Goal: Task Accomplishment & Management: Complete application form

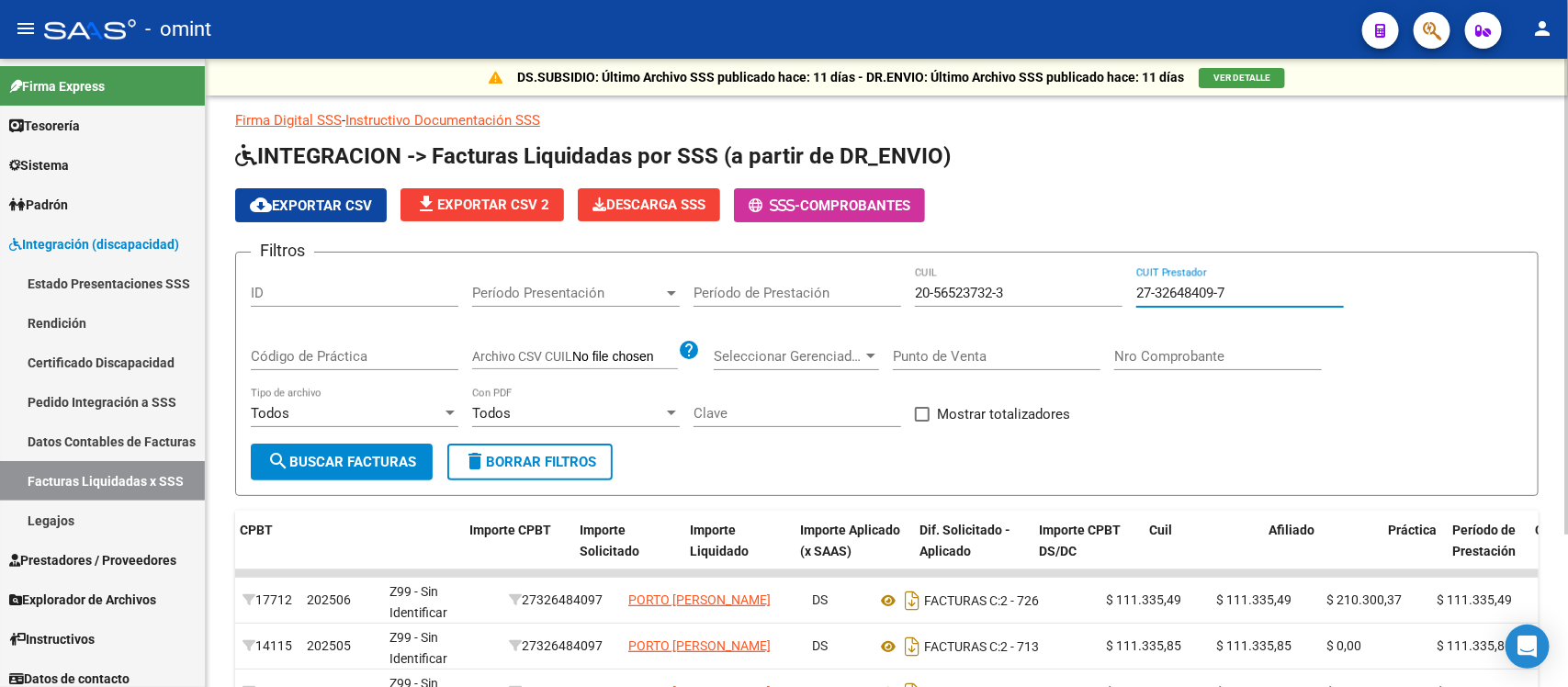
scroll to position [0, 636]
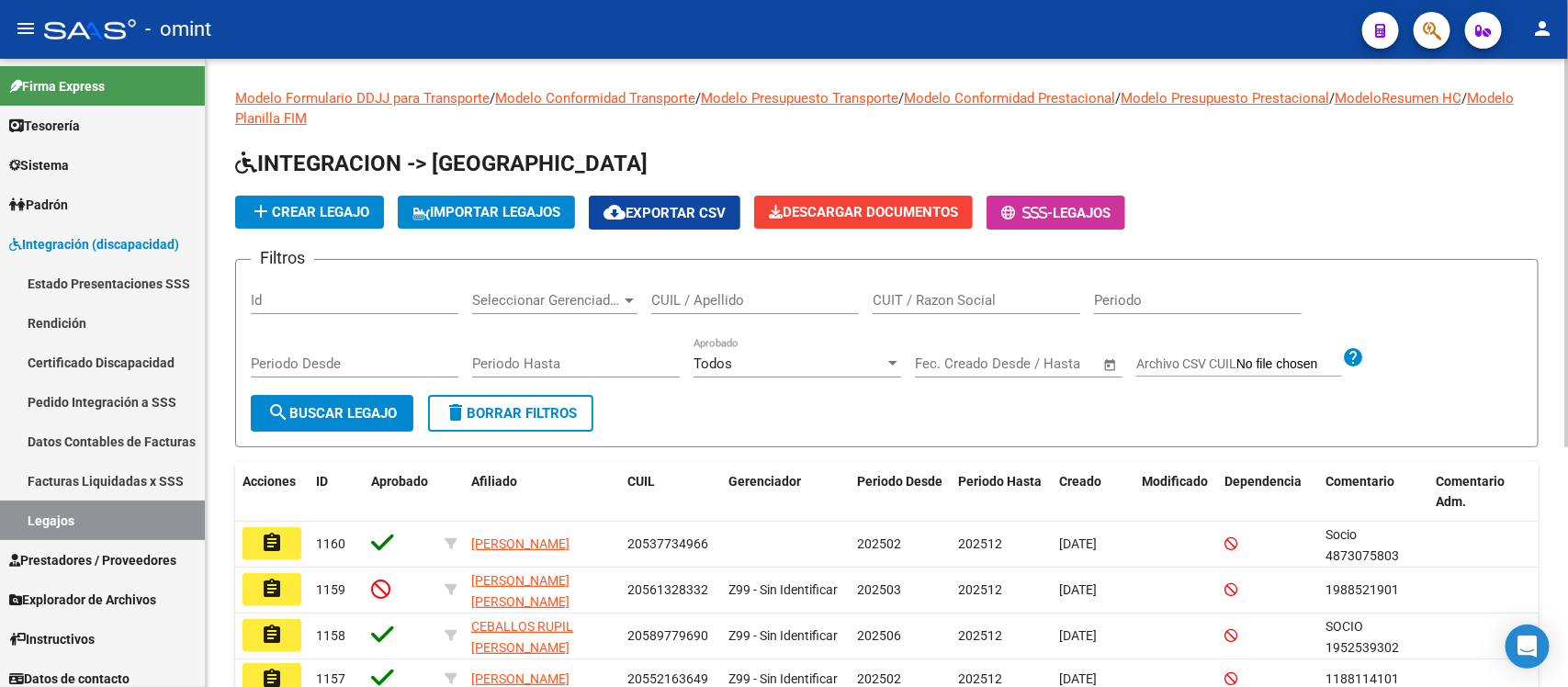
click at [746, 296] on input "CUIL / Apellido" at bounding box center [755, 300] width 208 height 17
type input "b"
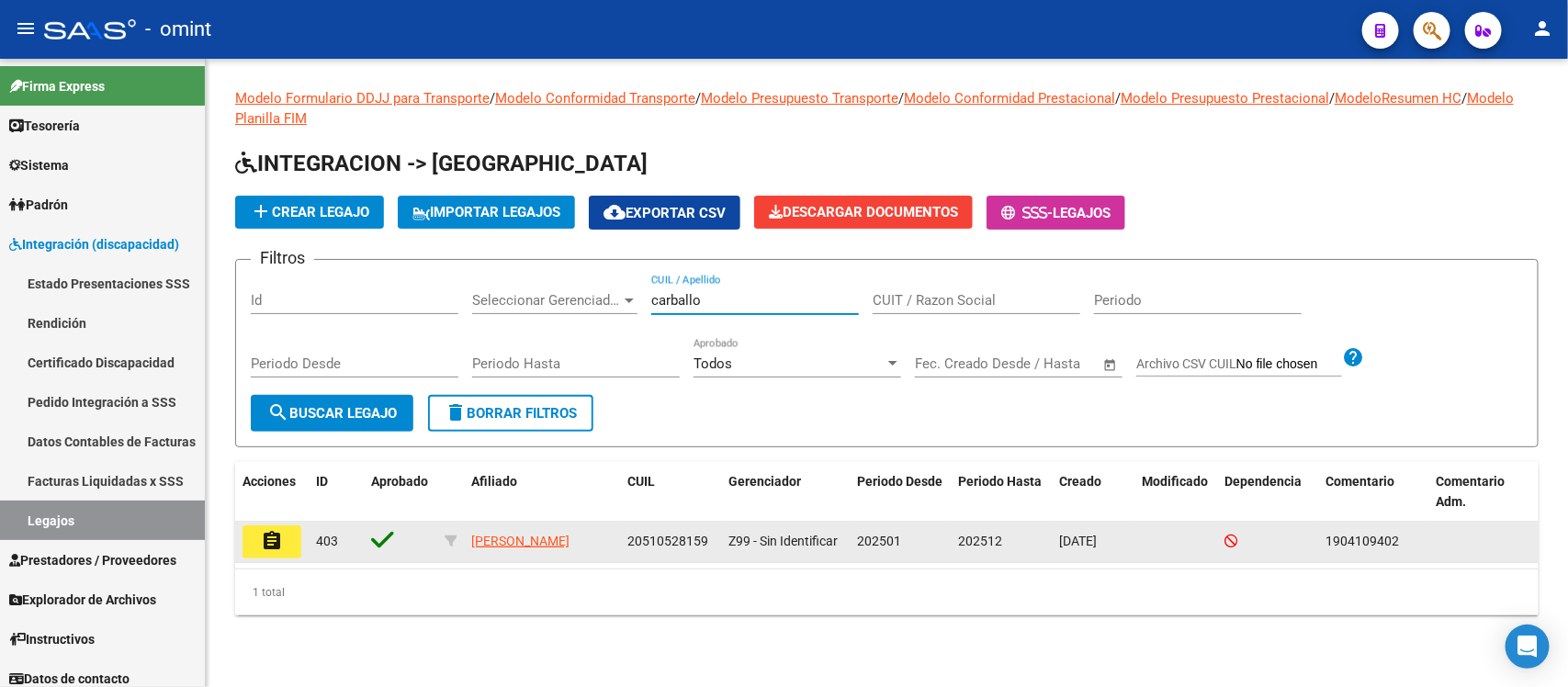
type input "carballo"
click at [254, 527] on button "assignment" at bounding box center [272, 542] width 59 height 33
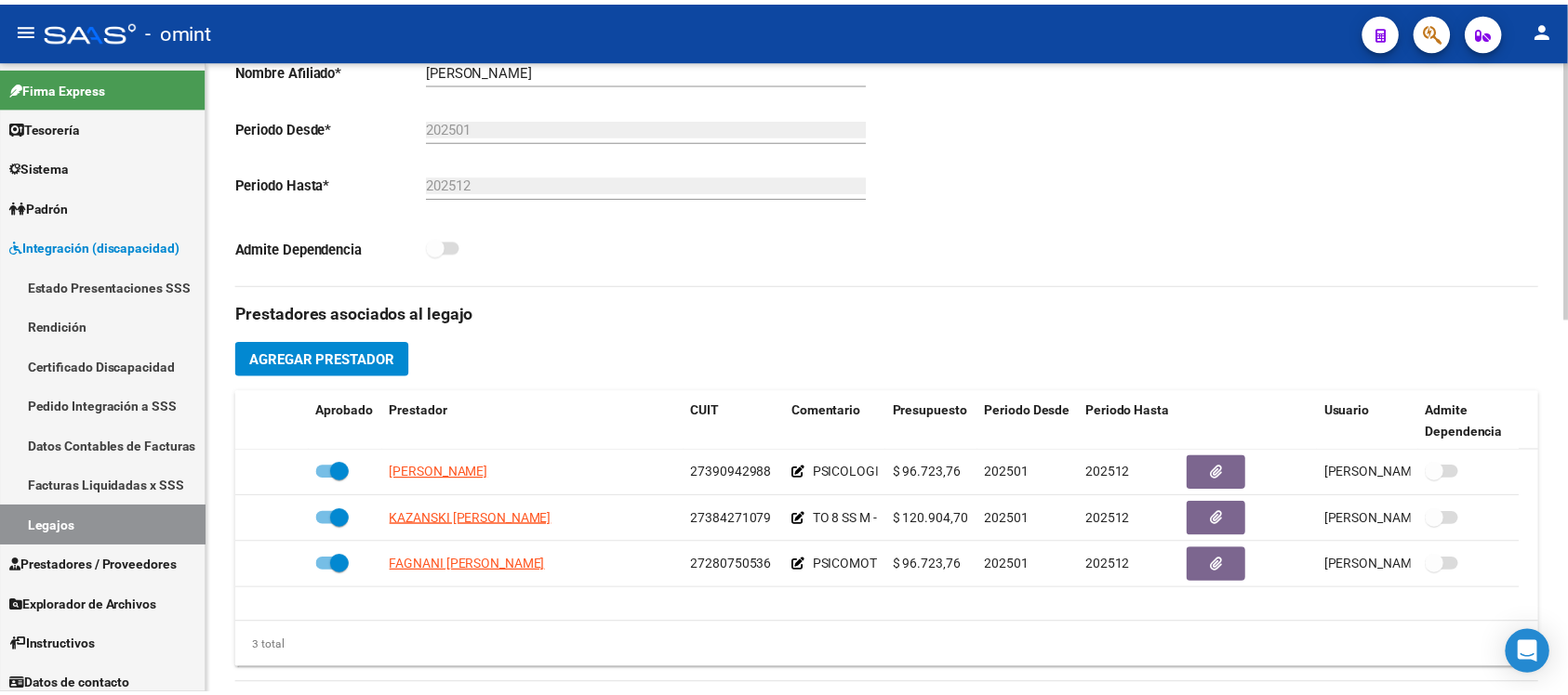
scroll to position [465, 0]
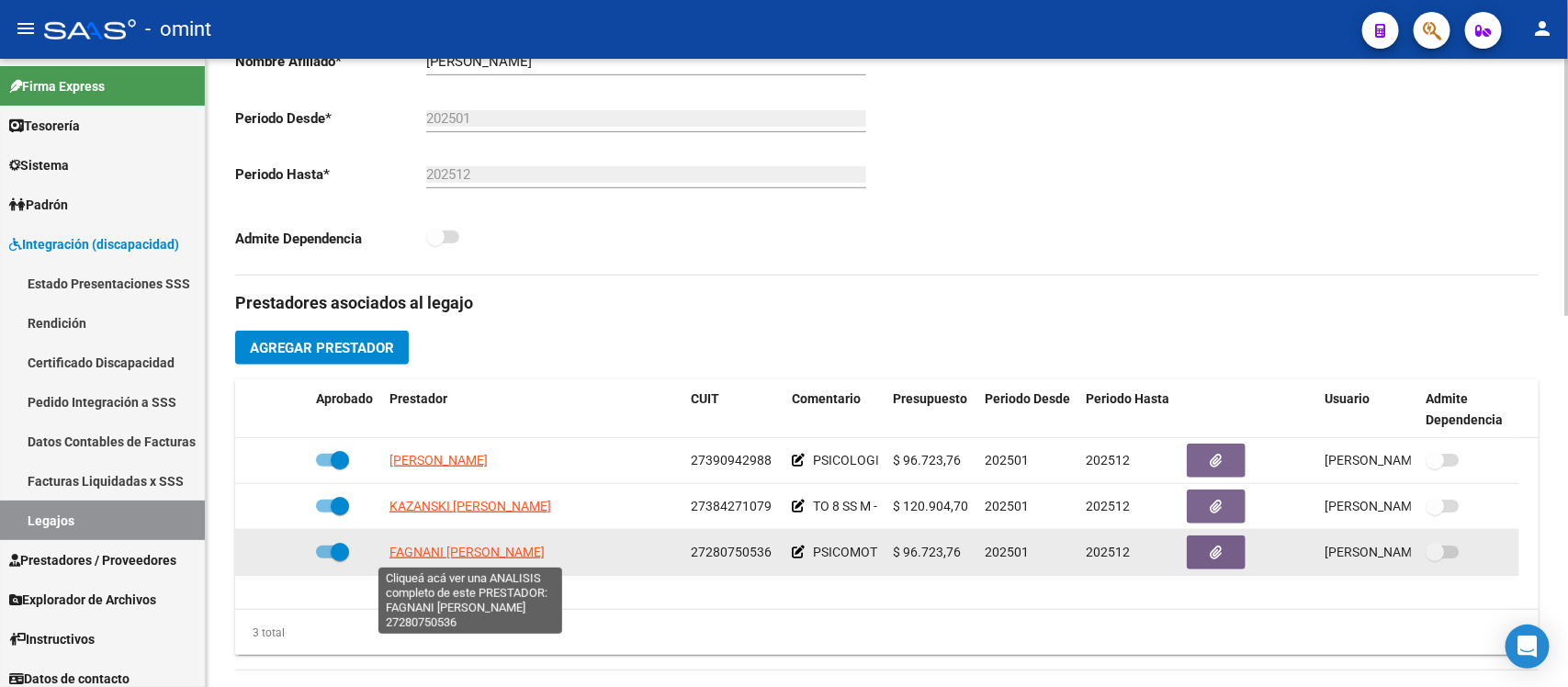
click at [453, 552] on span "FAGNANI [PERSON_NAME]" at bounding box center [468, 551] width 156 height 15
type textarea "27280750536"
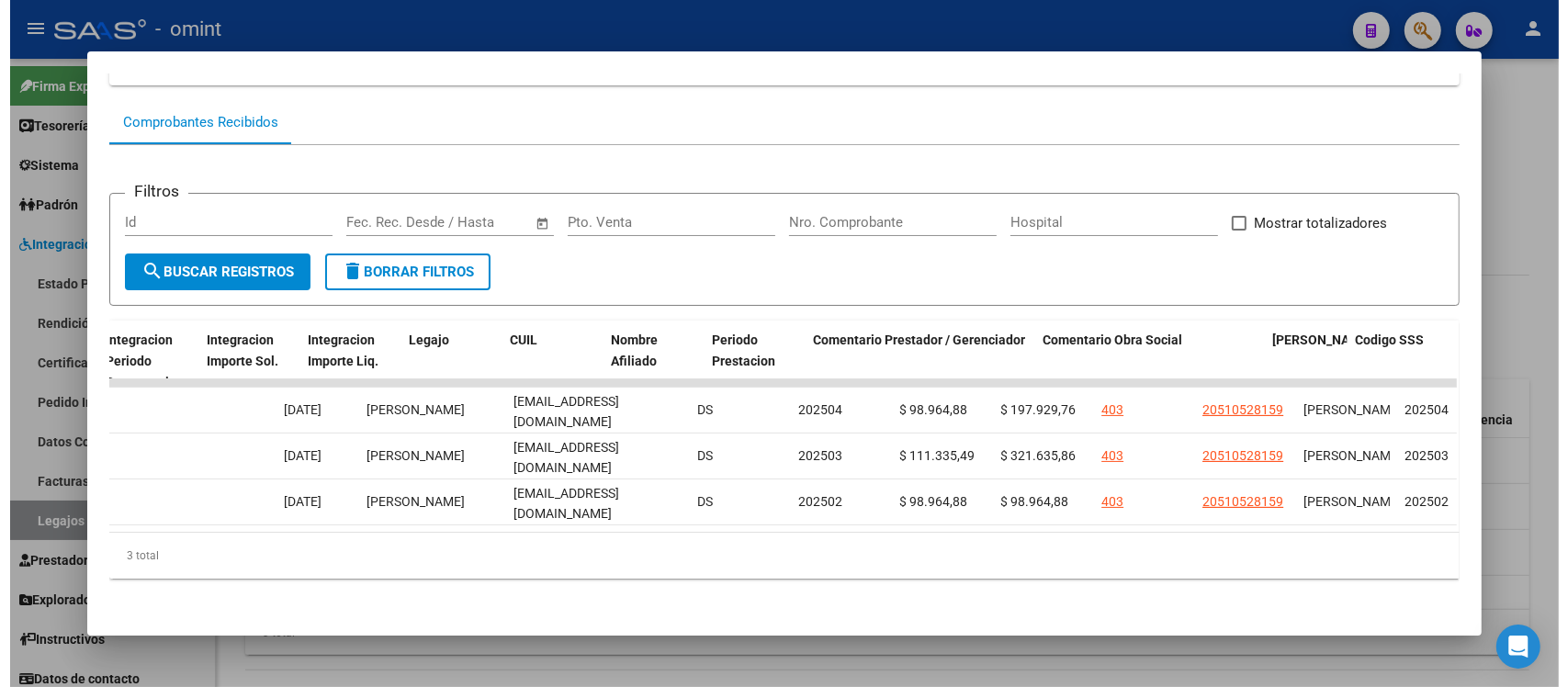
scroll to position [0, 2620]
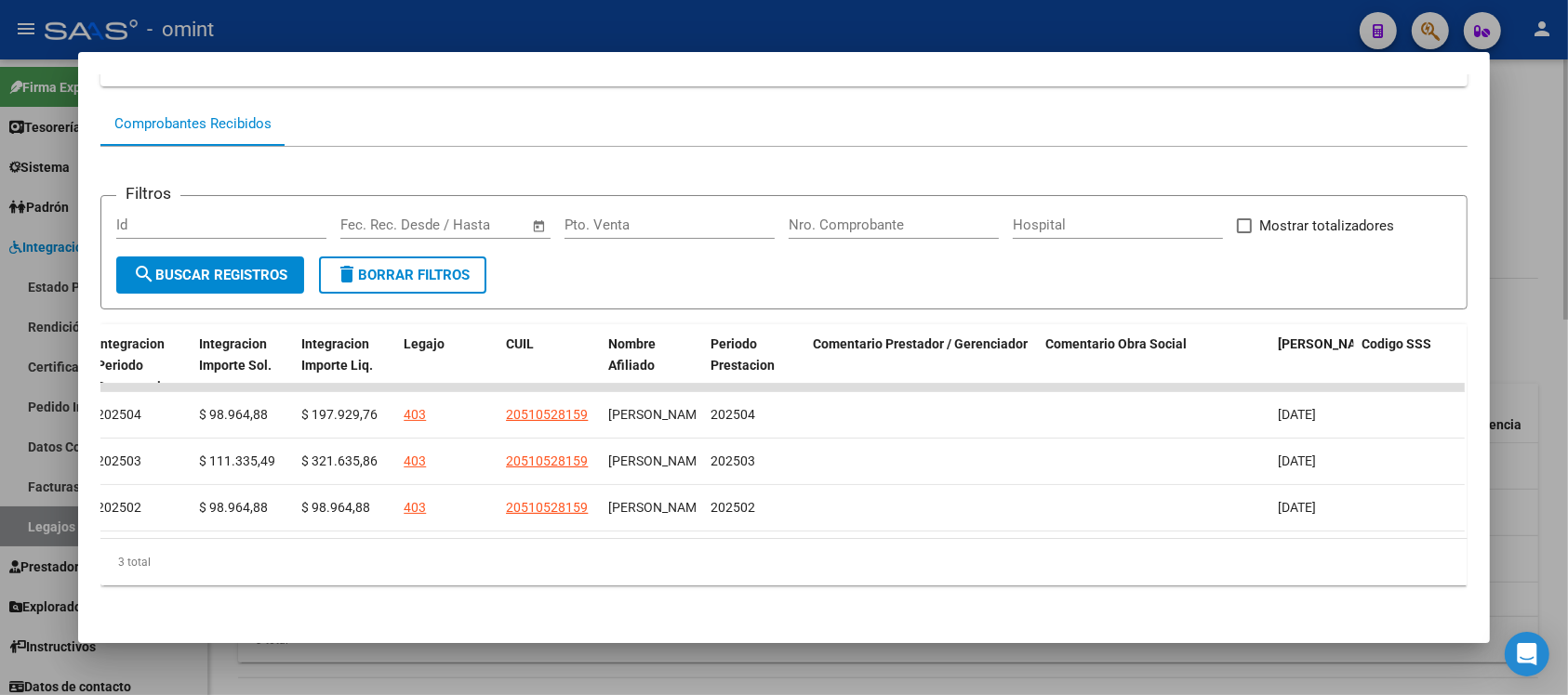
drag, startPoint x: 480, startPoint y: 9, endPoint x: 565, endPoint y: 80, distance: 110.8
click at [480, 7] on div at bounding box center [784, 348] width 1568 height 695
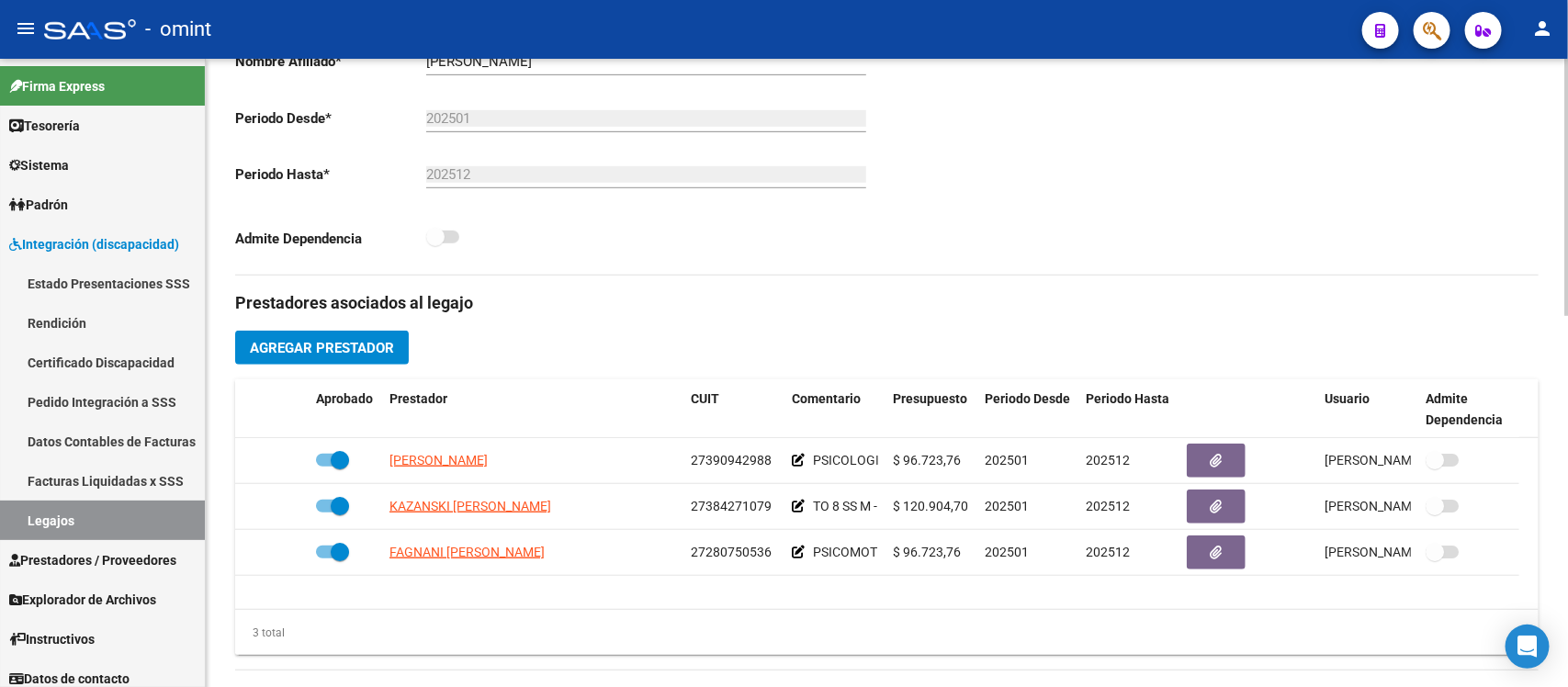
scroll to position [0, 0]
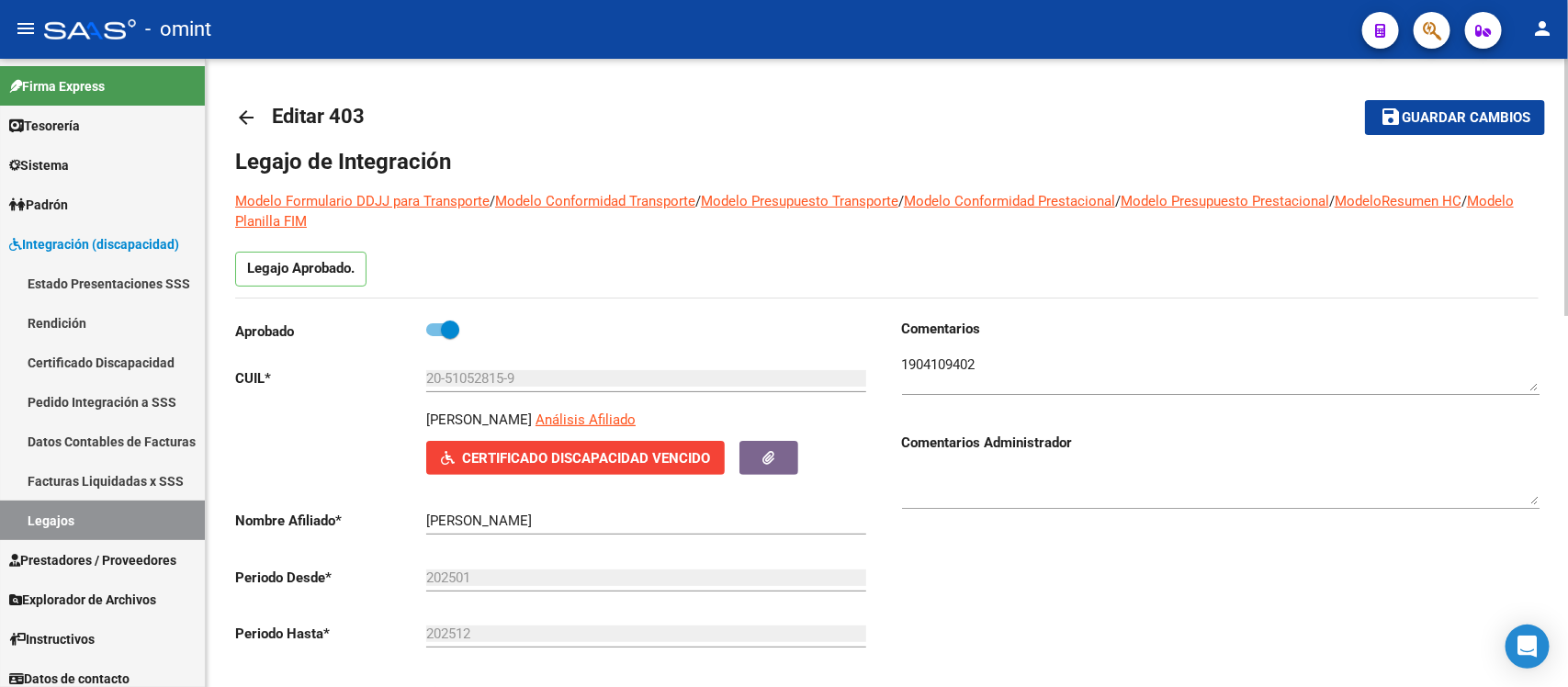
click at [259, 107] on link "arrow_back" at bounding box center [253, 117] width 36 height 43
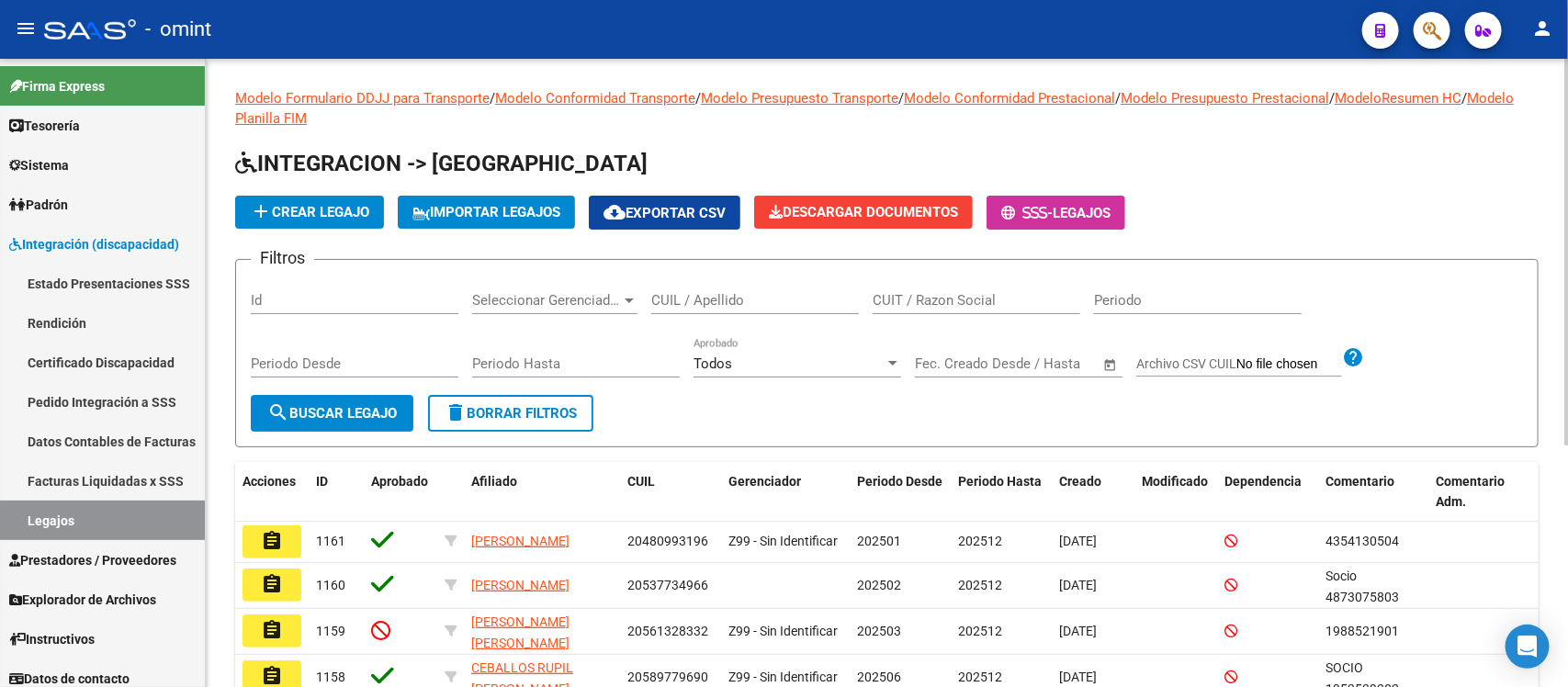
click at [784, 304] on input "CUIL / Apellido" at bounding box center [755, 300] width 208 height 17
paste input "55397705"
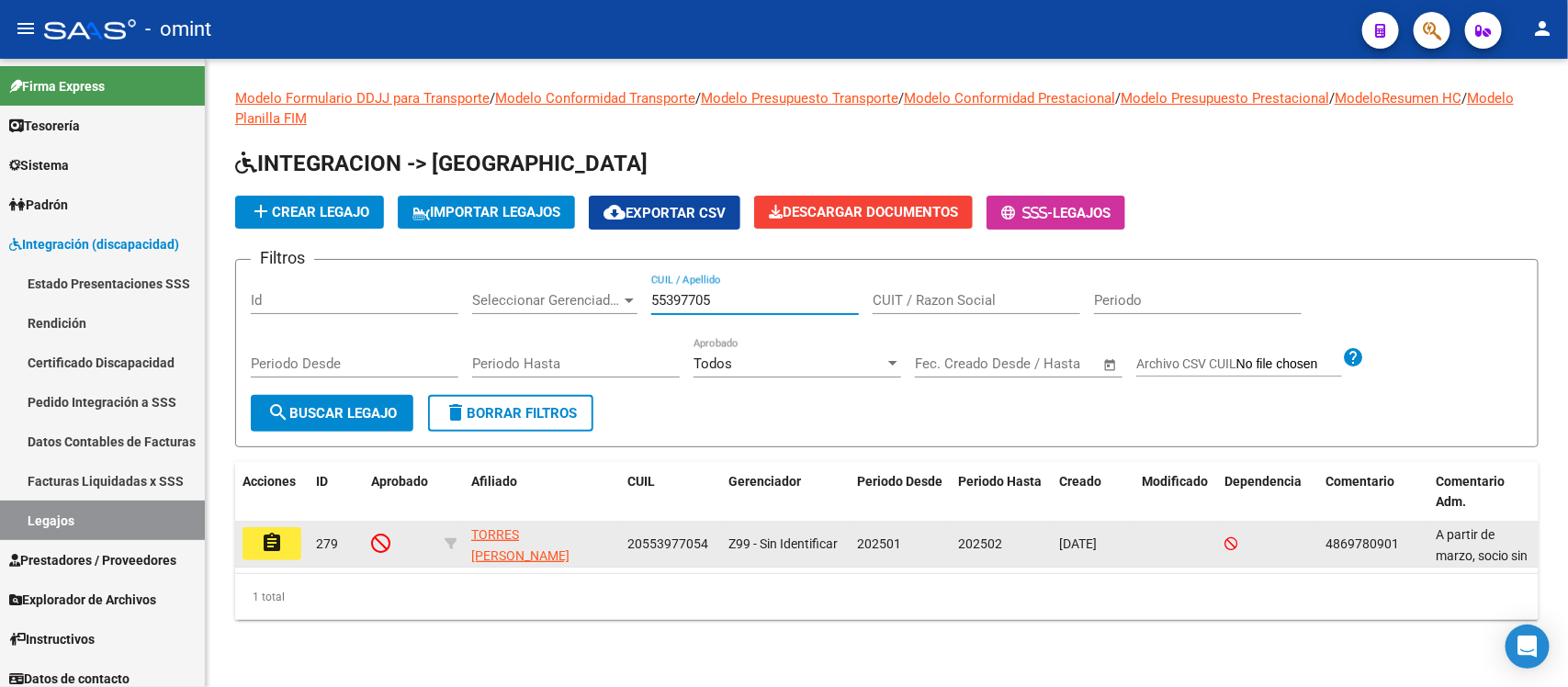
type input "55397705"
click at [255, 530] on button "assignment" at bounding box center [272, 544] width 59 height 33
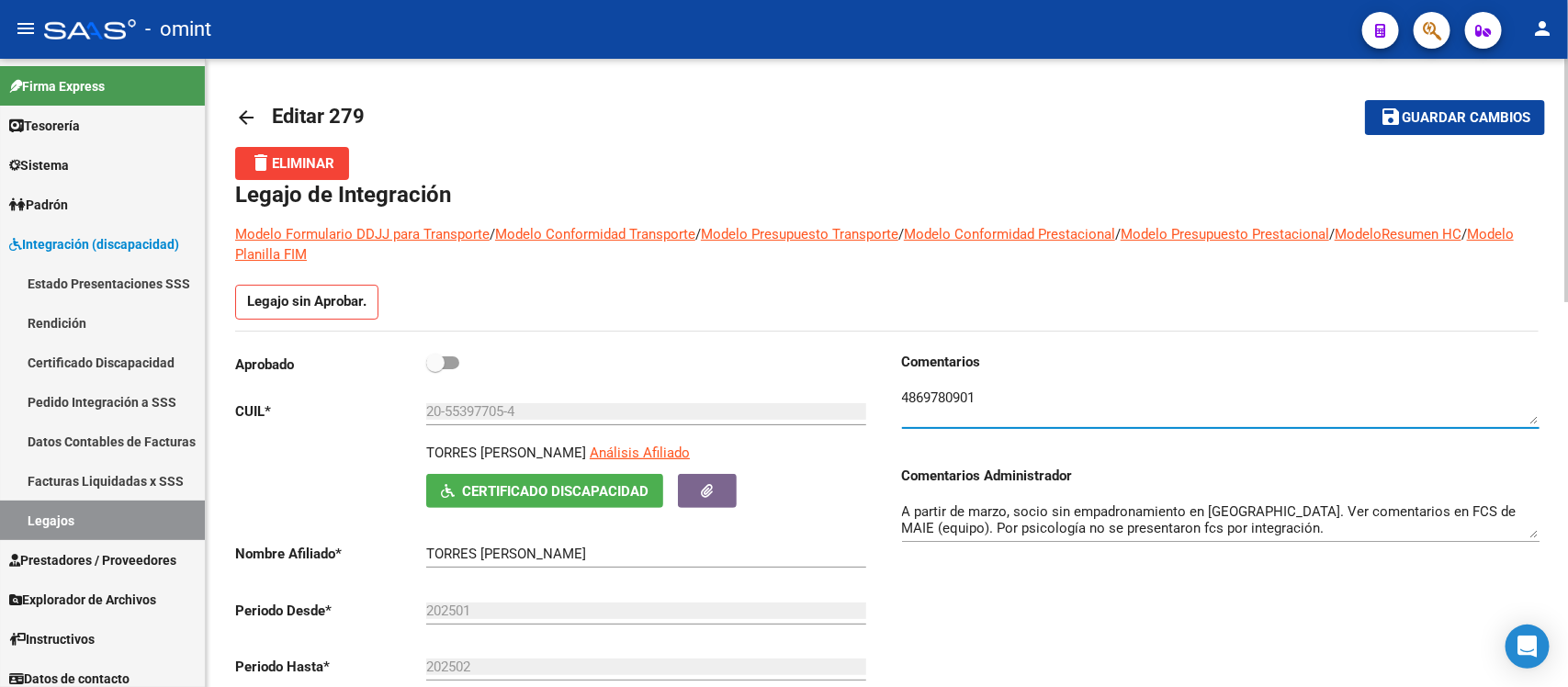
click at [937, 396] on textarea at bounding box center [1222, 406] width 638 height 36
click at [243, 125] on mat-icon "arrow_back" at bounding box center [246, 117] width 22 height 22
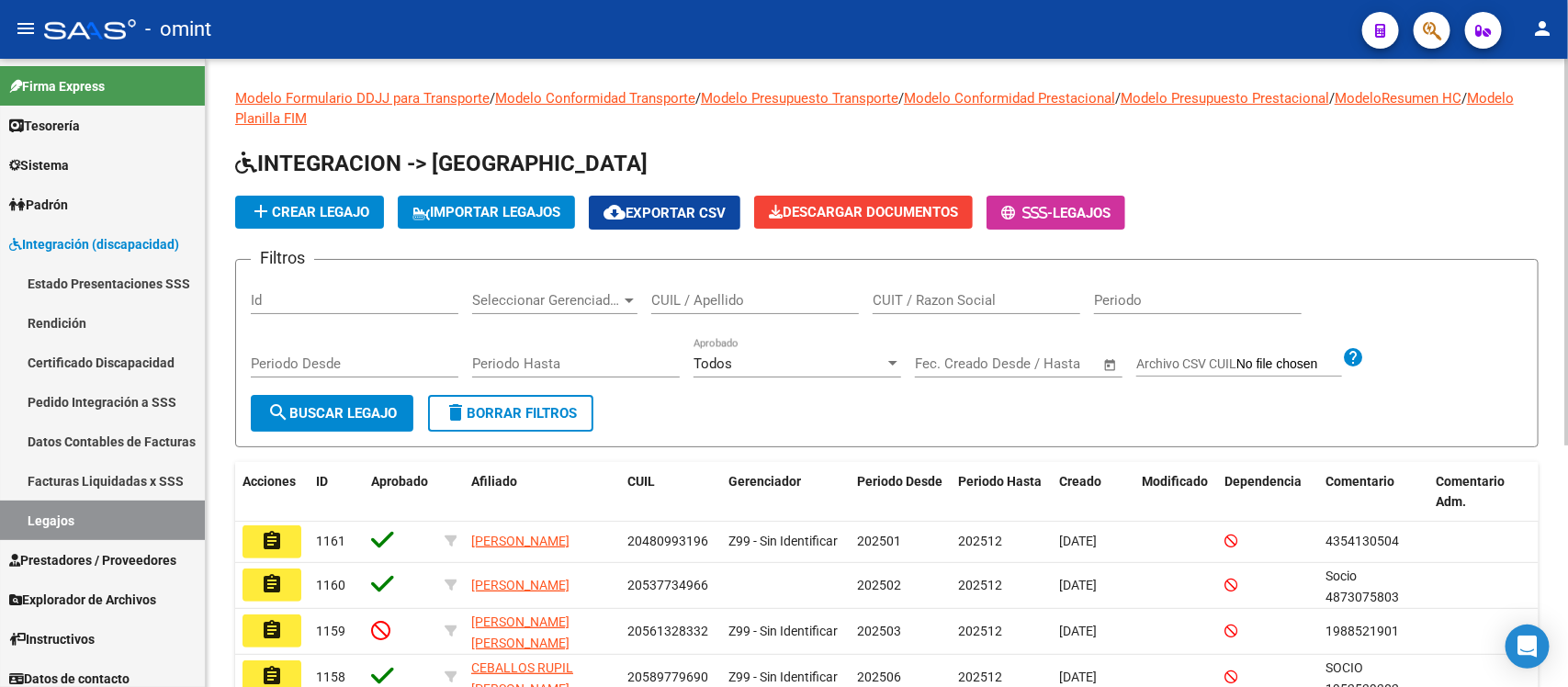
click at [723, 301] on input "CUIL / Apellido" at bounding box center [755, 300] width 208 height 17
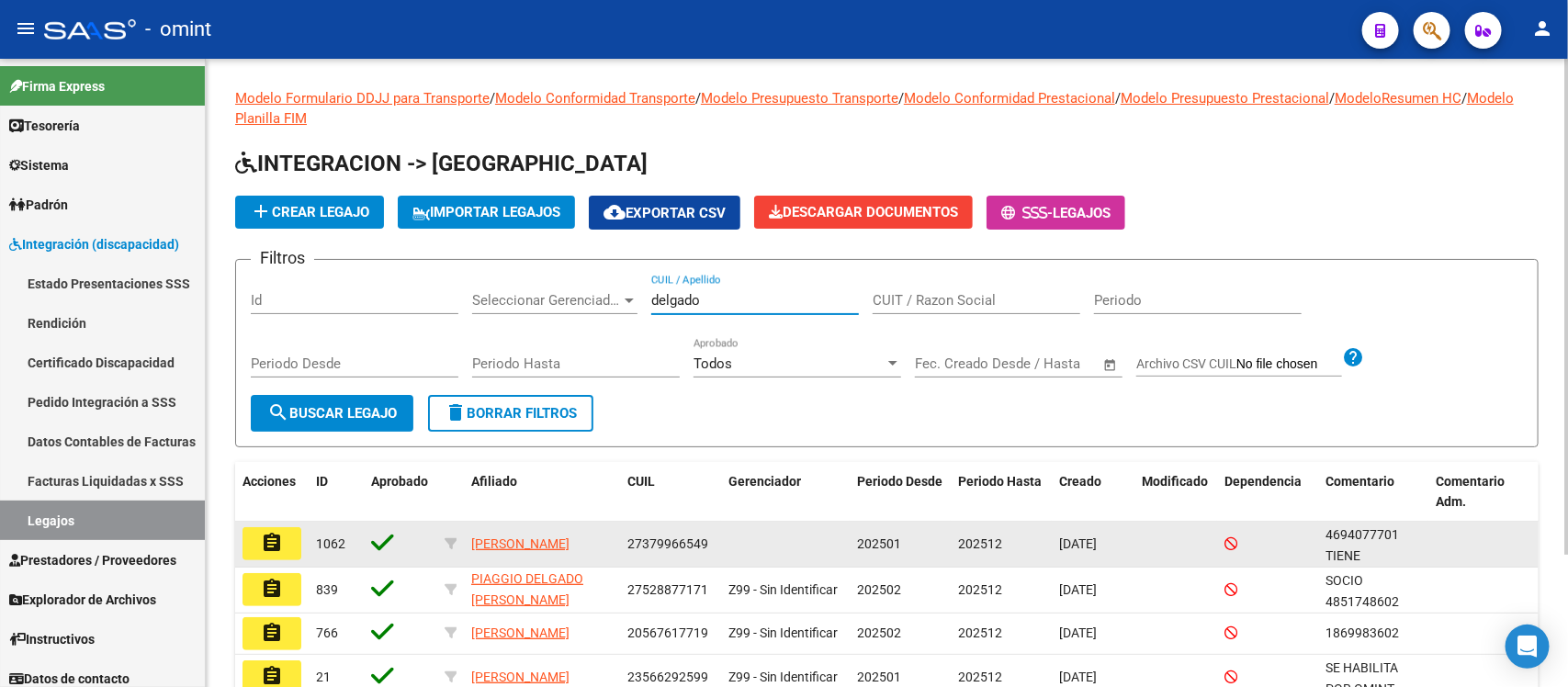
scroll to position [115, 0]
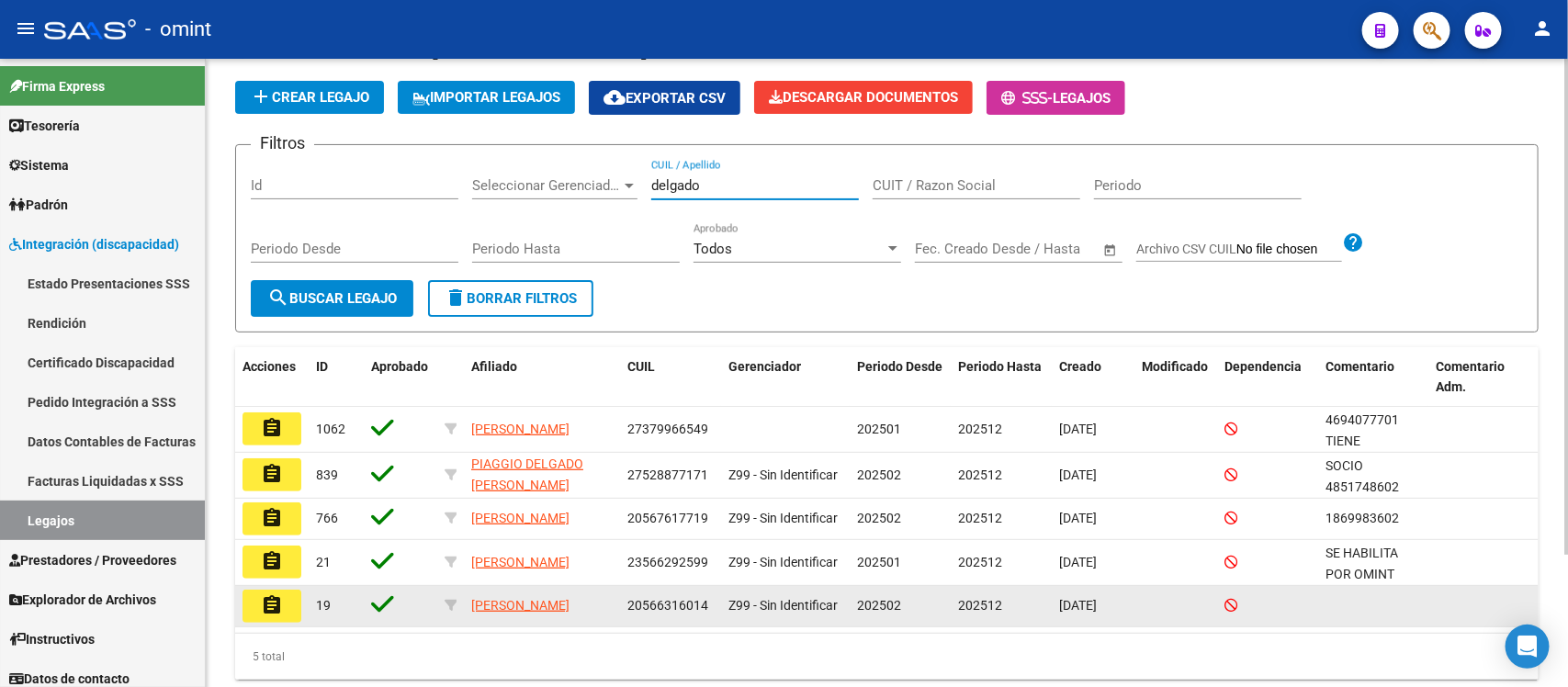
type input "delgado"
click at [289, 613] on button "assignment" at bounding box center [272, 606] width 59 height 33
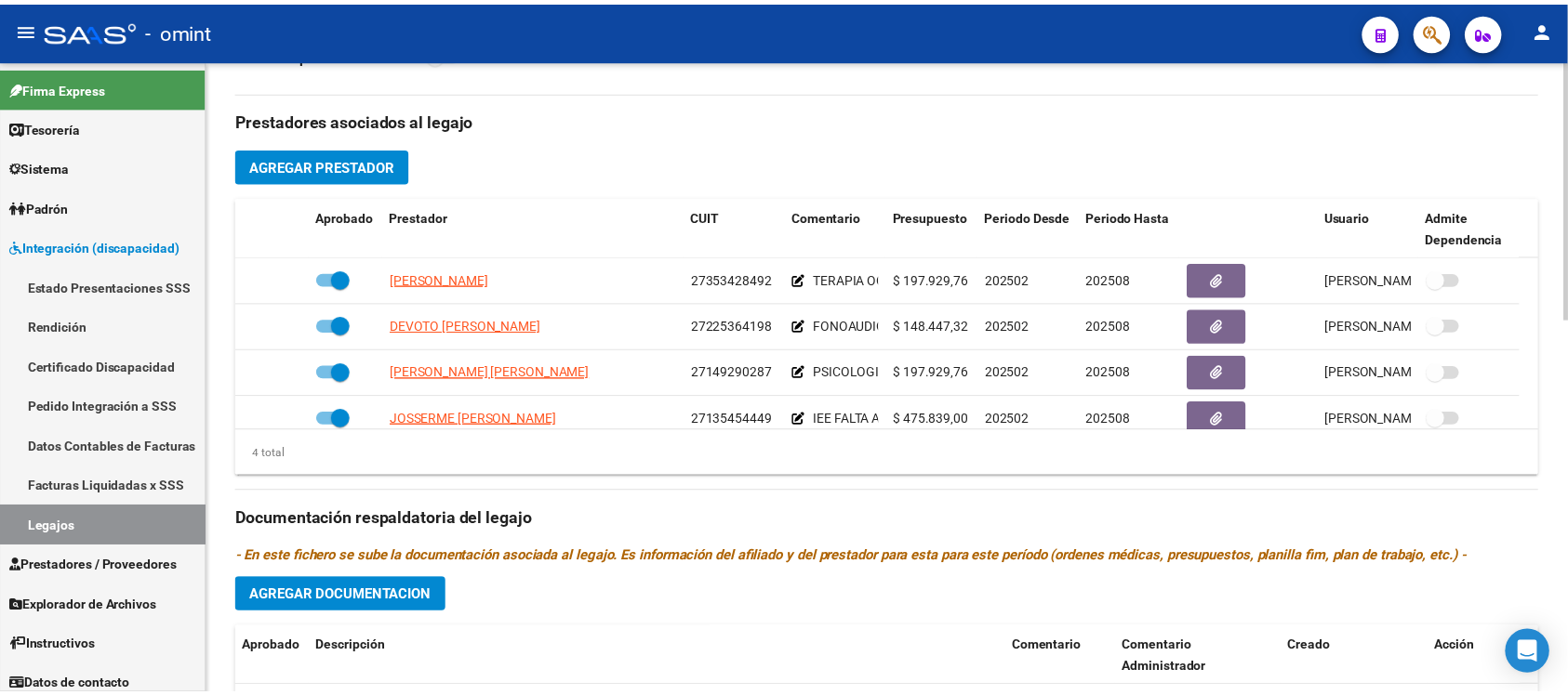
scroll to position [697, 0]
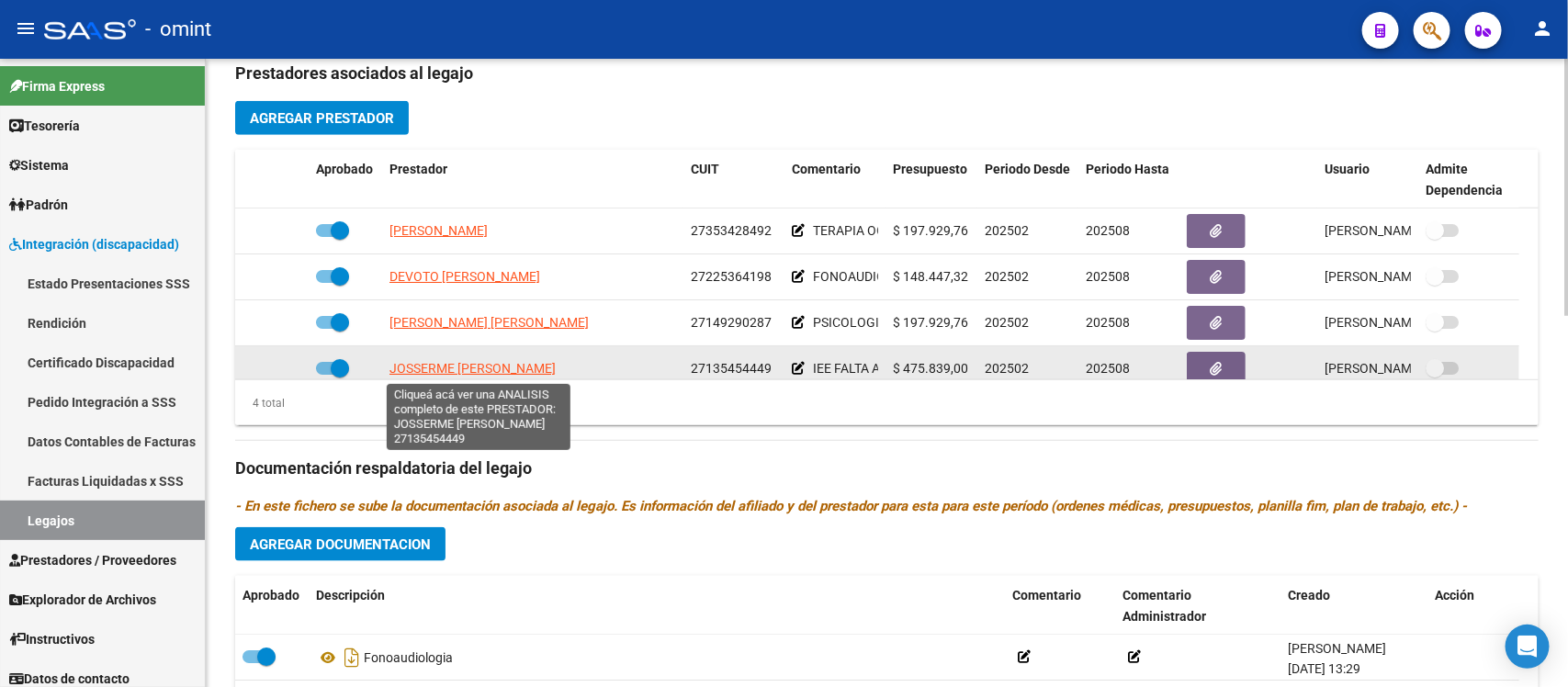
click at [529, 365] on span "JOSSERME [PERSON_NAME]" at bounding box center [472, 368] width 166 height 15
type textarea "27135454449"
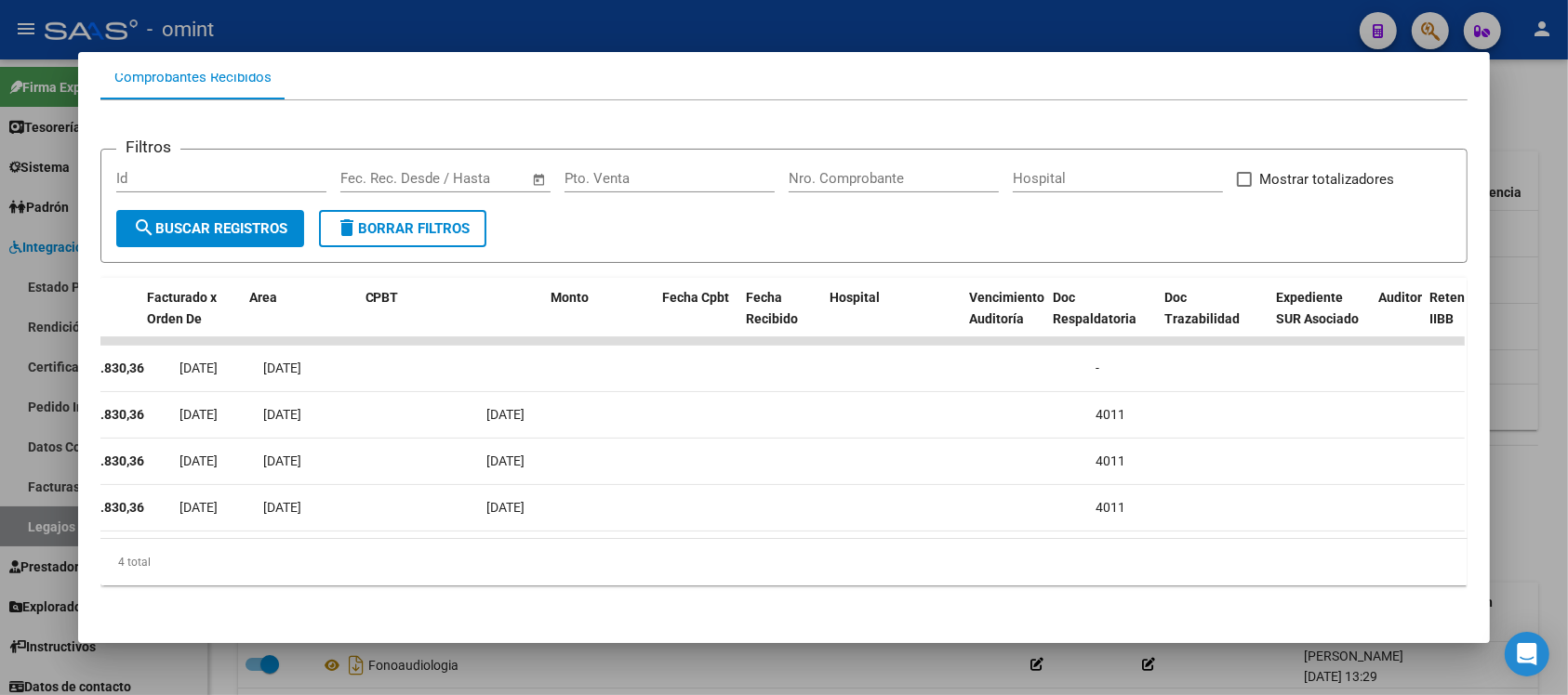
scroll to position [0, 0]
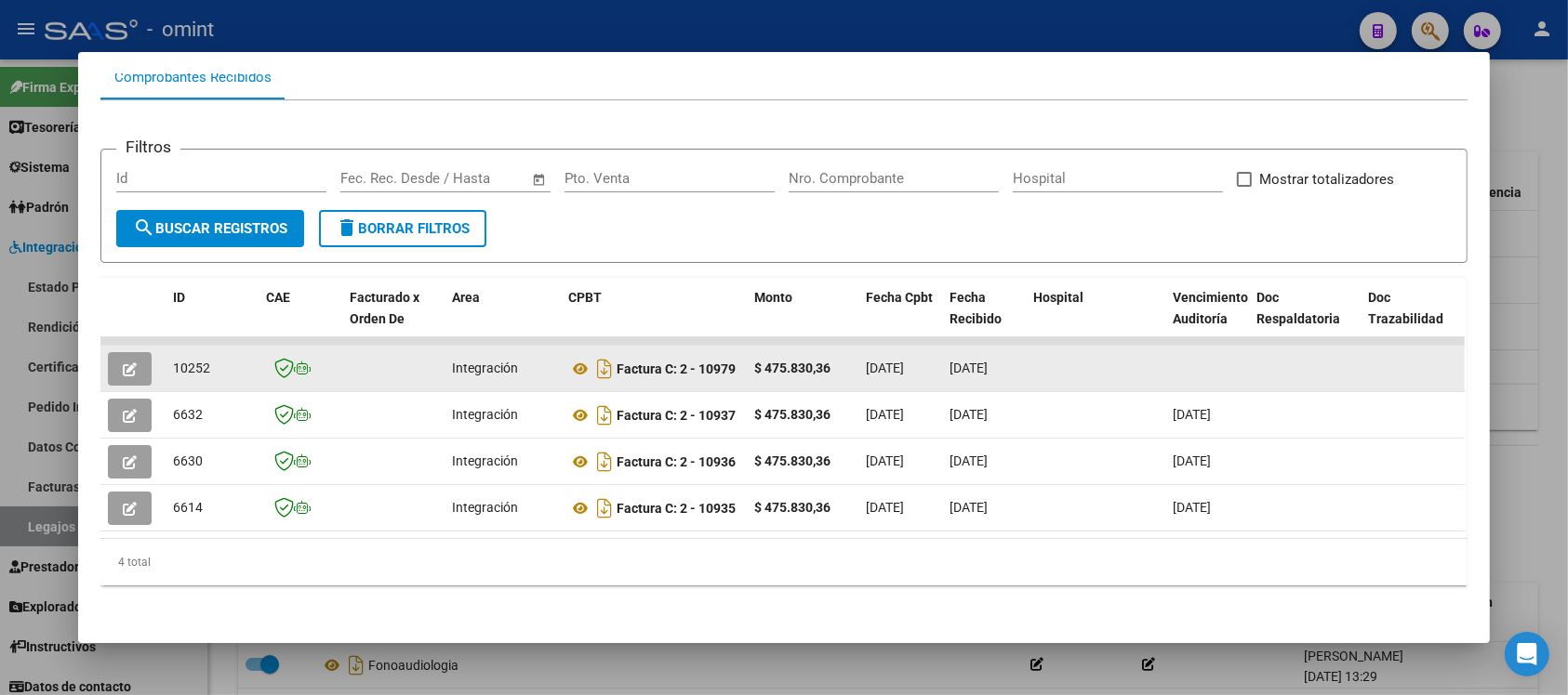
click at [109, 352] on button "button" at bounding box center [130, 369] width 44 height 34
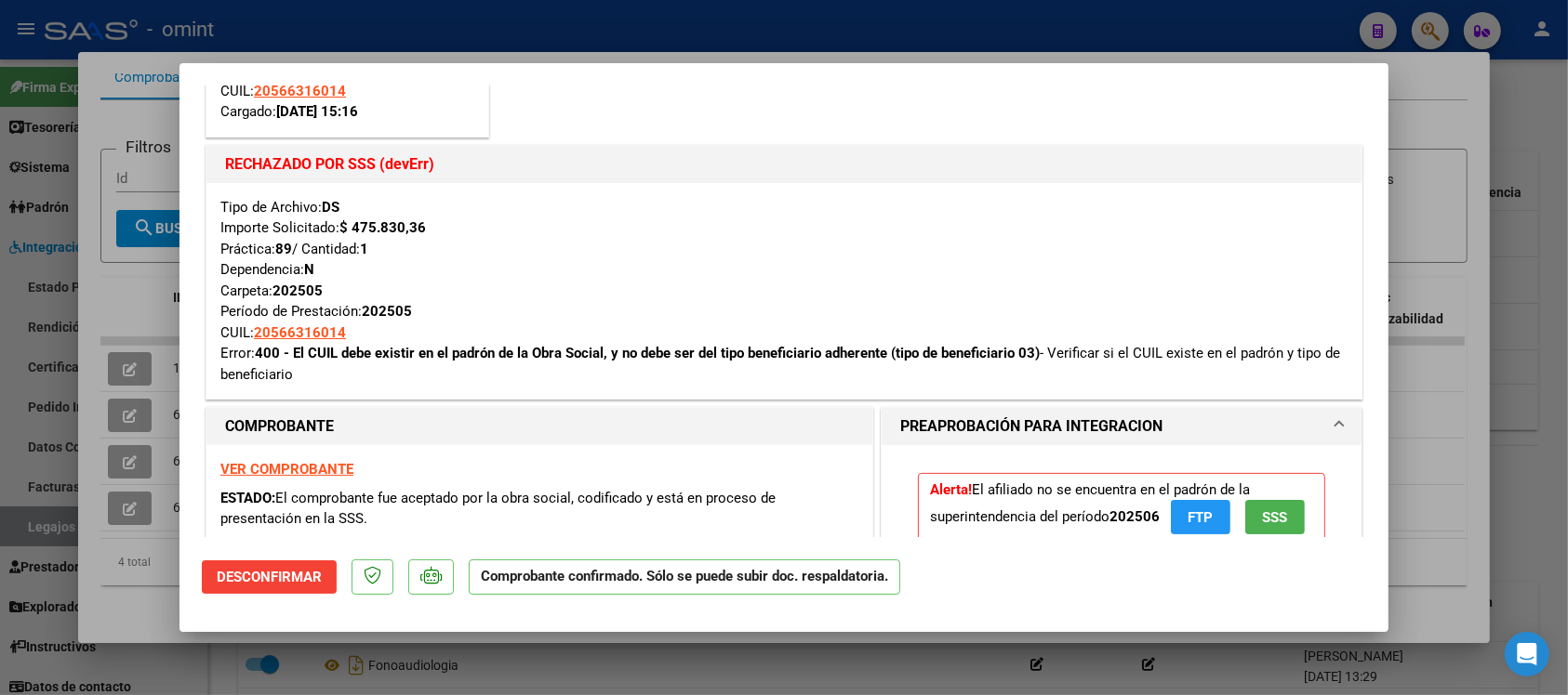
scroll to position [232, 0]
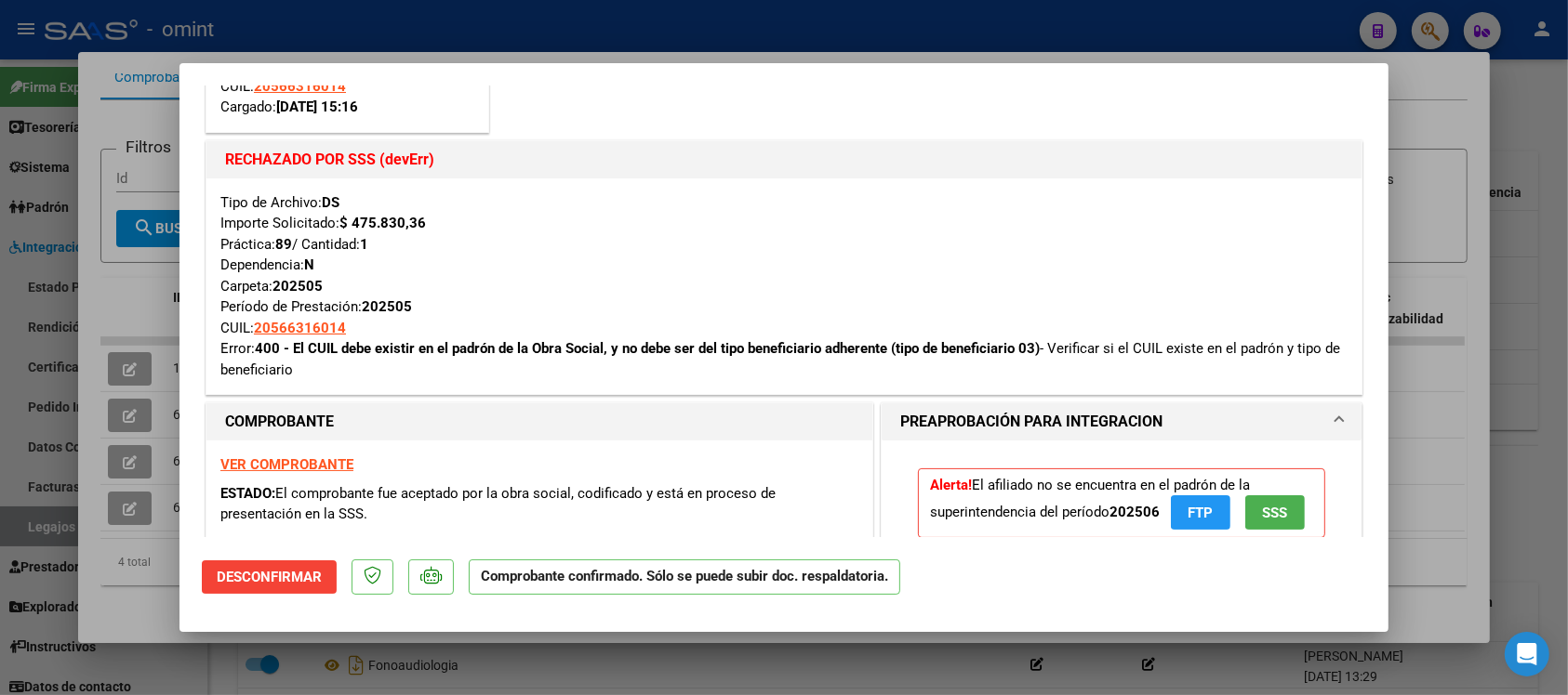
click at [807, 29] on div at bounding box center [784, 348] width 1568 height 695
type input "$ 0,00"
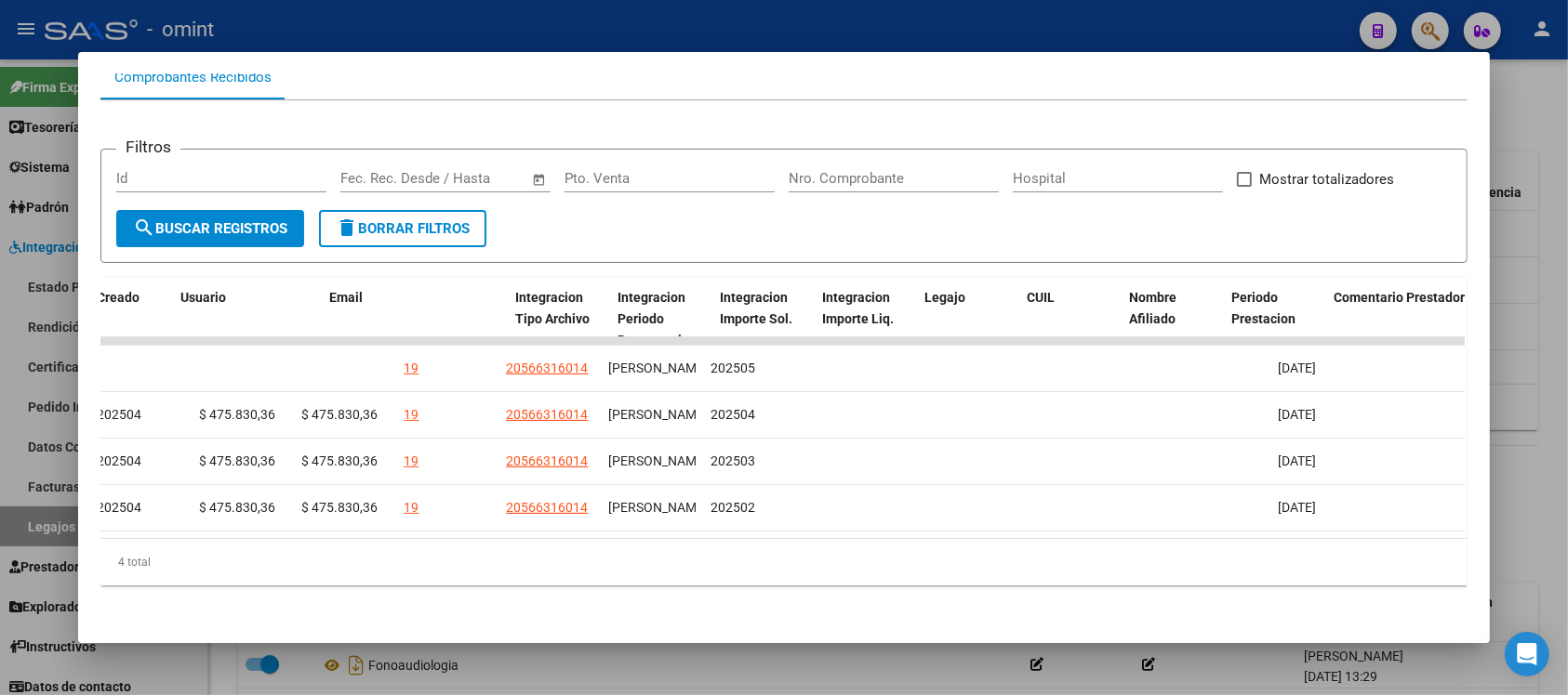
scroll to position [0, 0]
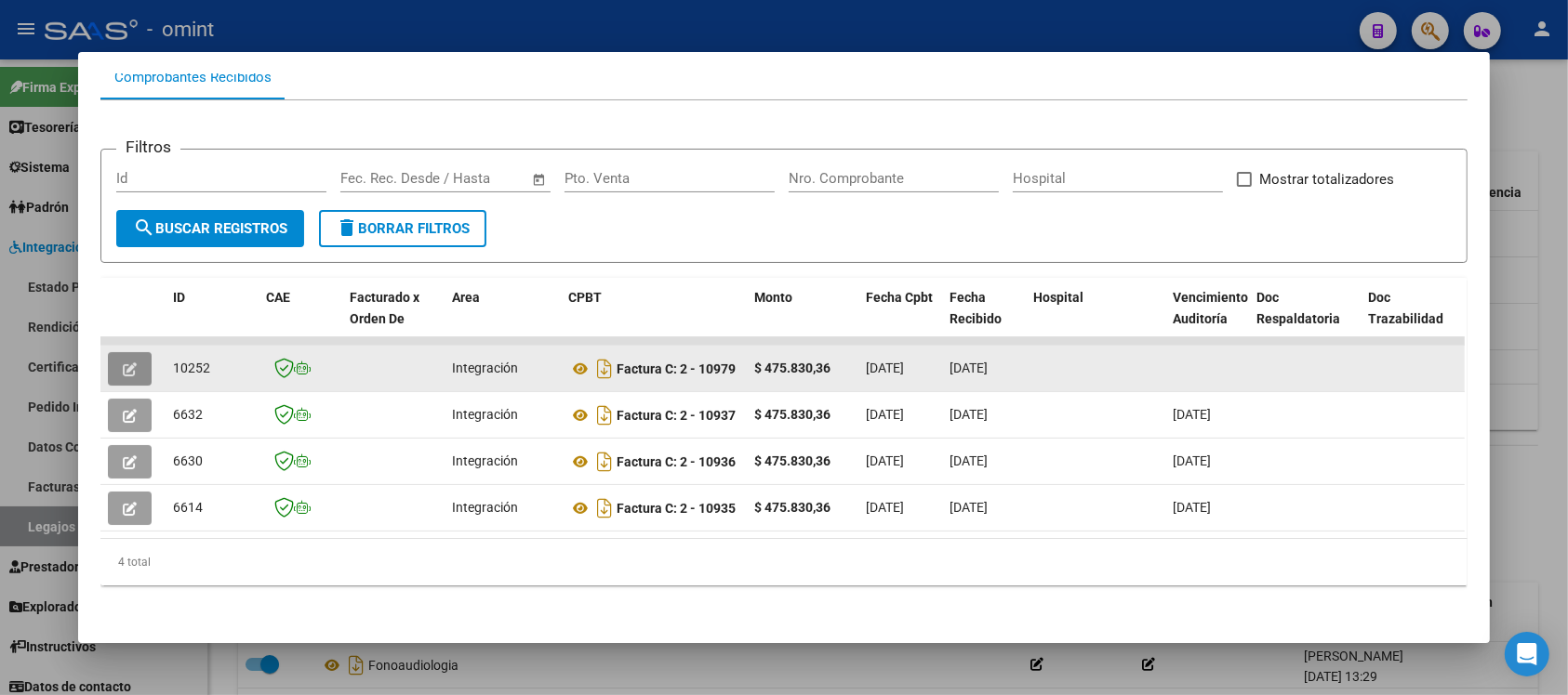
click at [119, 357] on button "button" at bounding box center [130, 369] width 44 height 34
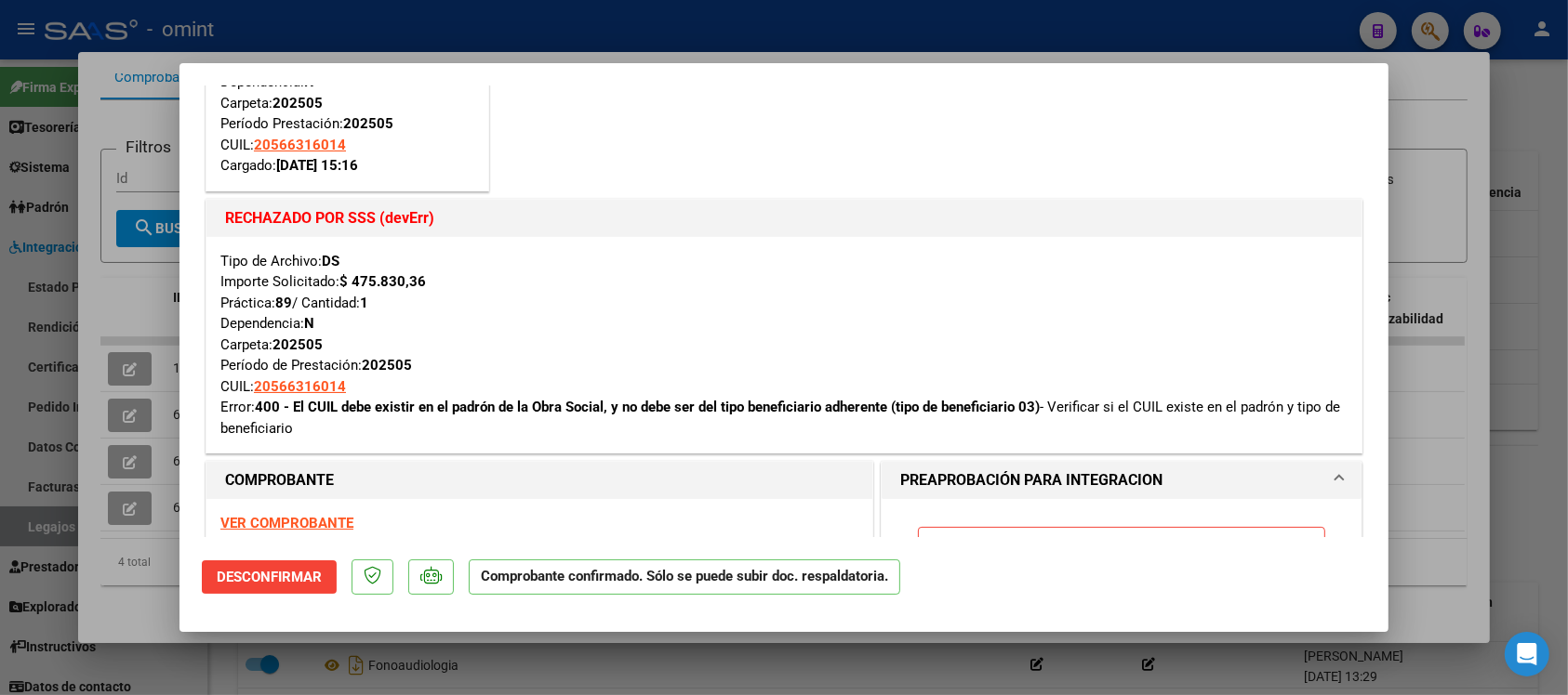
scroll to position [232, 0]
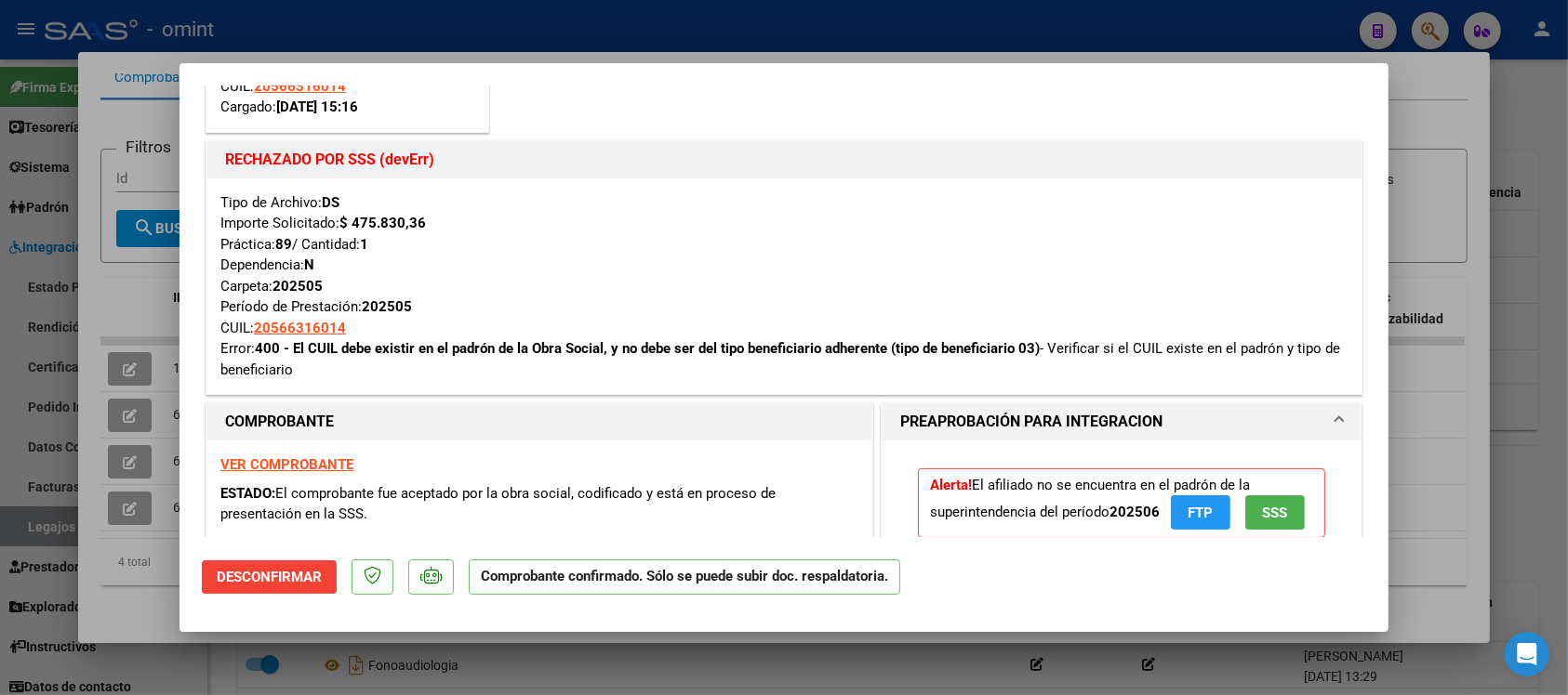
click at [679, 23] on div at bounding box center [784, 348] width 1568 height 695
type input "$ 0,00"
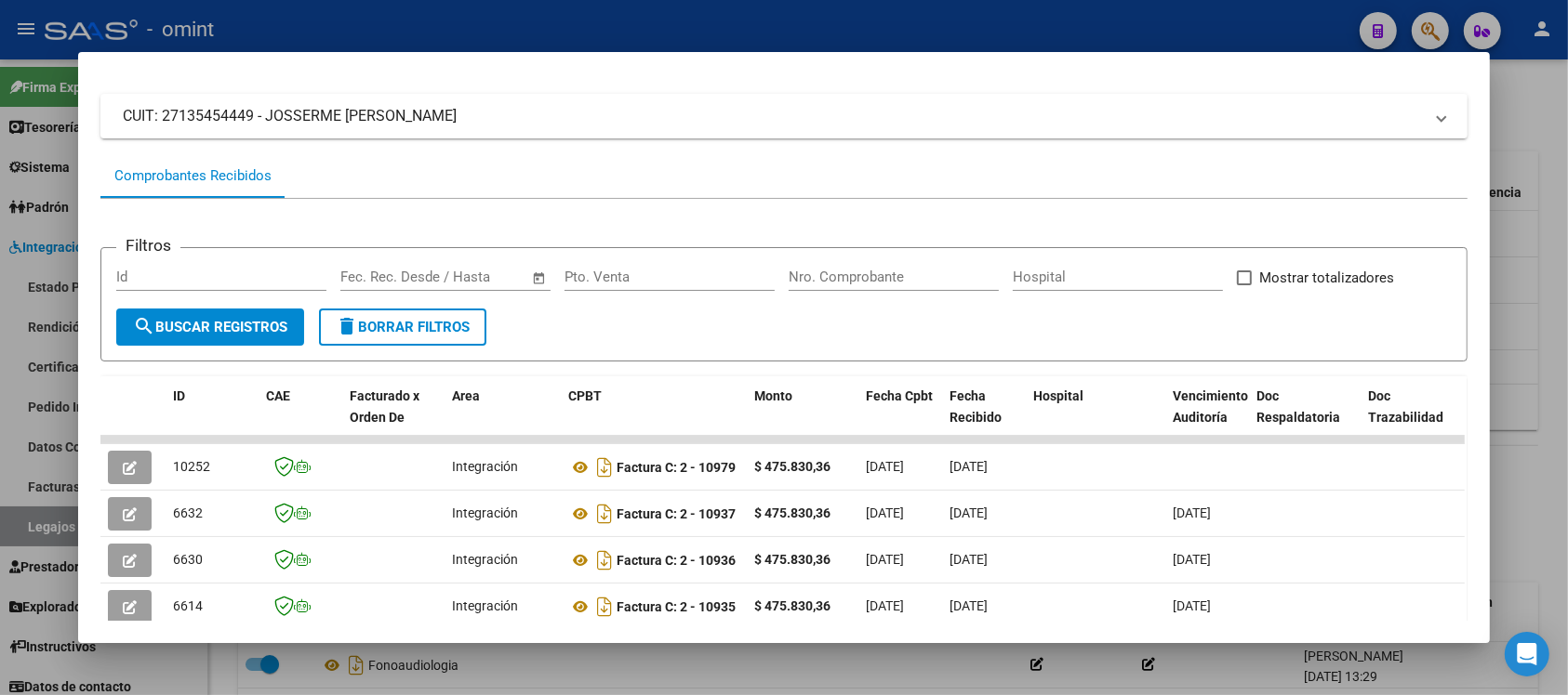
scroll to position [0, 0]
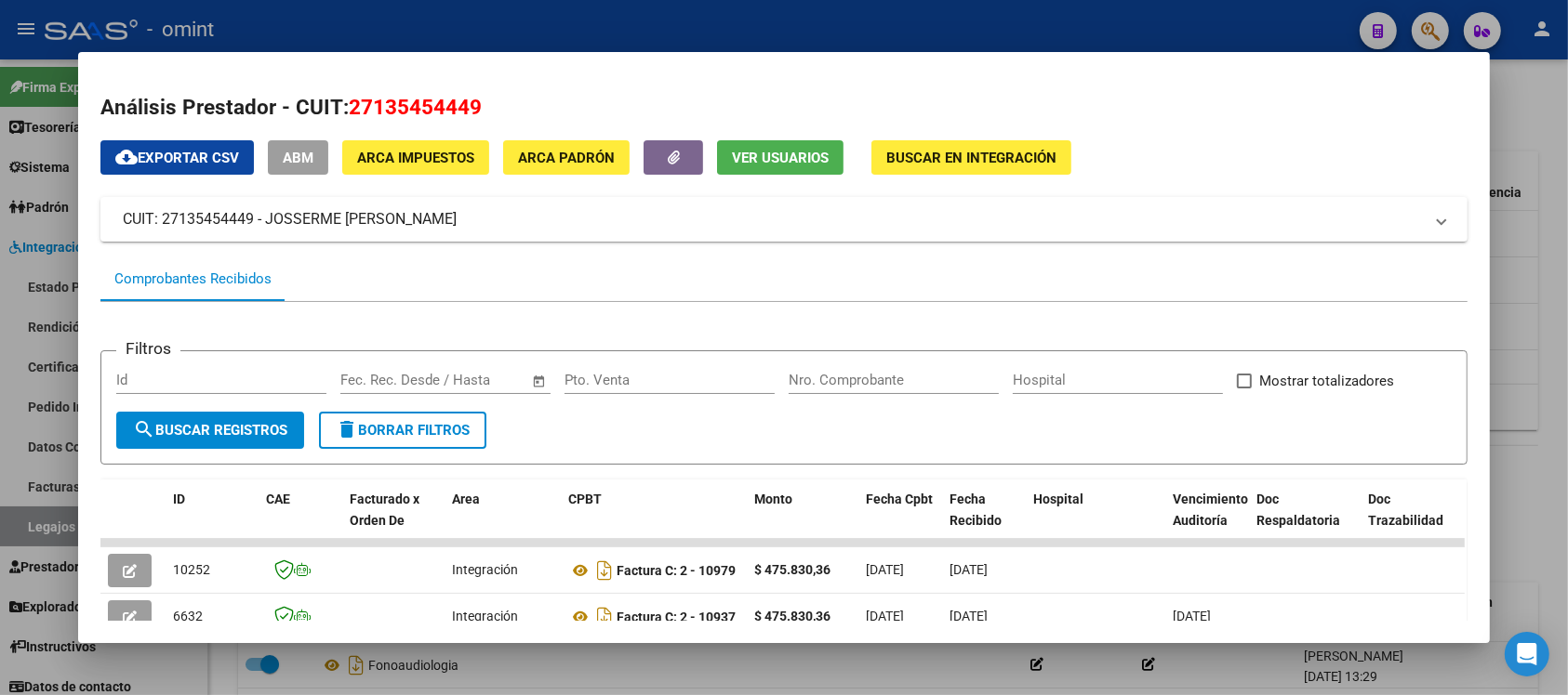
click at [642, 6] on div at bounding box center [784, 348] width 1568 height 695
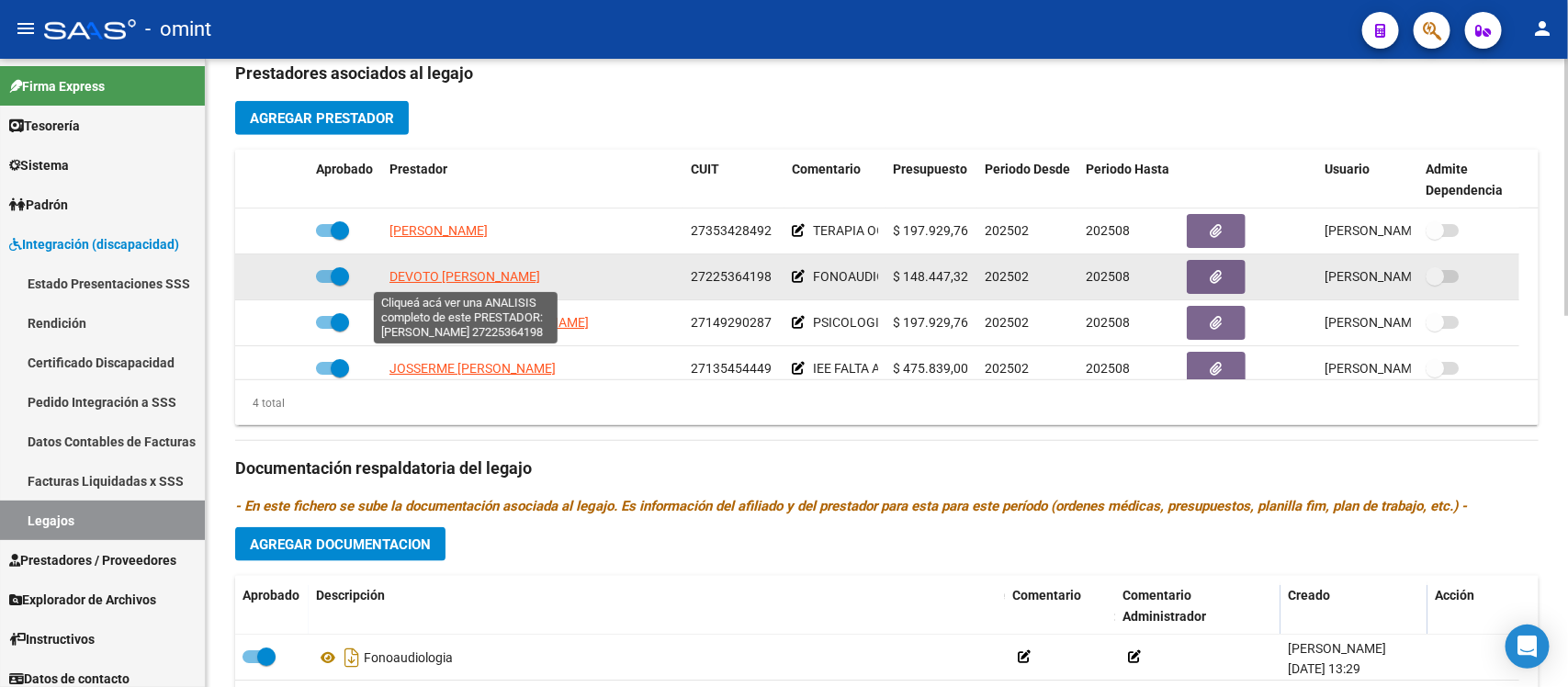
click at [479, 269] on span "DEVOTO [PERSON_NAME]" at bounding box center [465, 276] width 151 height 15
type textarea "27225364198"
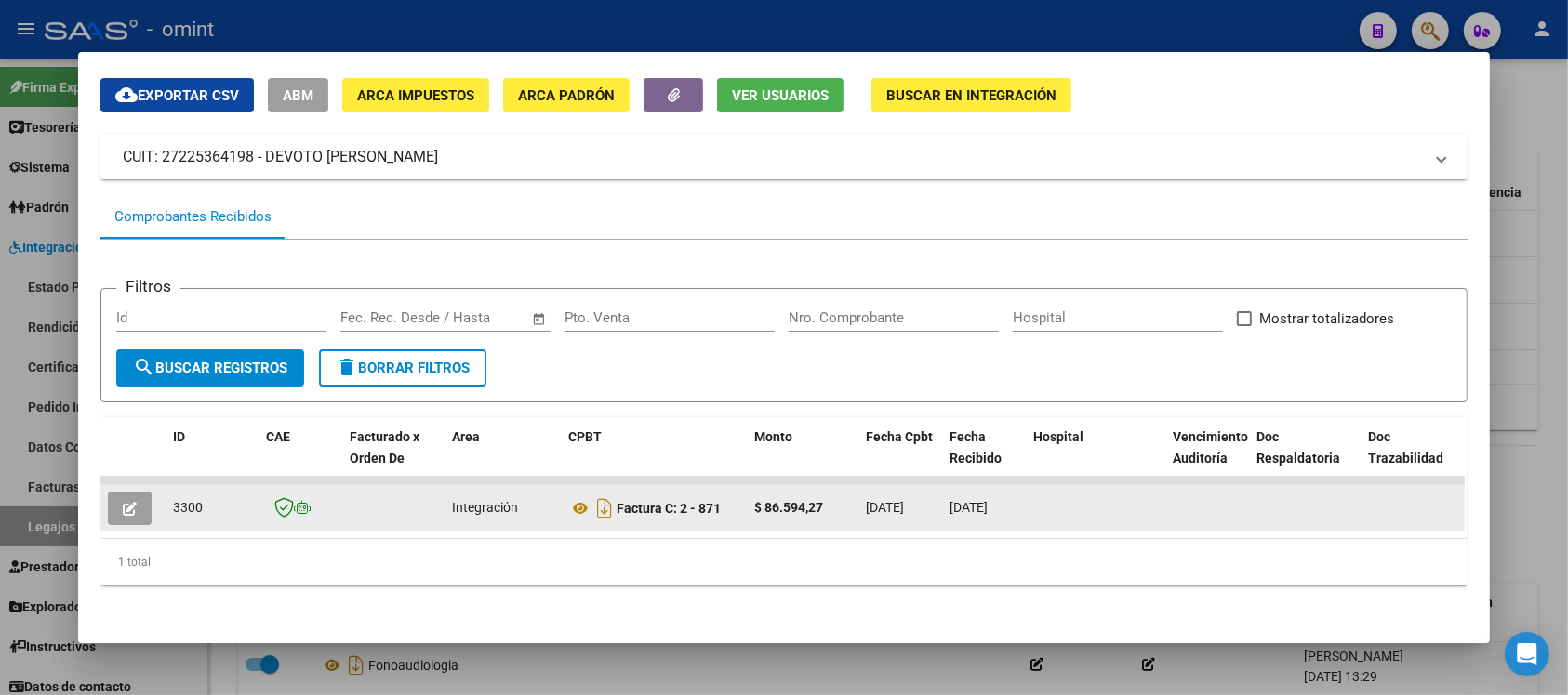
click at [123, 502] on icon "button" at bounding box center [130, 509] width 14 height 14
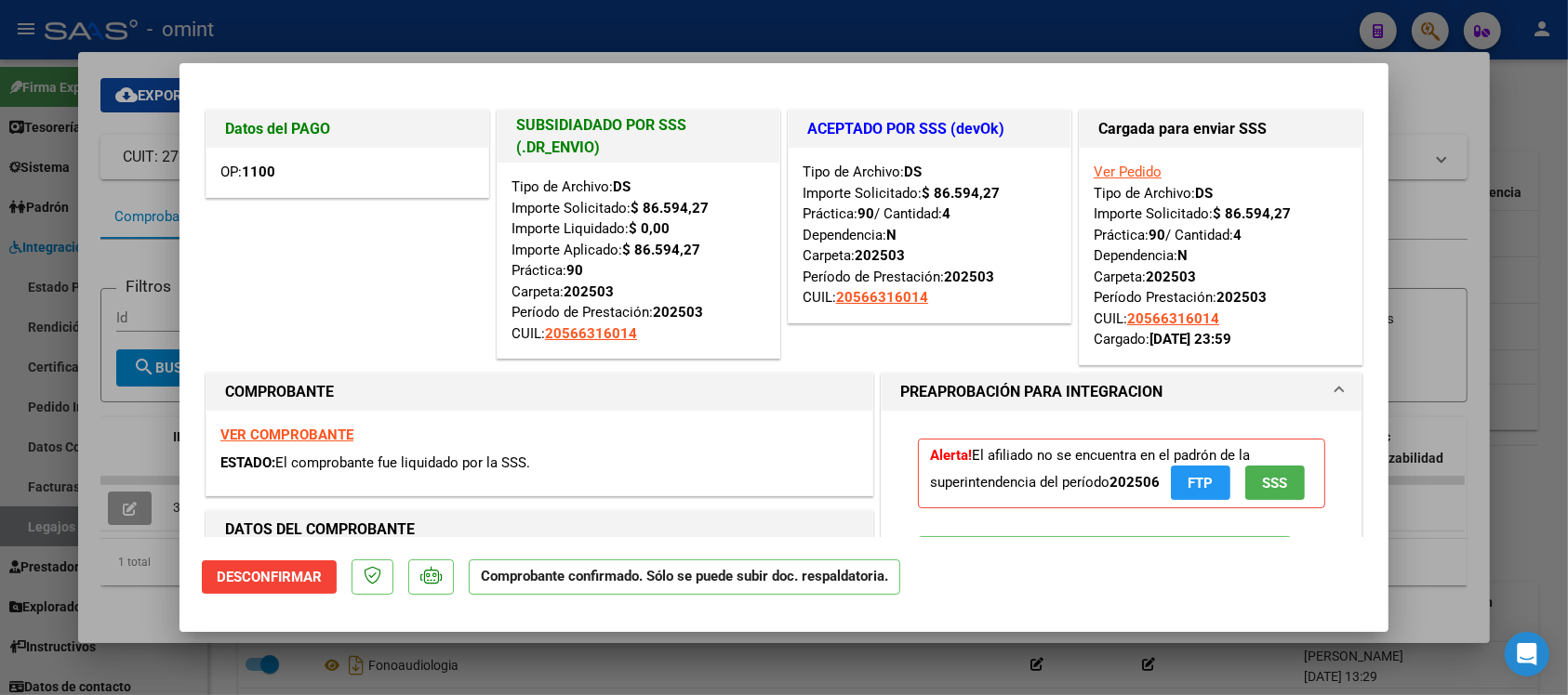
click at [406, 28] on div at bounding box center [784, 348] width 1568 height 695
type input "$ 0,00"
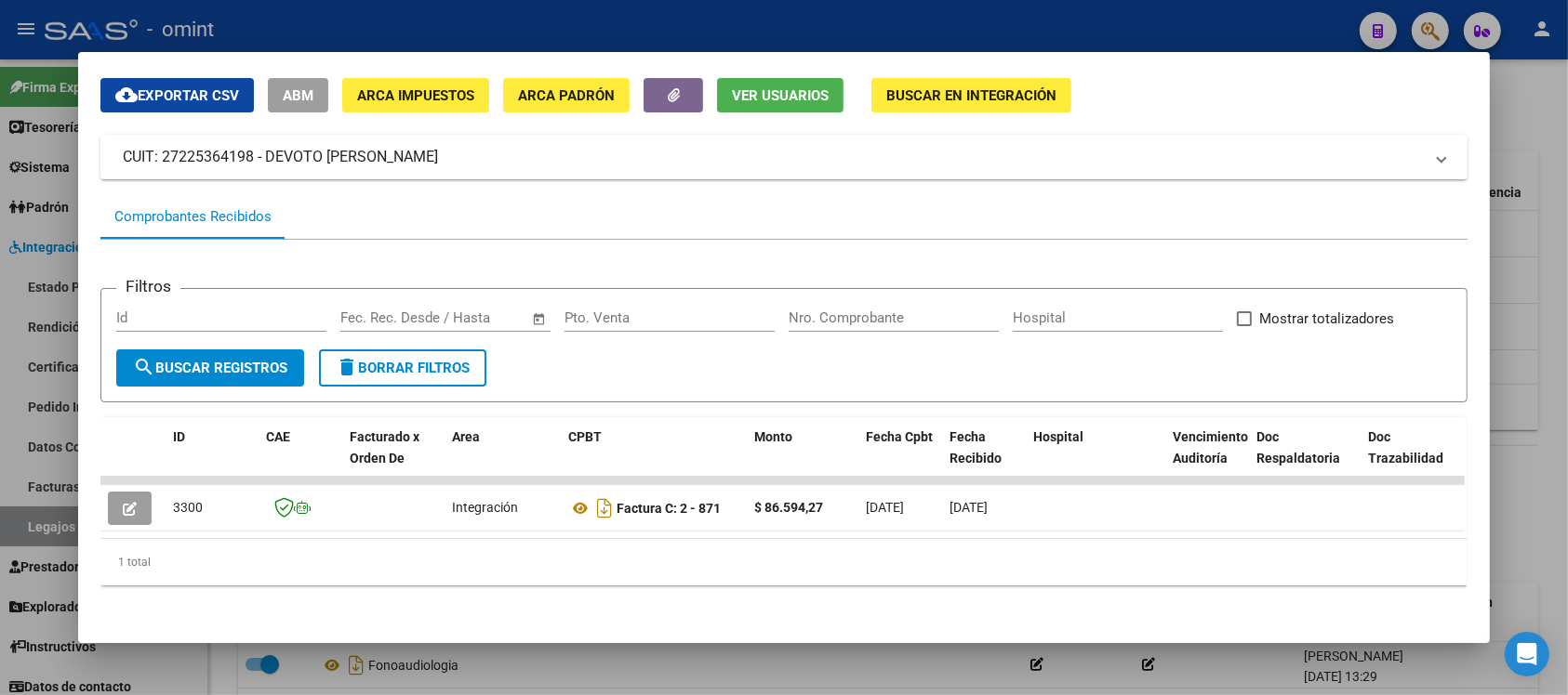
click at [406, 28] on div at bounding box center [784, 348] width 1568 height 695
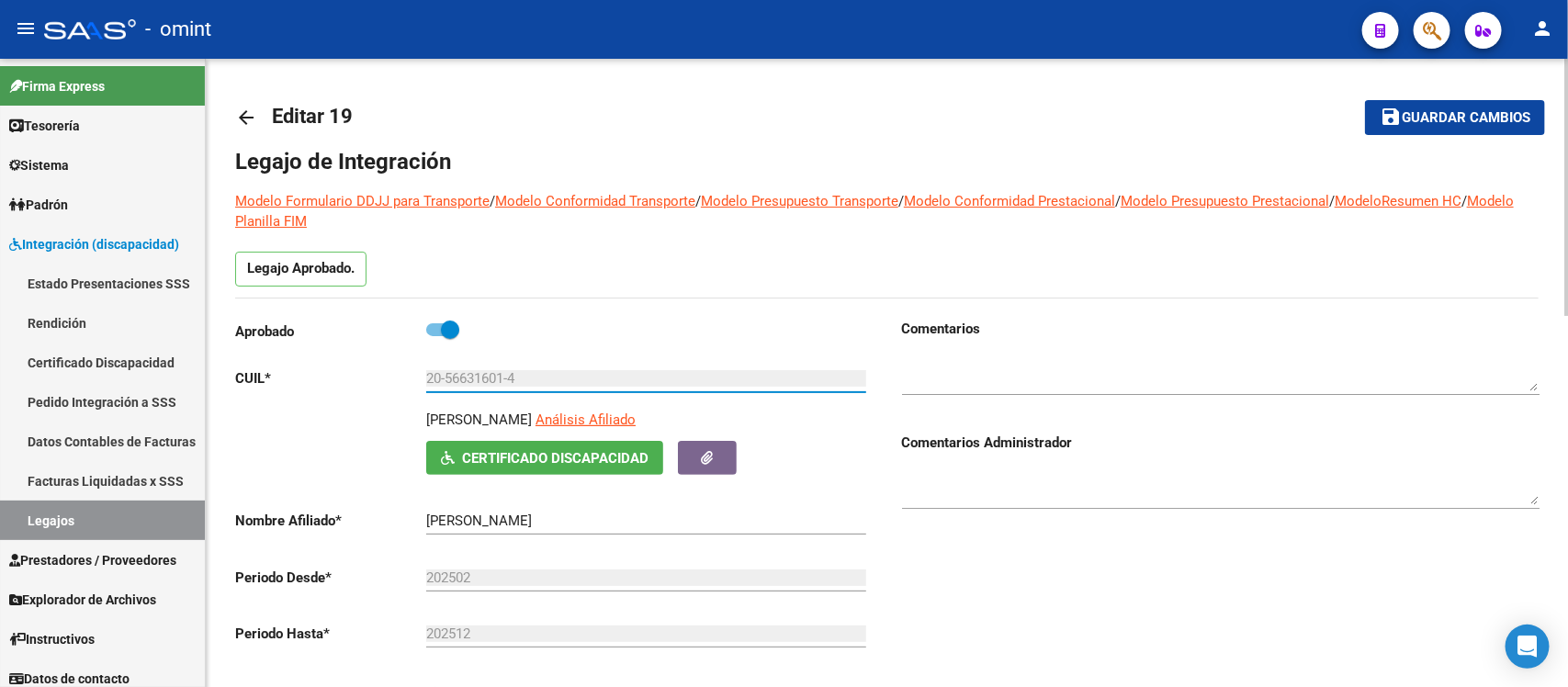
click at [475, 379] on input "20-56631601-4" at bounding box center [646, 378] width 440 height 17
click at [641, 292] on div "Legajo Aprobado." at bounding box center [887, 275] width 1303 height 46
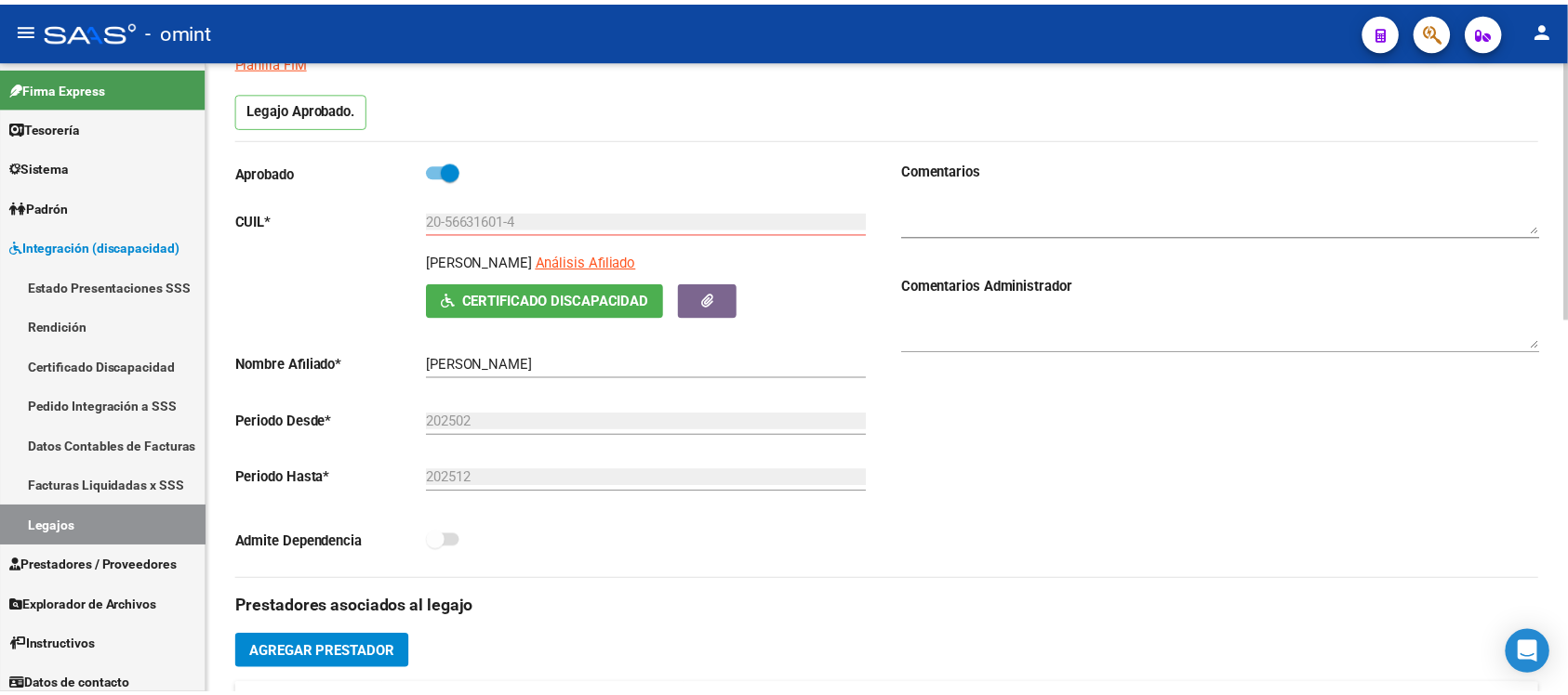
scroll to position [465, 0]
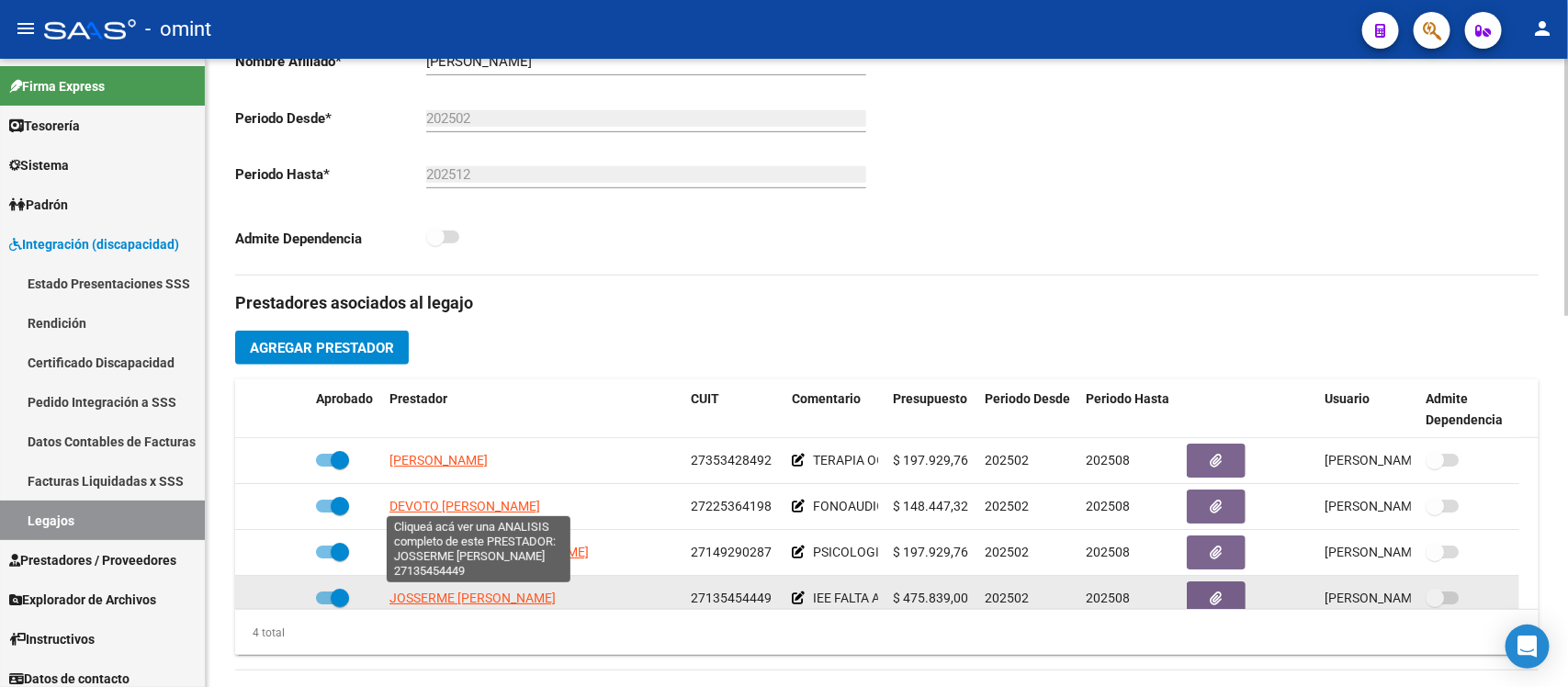
click at [517, 597] on span "JOSSERME [PERSON_NAME]" at bounding box center [472, 597] width 166 height 15
type textarea "27135454449"
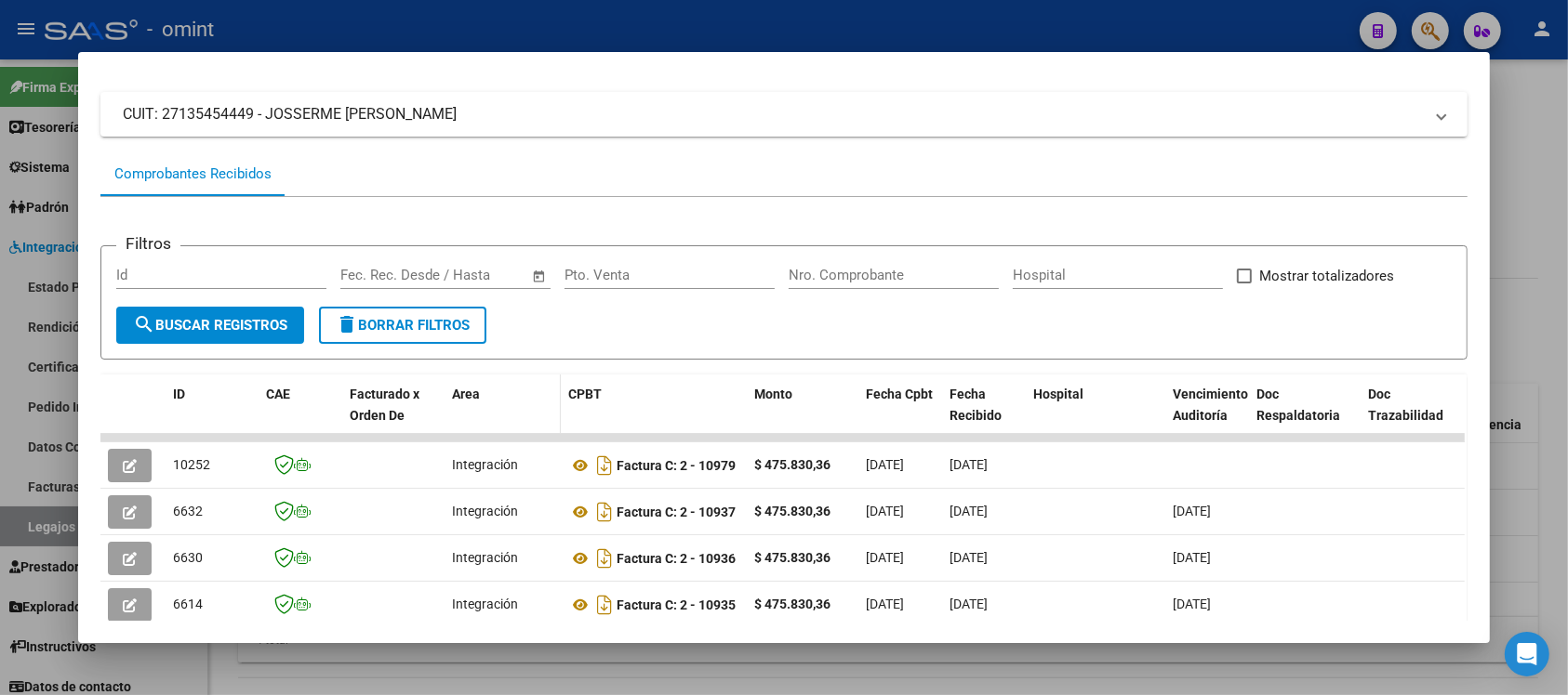
scroll to position [219, 0]
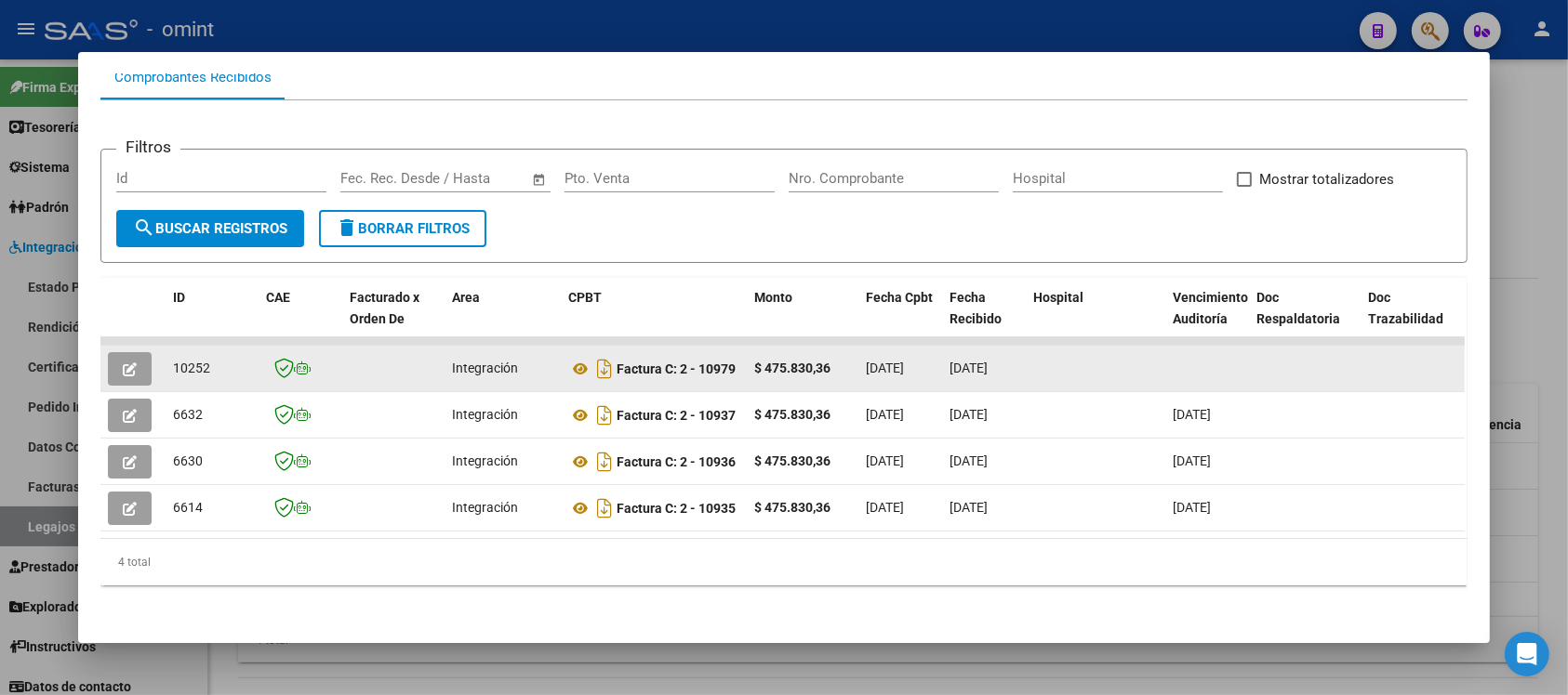
drag, startPoint x: 674, startPoint y: 347, endPoint x: 732, endPoint y: 350, distance: 58.1
click at [732, 350] on datatable-body-cell "Factura C: 2 - 10979" at bounding box center [653, 368] width 186 height 46
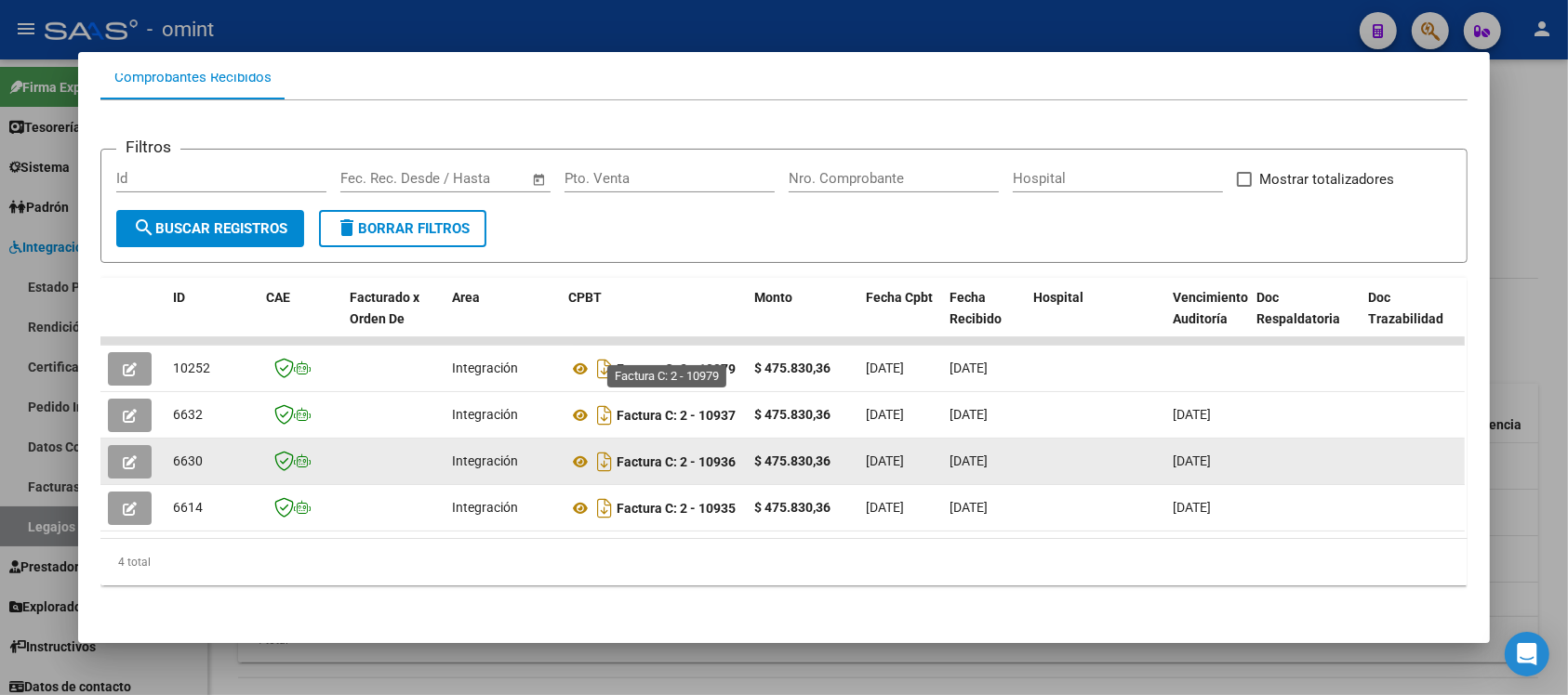
copy strong "2 - 10979"
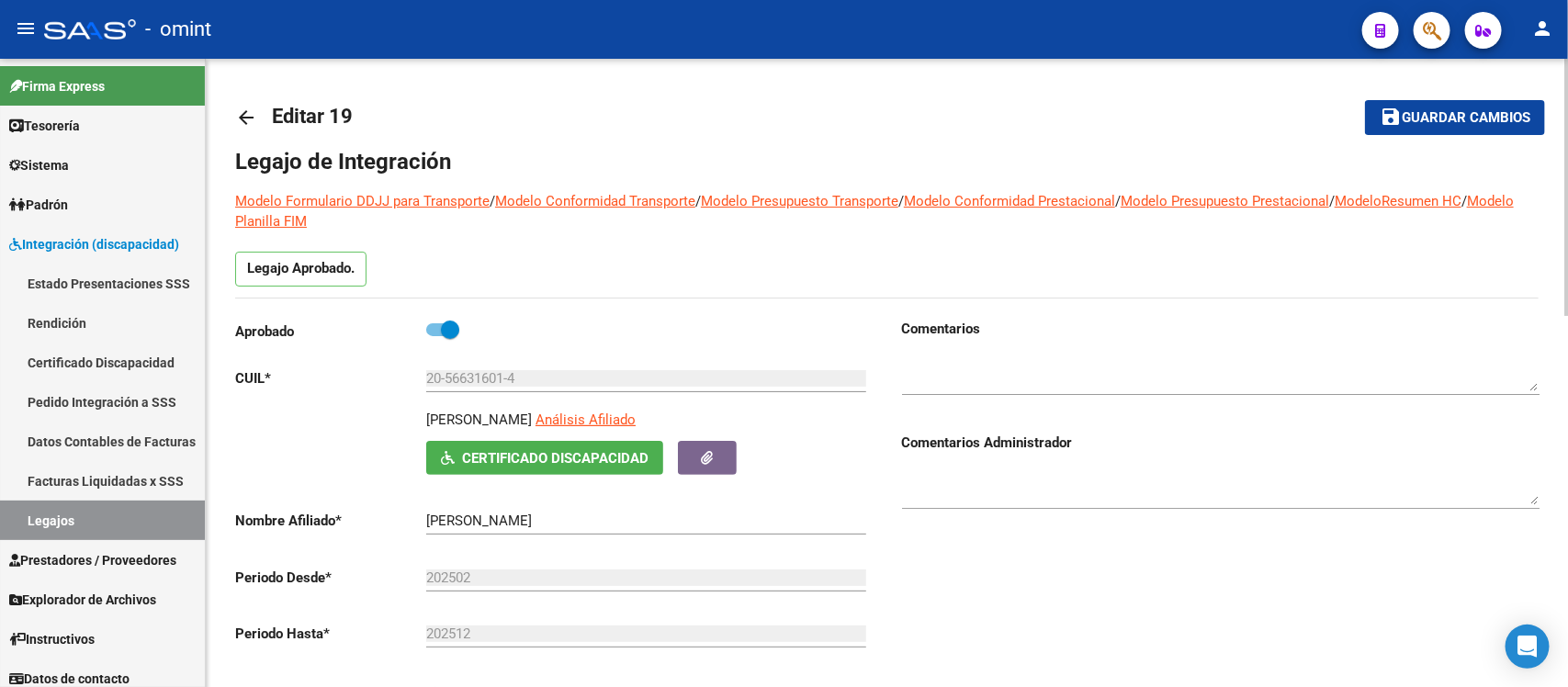
click at [250, 103] on link "arrow_back" at bounding box center [253, 117] width 36 height 43
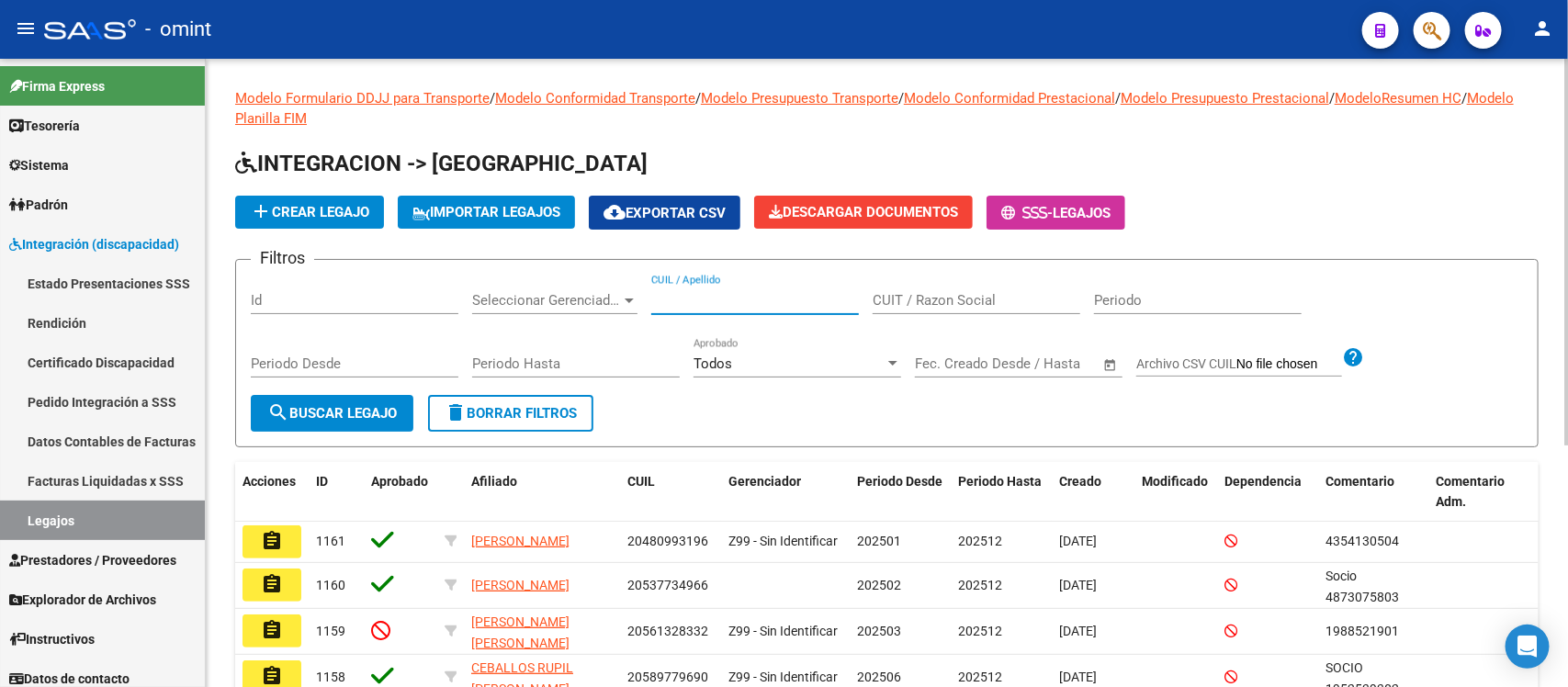
click at [765, 300] on input "CUIL / Apellido" at bounding box center [755, 300] width 208 height 17
paste input "55805262"
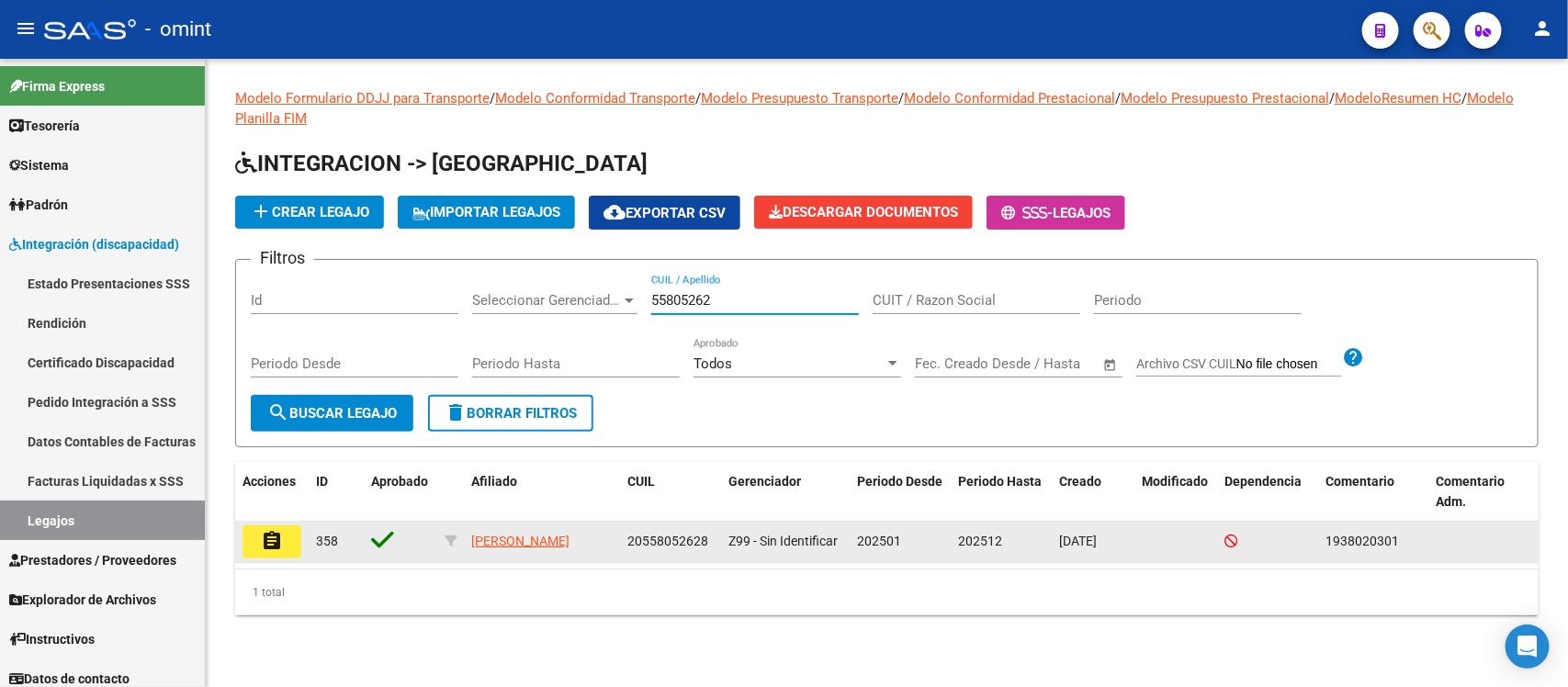
type input "55805262"
click at [255, 534] on button "assignment" at bounding box center [272, 542] width 59 height 33
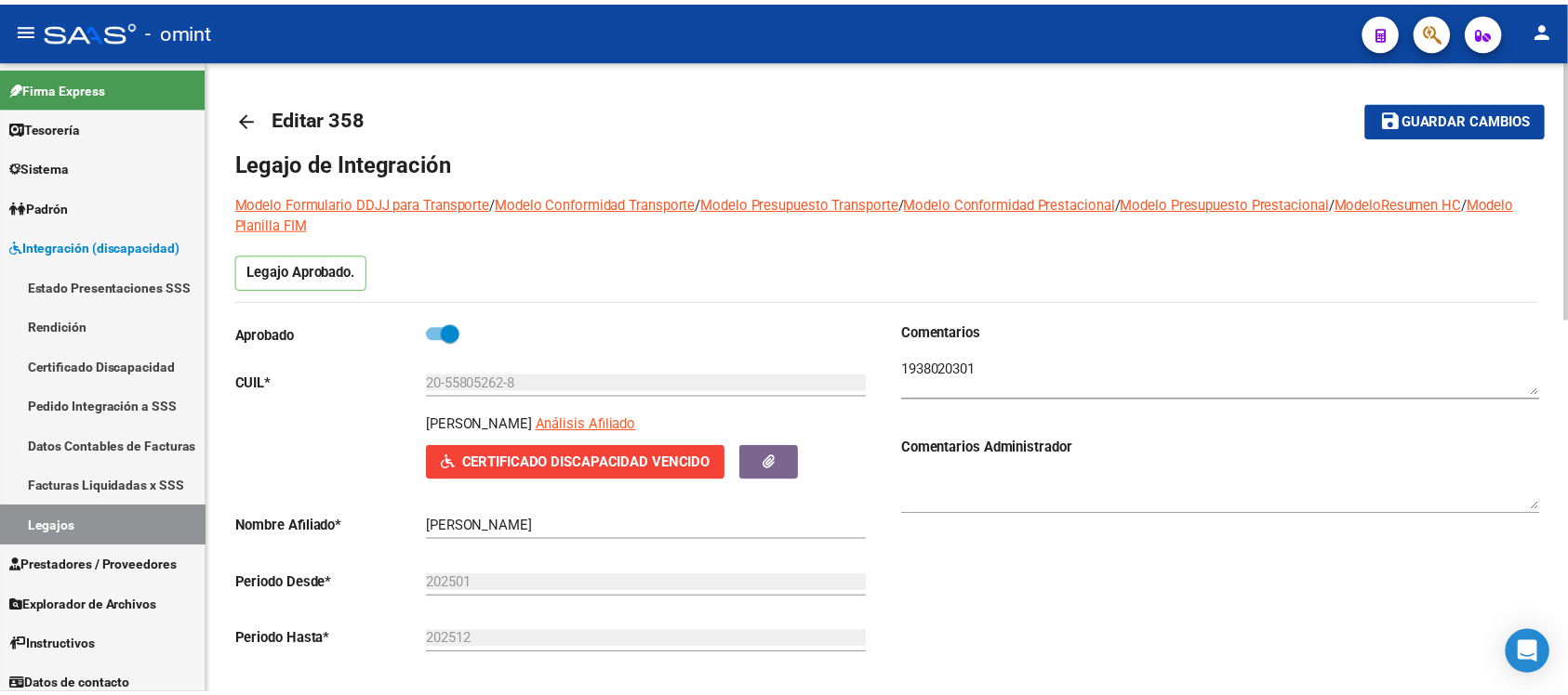
scroll to position [465, 0]
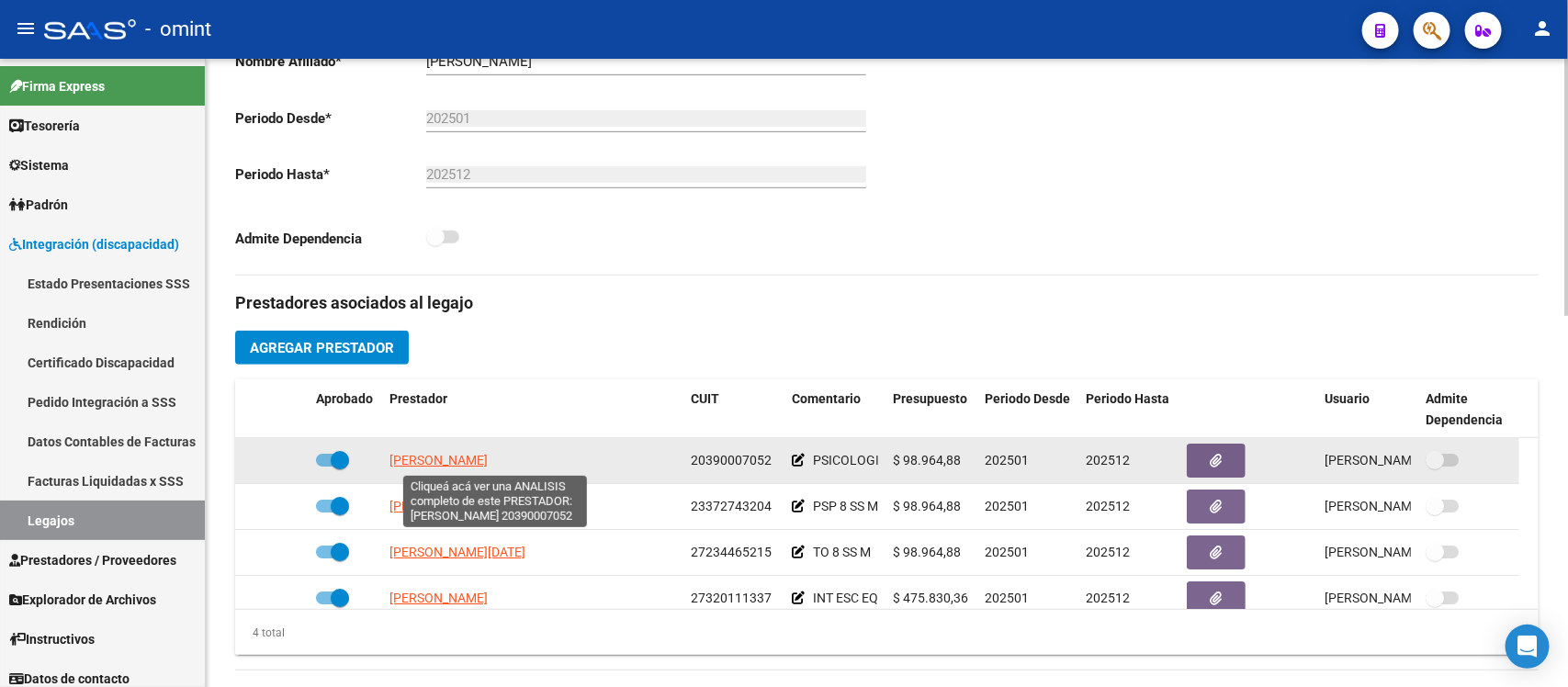
click at [488, 461] on span "MARCOS ARRIBAS LUCAS MARIANO" at bounding box center [439, 460] width 98 height 15
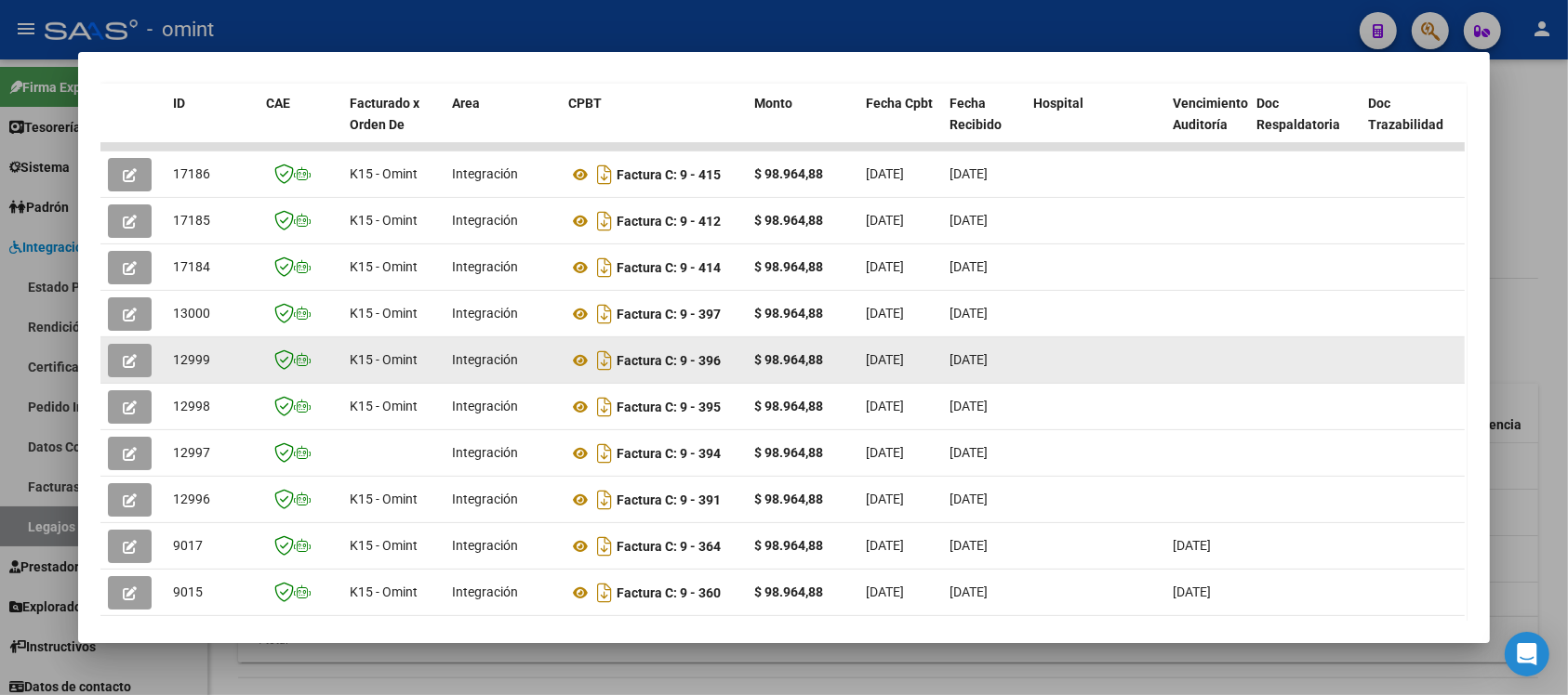
scroll to position [266, 0]
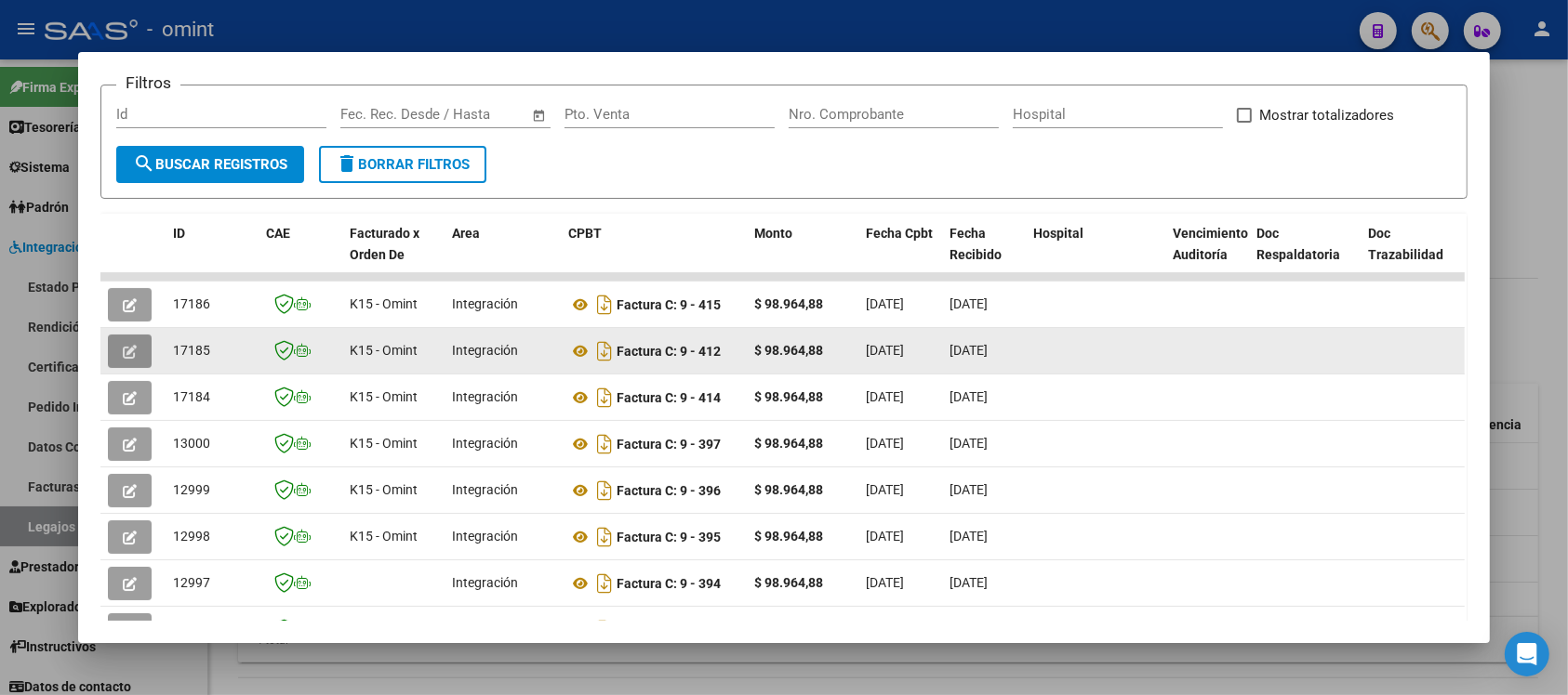
click at [123, 345] on icon "button" at bounding box center [130, 351] width 14 height 14
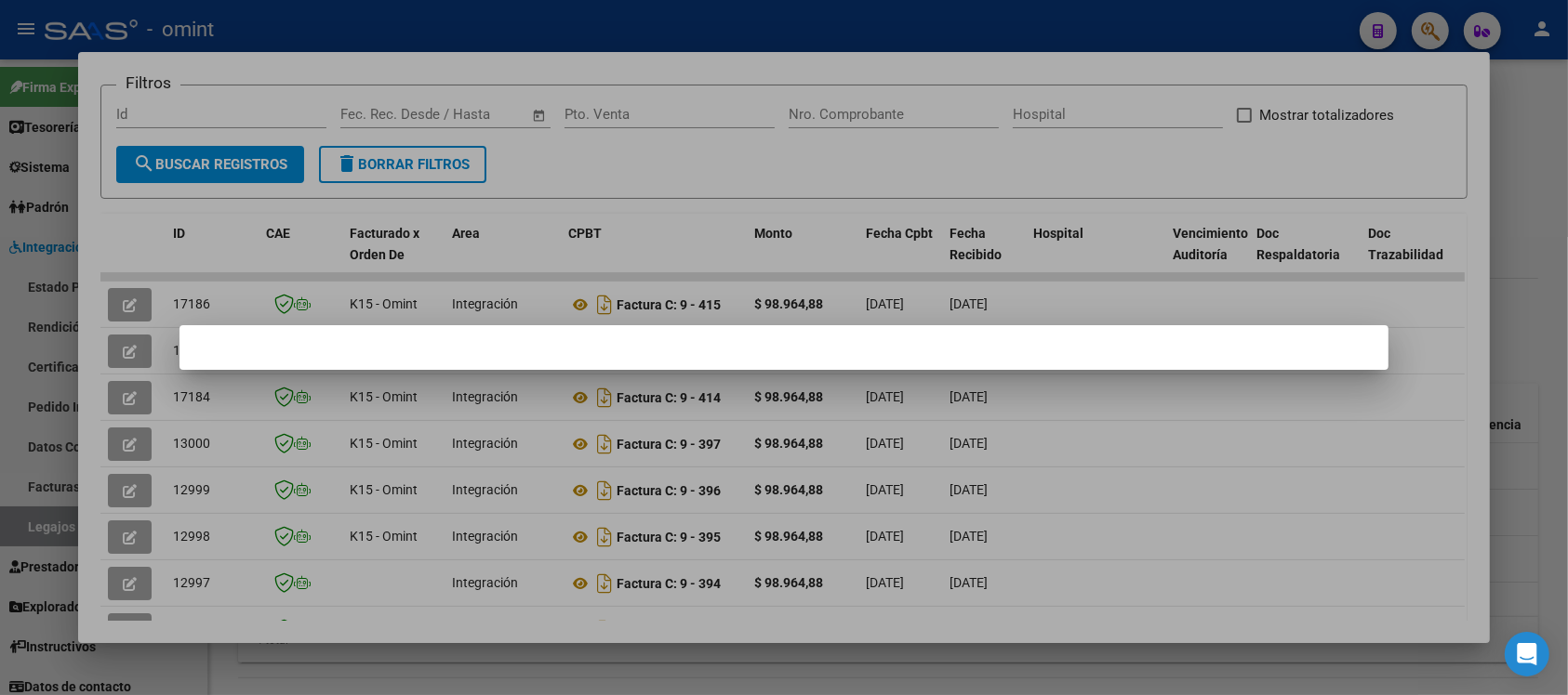
click at [902, 170] on div at bounding box center [784, 348] width 1568 height 695
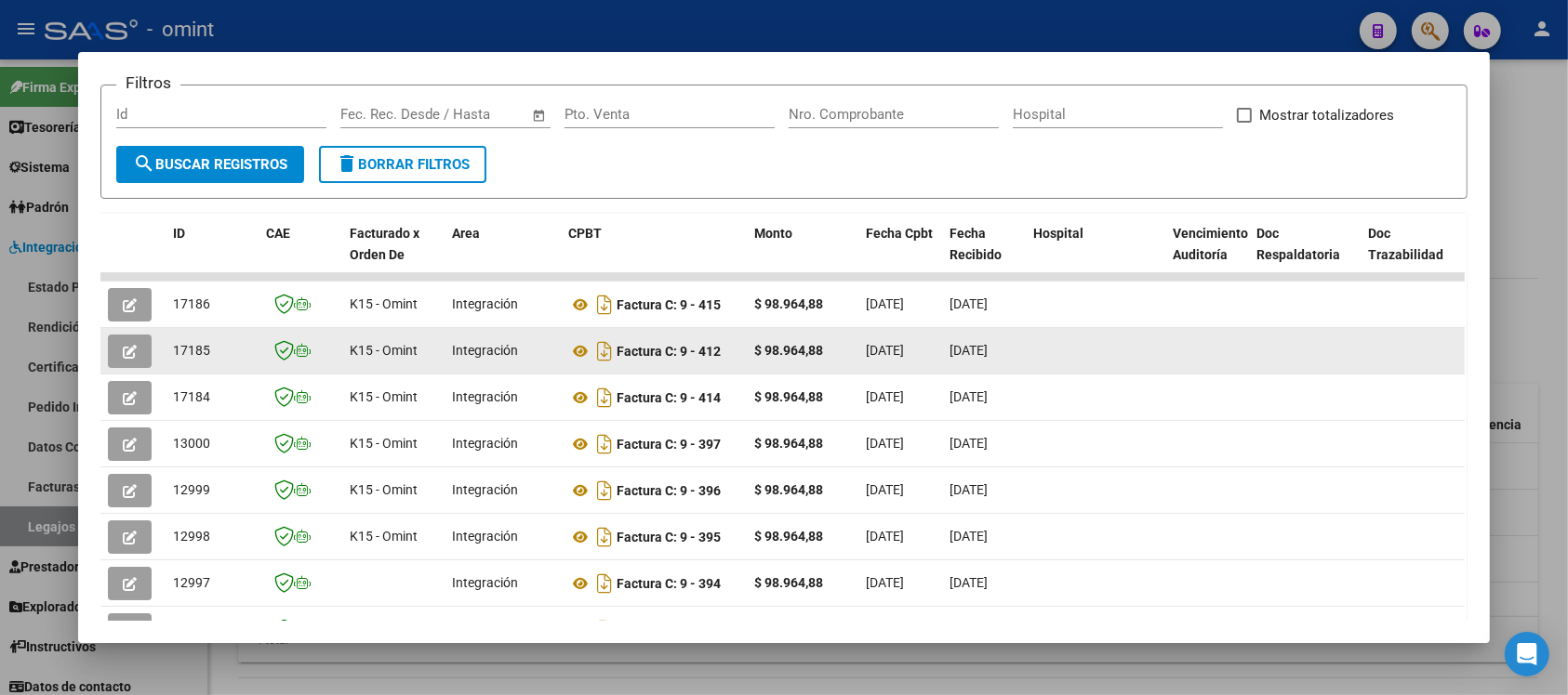
click at [131, 348] on button "button" at bounding box center [130, 351] width 44 height 34
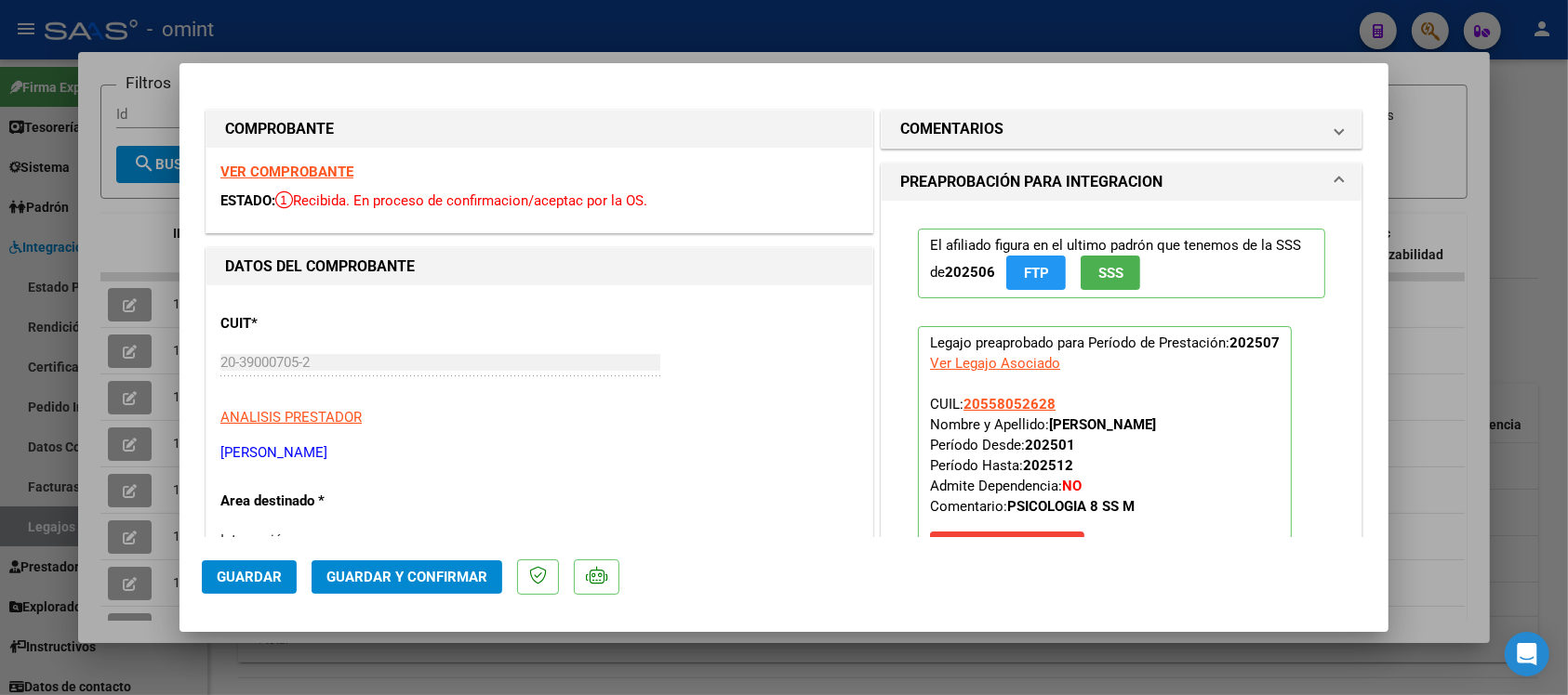
click at [344, 170] on strong "VER COMPROBANTE" at bounding box center [286, 171] width 132 height 17
click at [409, 577] on span "Guardar y Confirmar" at bounding box center [406, 577] width 160 height 17
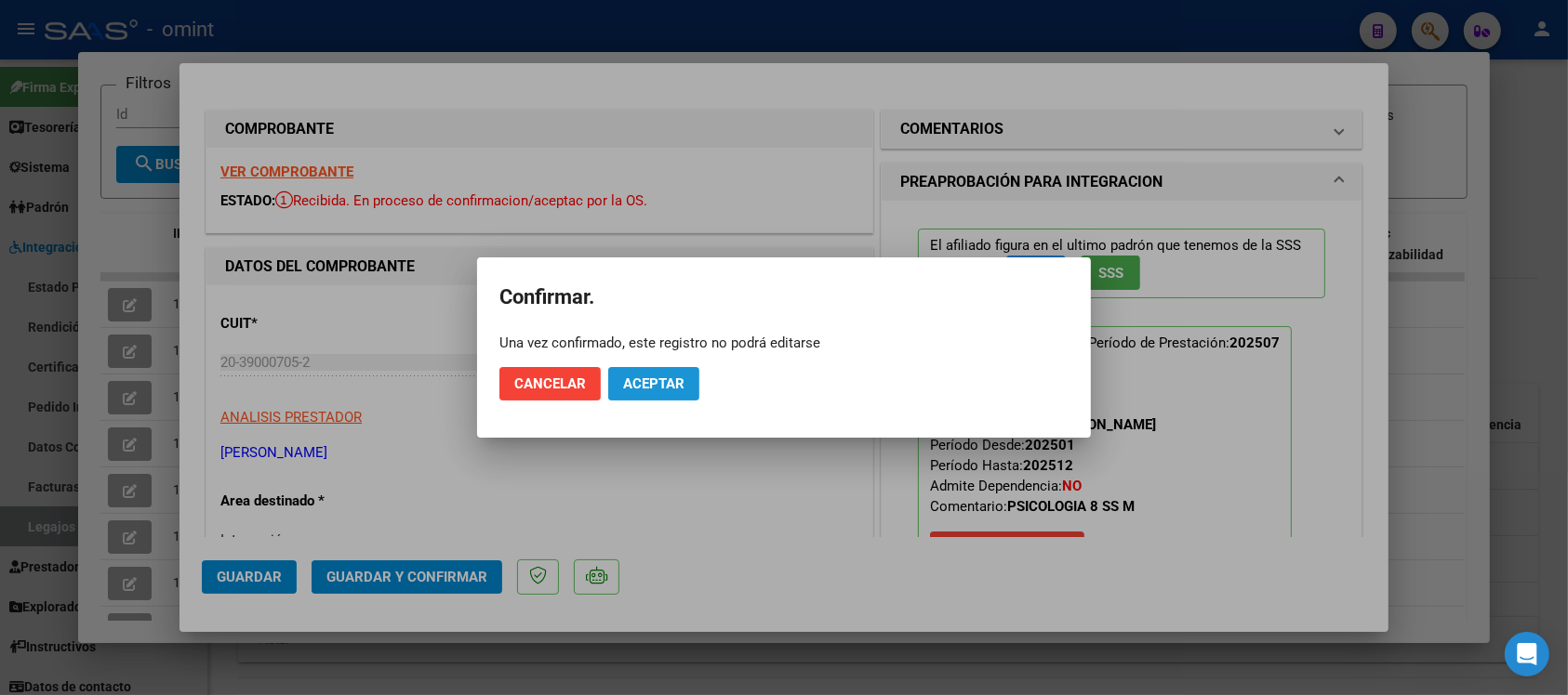
click at [678, 373] on button "Aceptar" at bounding box center [653, 384] width 91 height 34
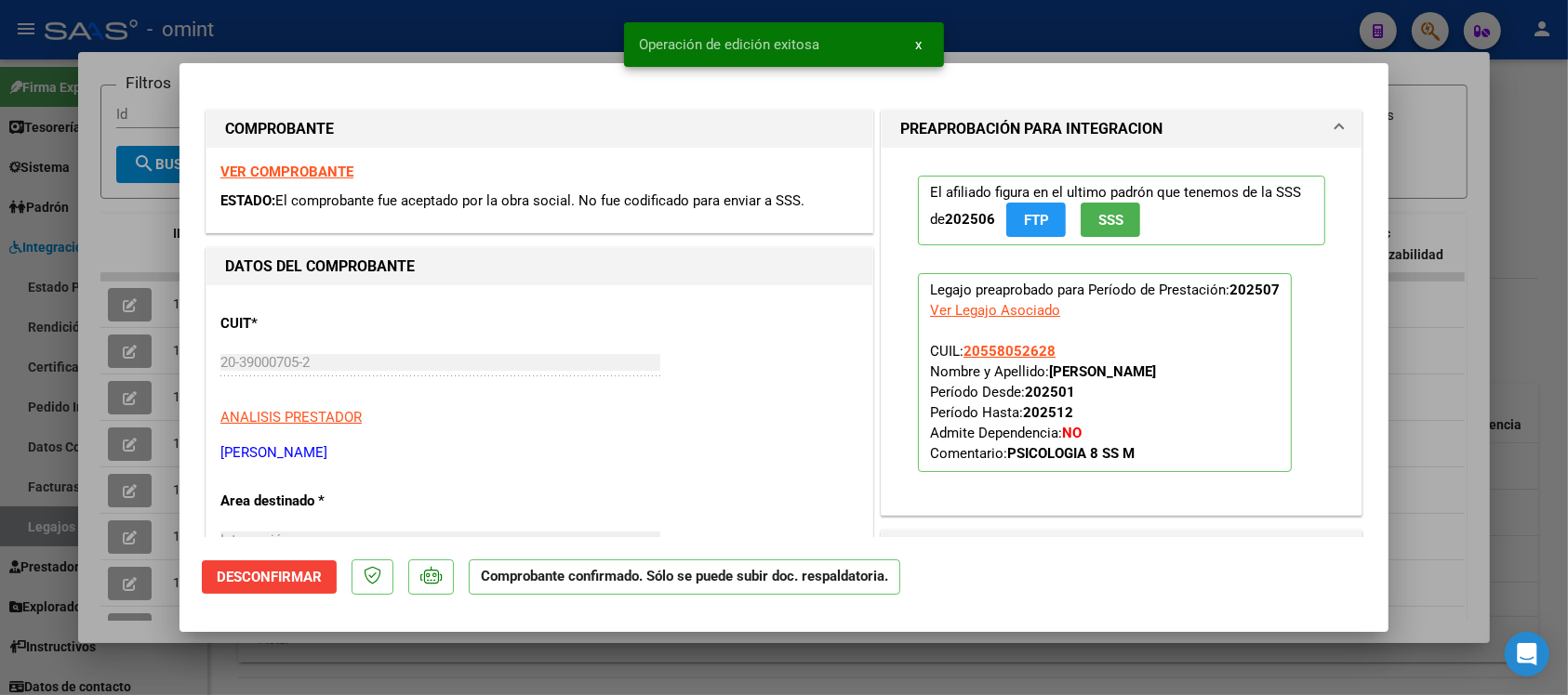
click at [631, 20] on div "Operación de edición exitosa x" at bounding box center [784, 45] width 365 height 90
click at [535, 35] on div at bounding box center [784, 348] width 1568 height 695
type input "$ 0,00"
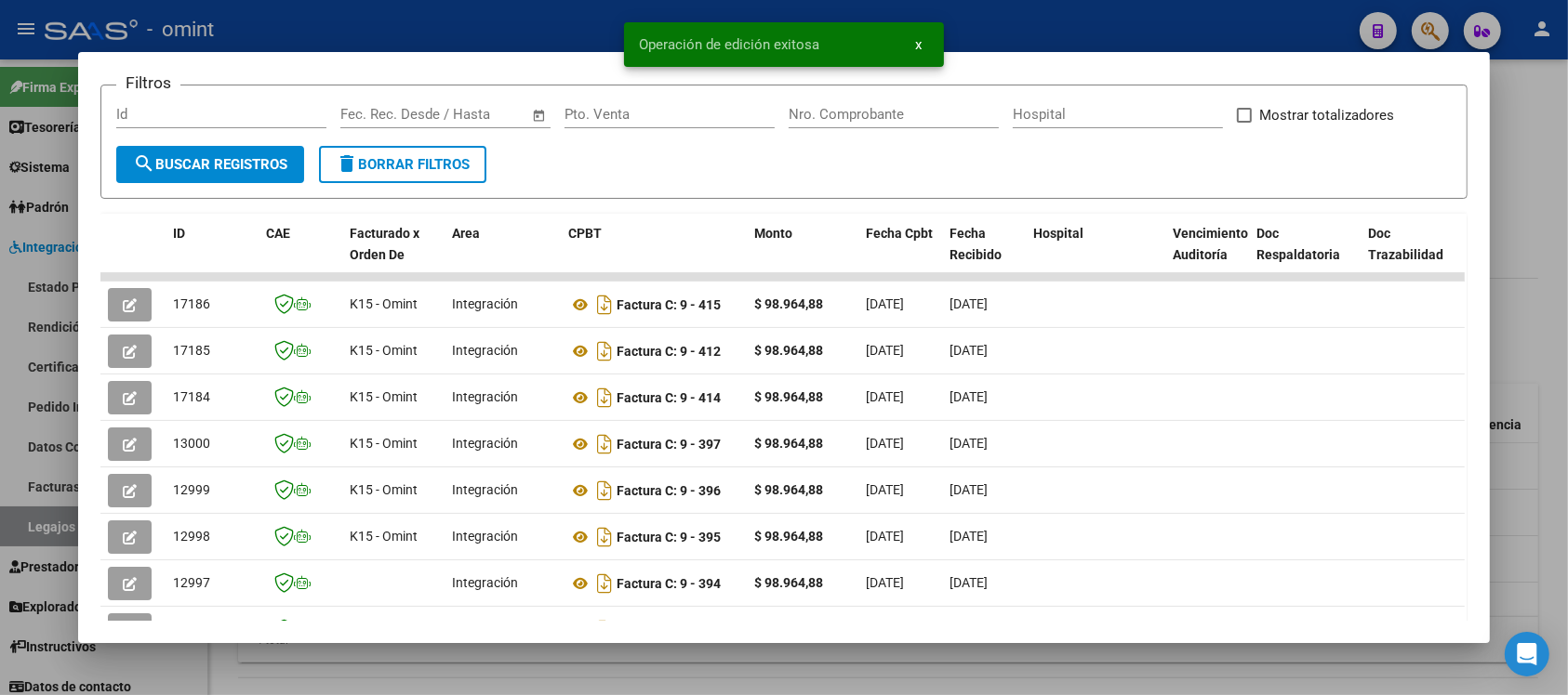
drag, startPoint x: 485, startPoint y: 12, endPoint x: 488, endPoint y: 70, distance: 58.1
click at [485, 14] on div at bounding box center [784, 348] width 1568 height 695
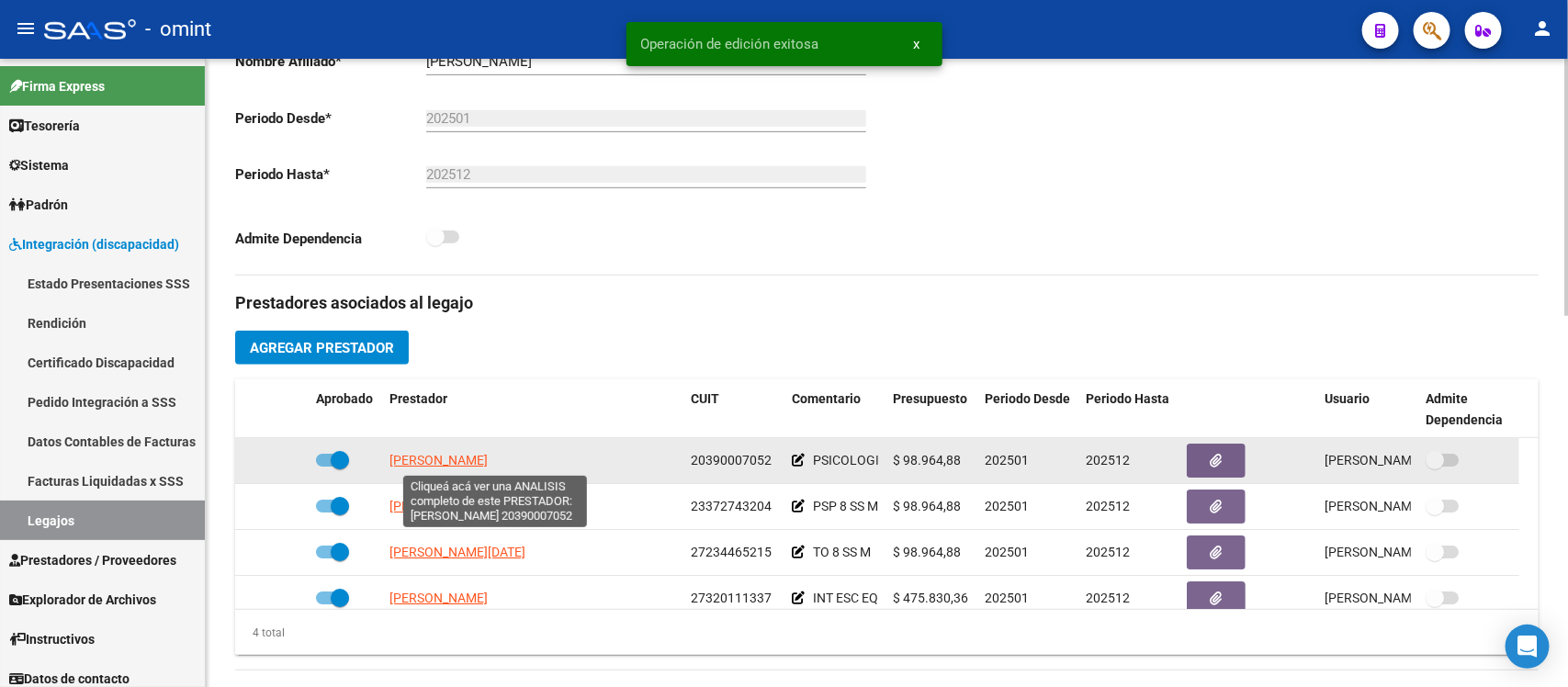
click at [488, 453] on span "MARCOS ARRIBAS LUCAS MARIANO" at bounding box center [439, 460] width 98 height 15
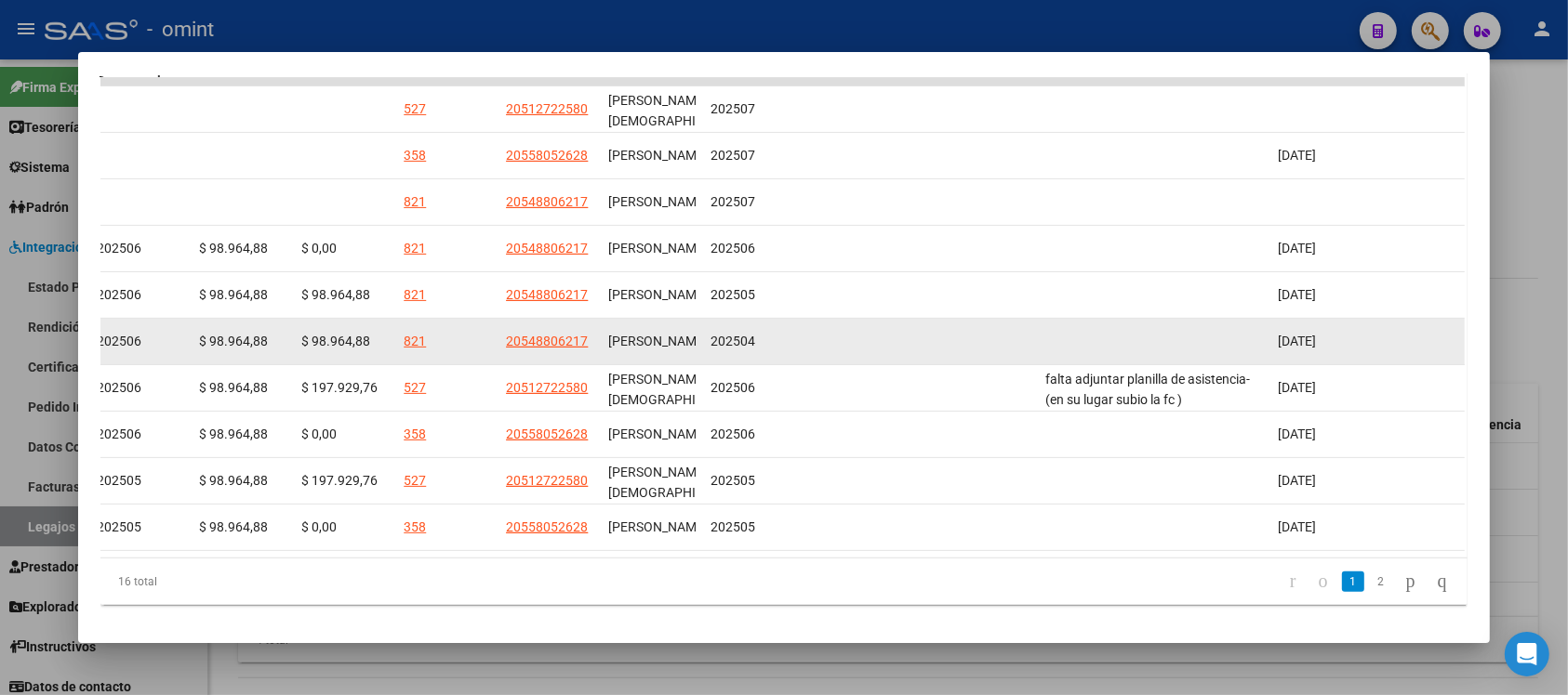
scroll to position [498, 0]
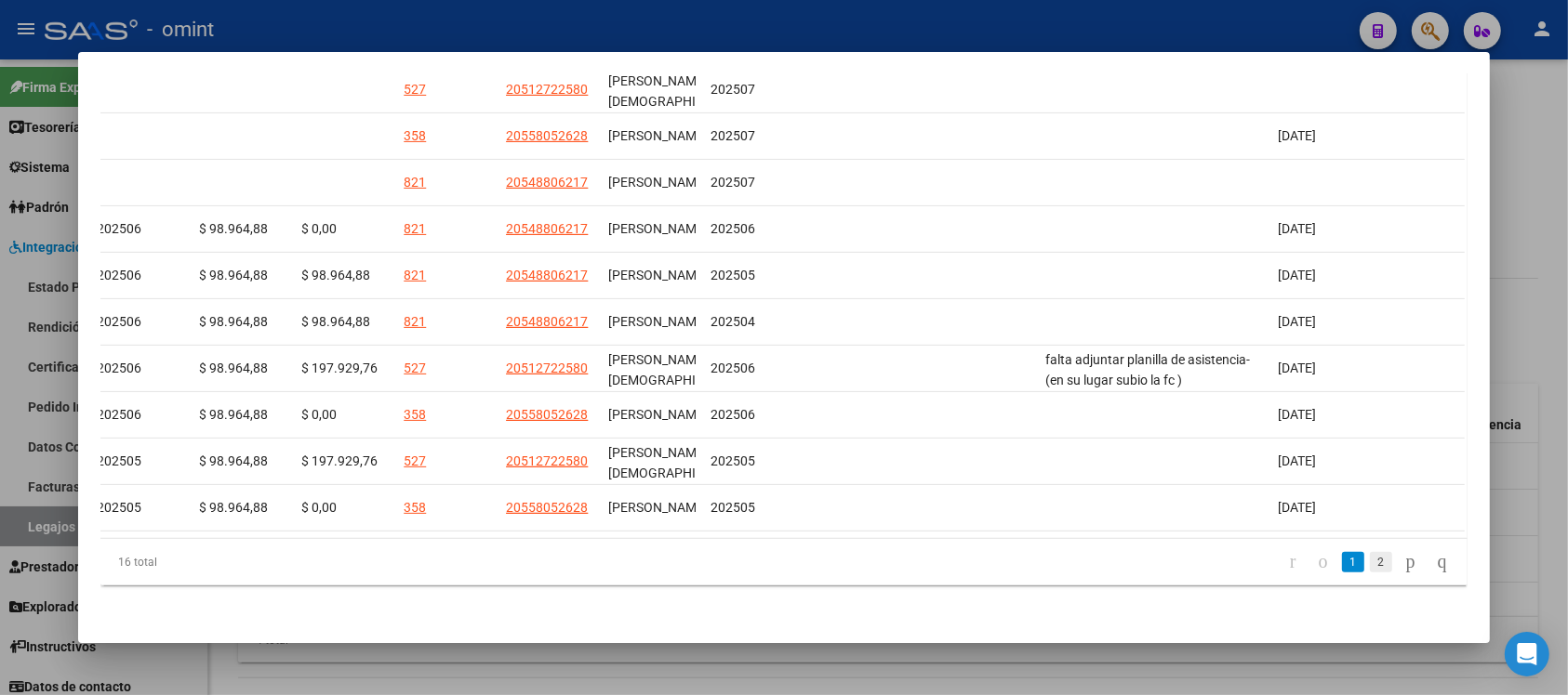
click at [1370, 561] on link "2" at bounding box center [1381, 562] width 22 height 21
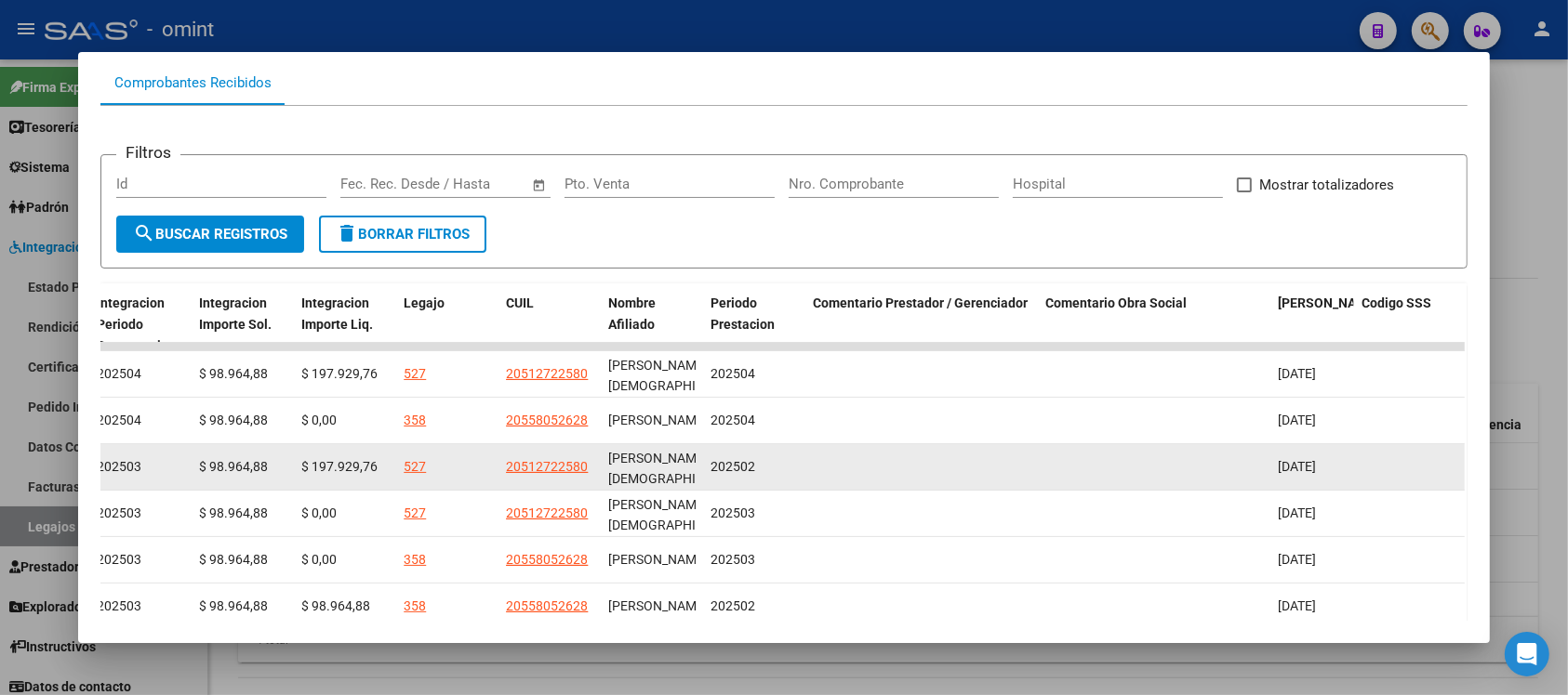
scroll to position [313, 0]
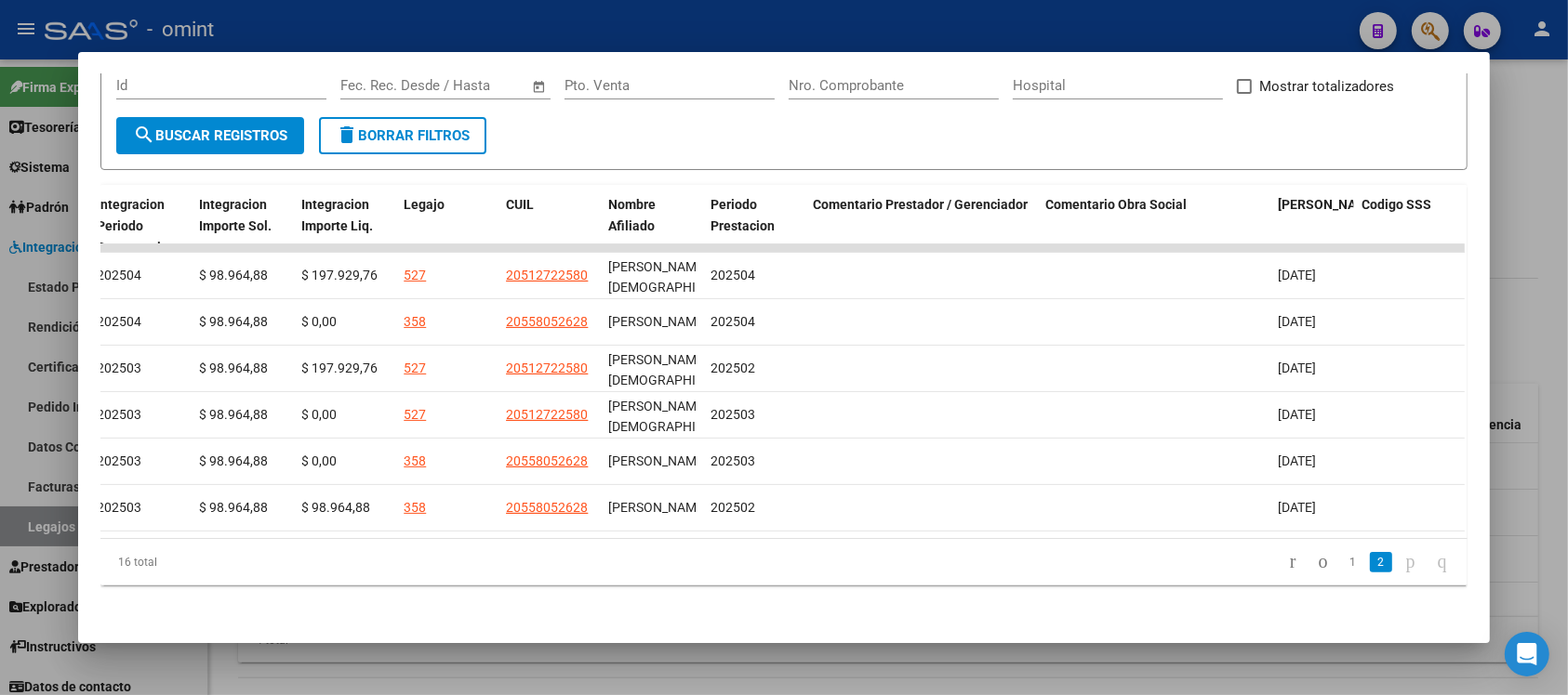
click at [913, 26] on div at bounding box center [784, 348] width 1568 height 695
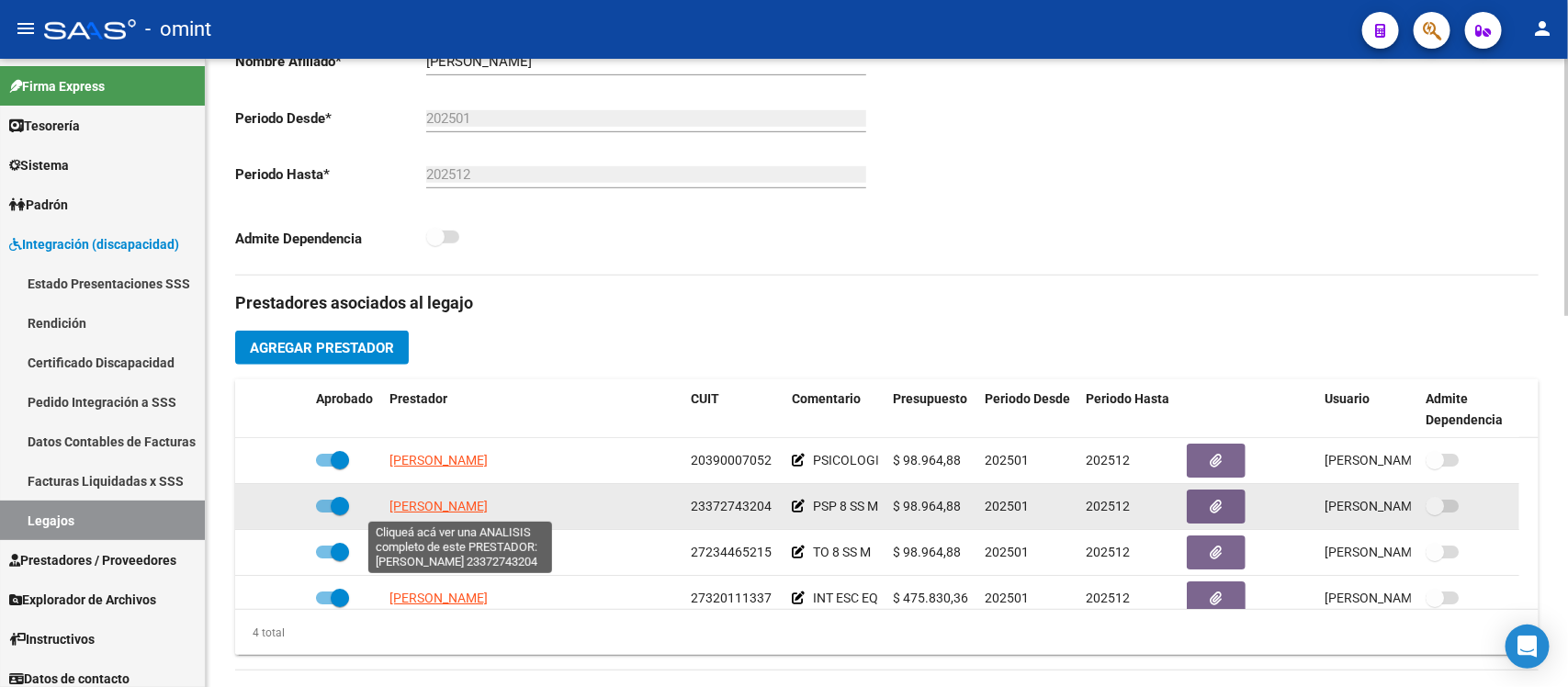
click at [475, 511] on span "ROMERO LARA DANIELA" at bounding box center [439, 506] width 98 height 15
type textarea "23372743204"
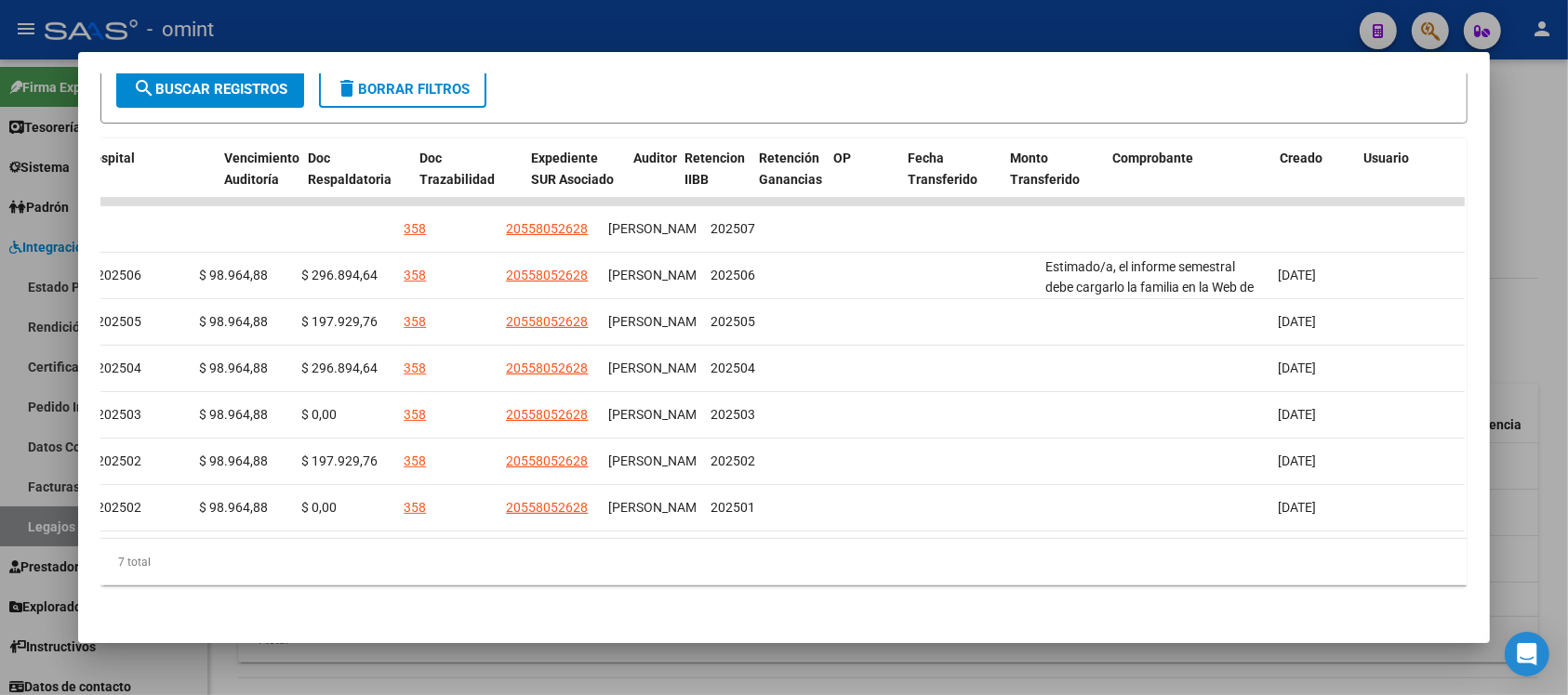
scroll to position [0, 0]
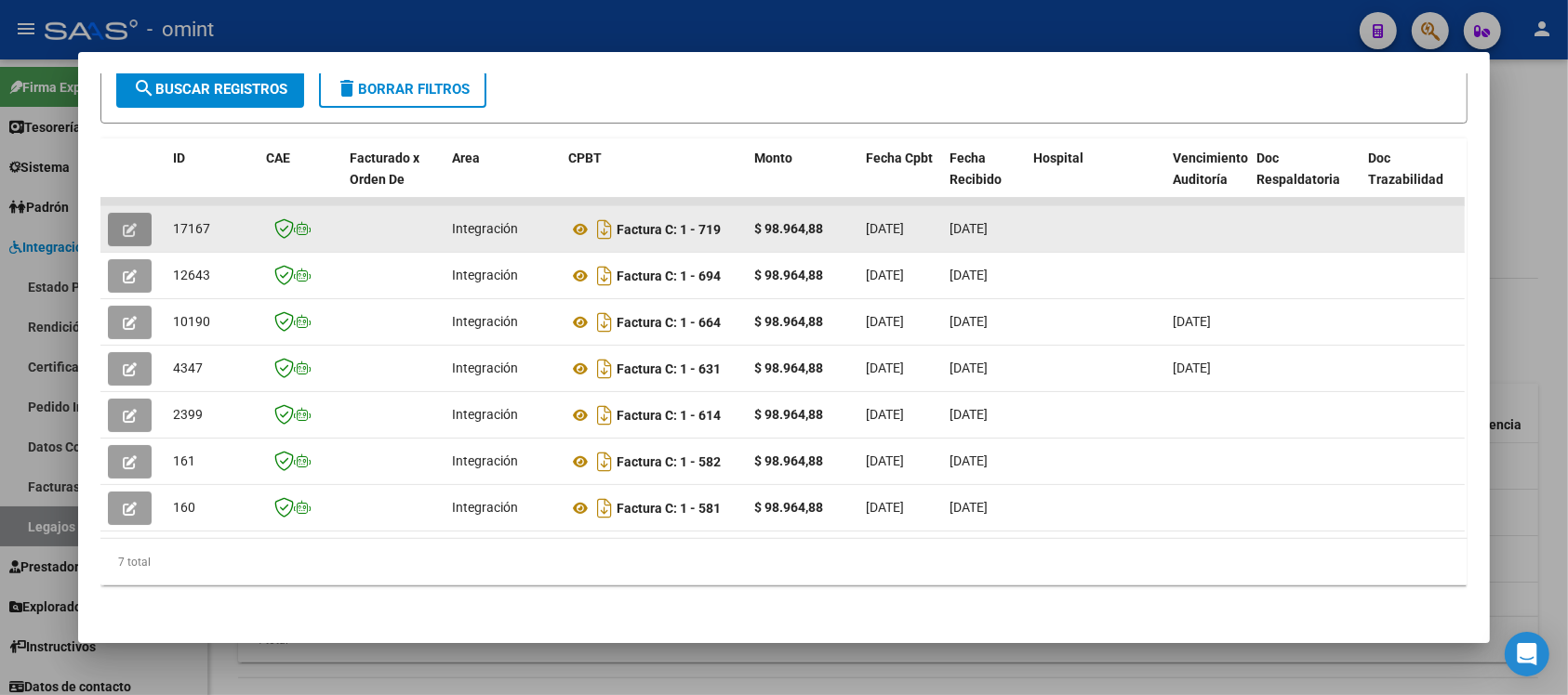
click at [115, 216] on button "button" at bounding box center [130, 230] width 44 height 34
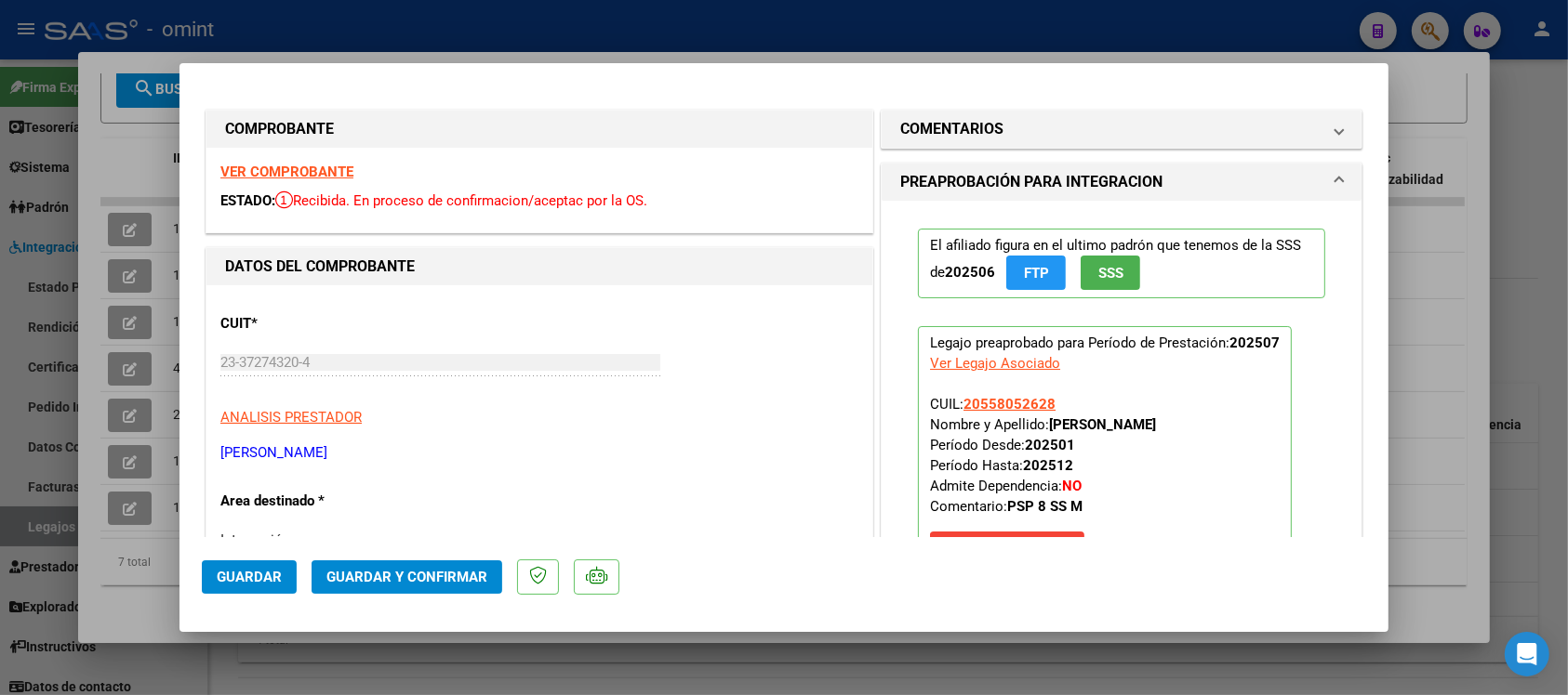
click at [260, 174] on strong "VER COMPROBANTE" at bounding box center [286, 171] width 132 height 17
click at [437, 569] on span "Guardar y Confirmar" at bounding box center [406, 577] width 160 height 17
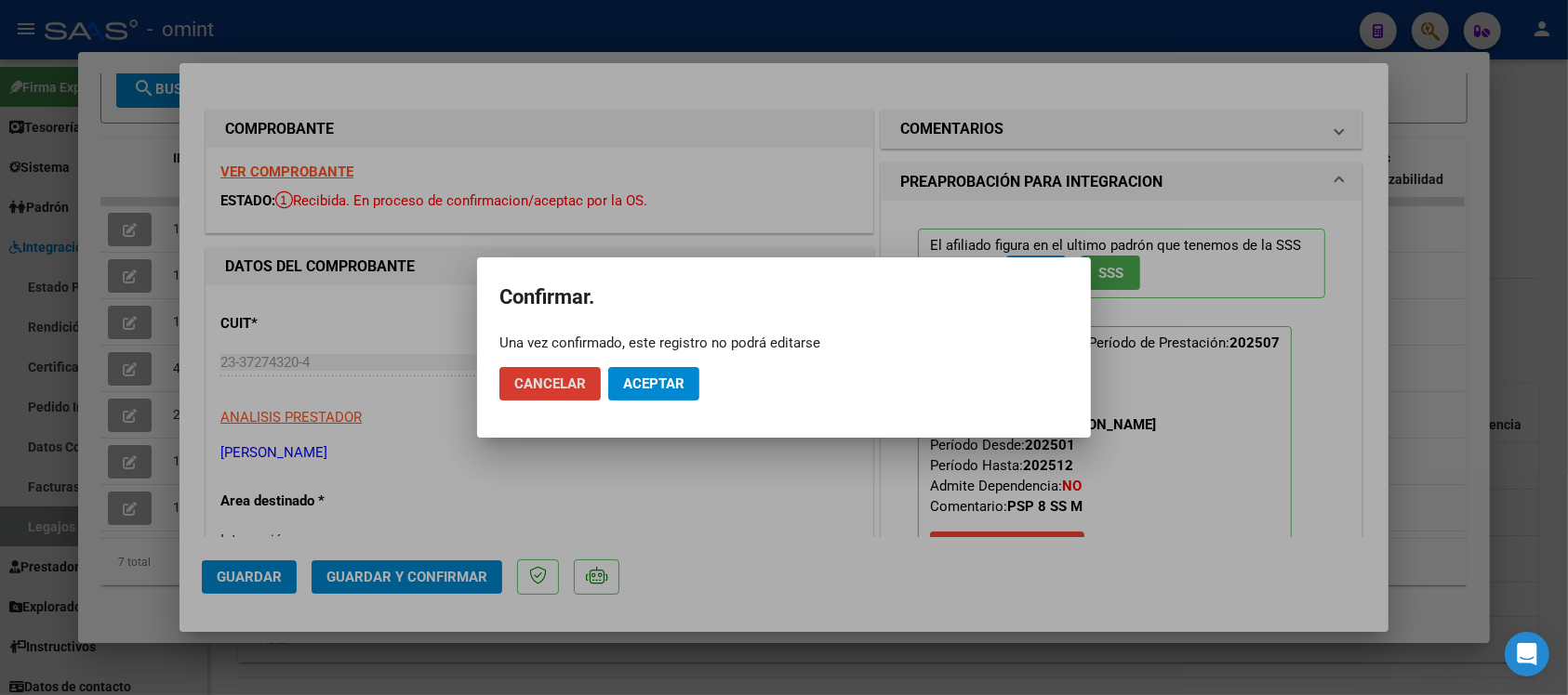
click at [665, 379] on span "Aceptar" at bounding box center [653, 383] width 62 height 17
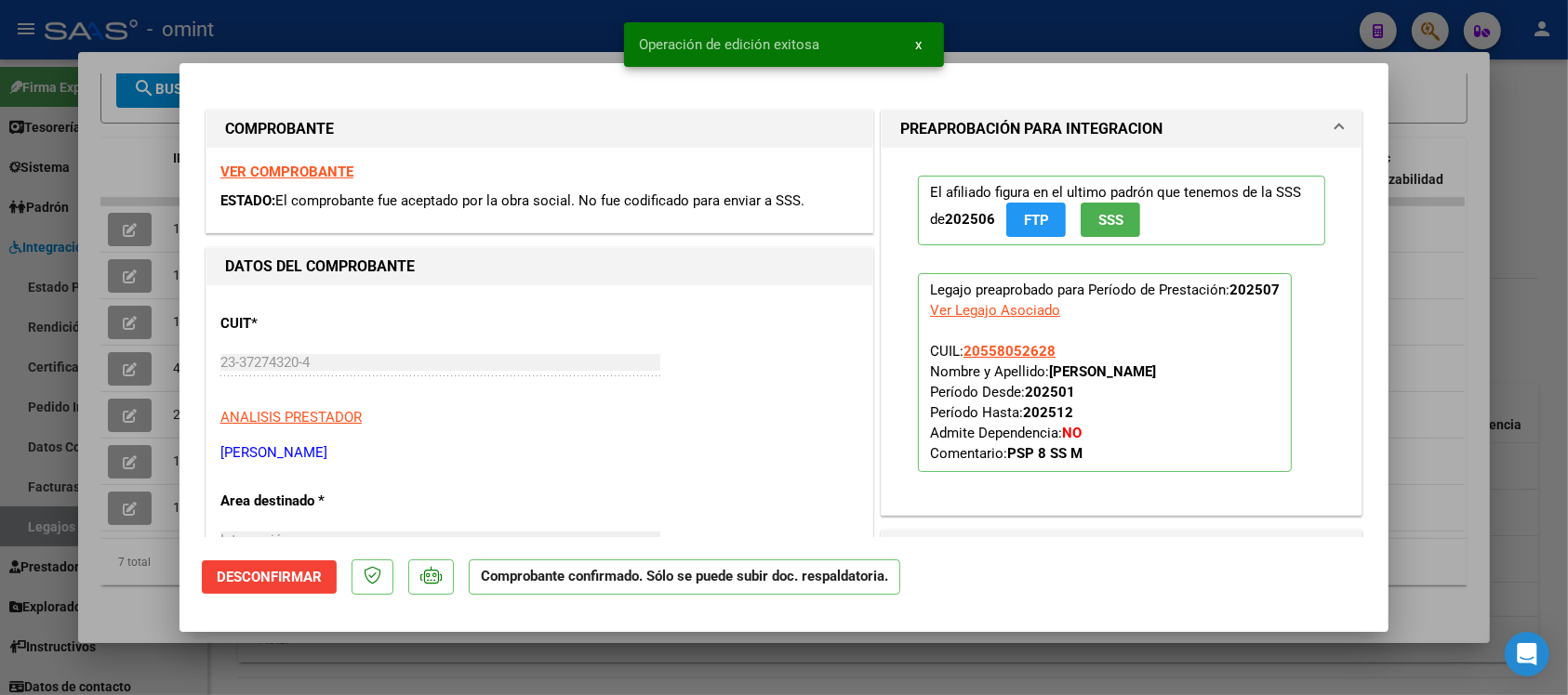
click at [495, 47] on div at bounding box center [784, 348] width 1568 height 695
type input "$ 0,00"
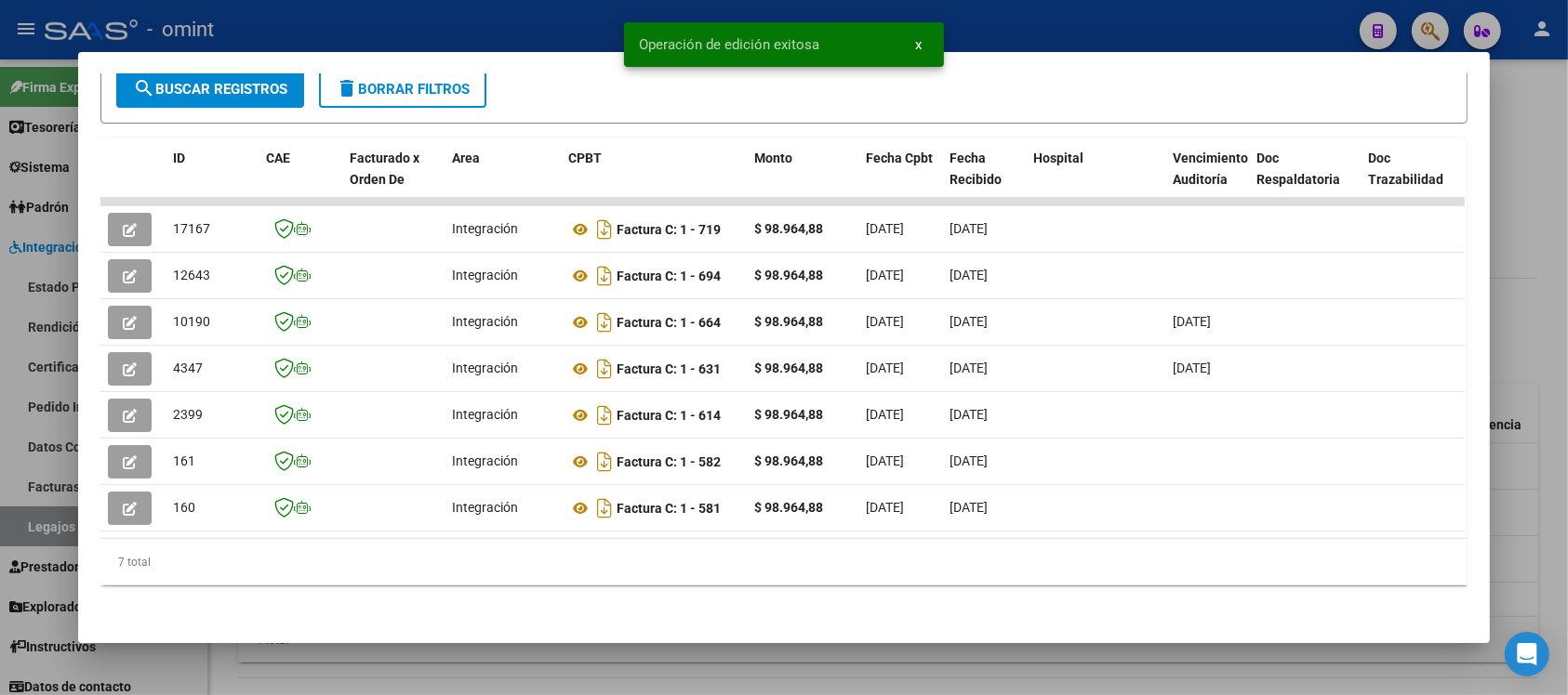
click at [494, 23] on div at bounding box center [784, 348] width 1568 height 695
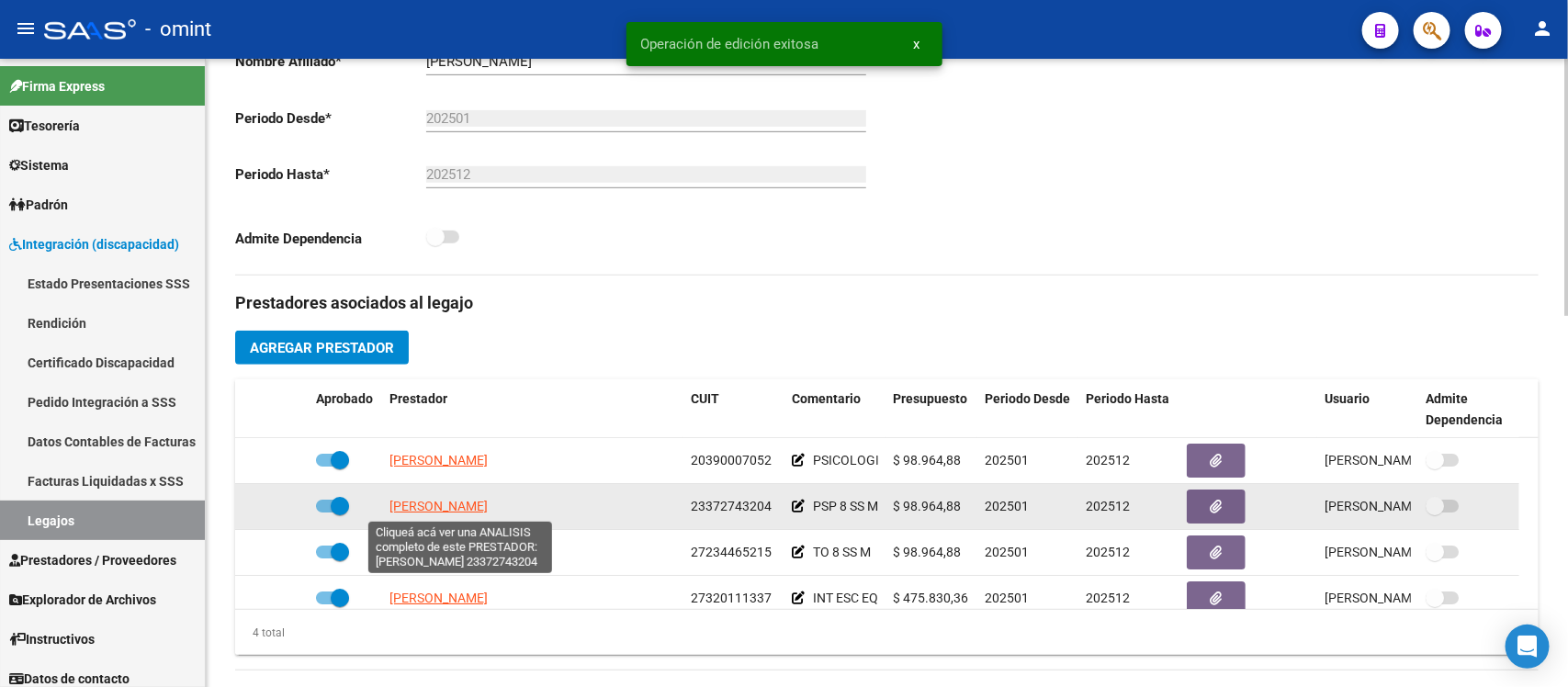
click at [469, 506] on span "ROMERO LARA DANIELA" at bounding box center [439, 506] width 98 height 15
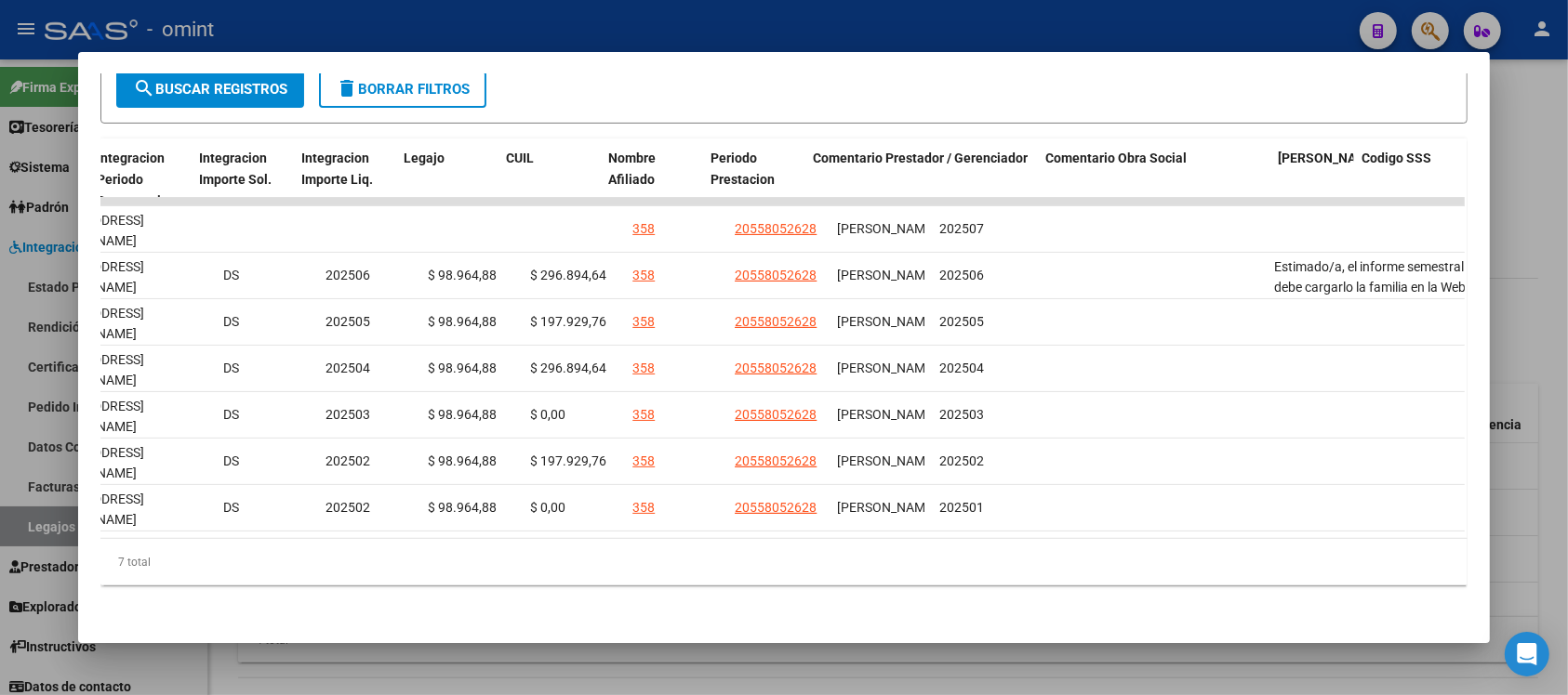
scroll to position [0, 2652]
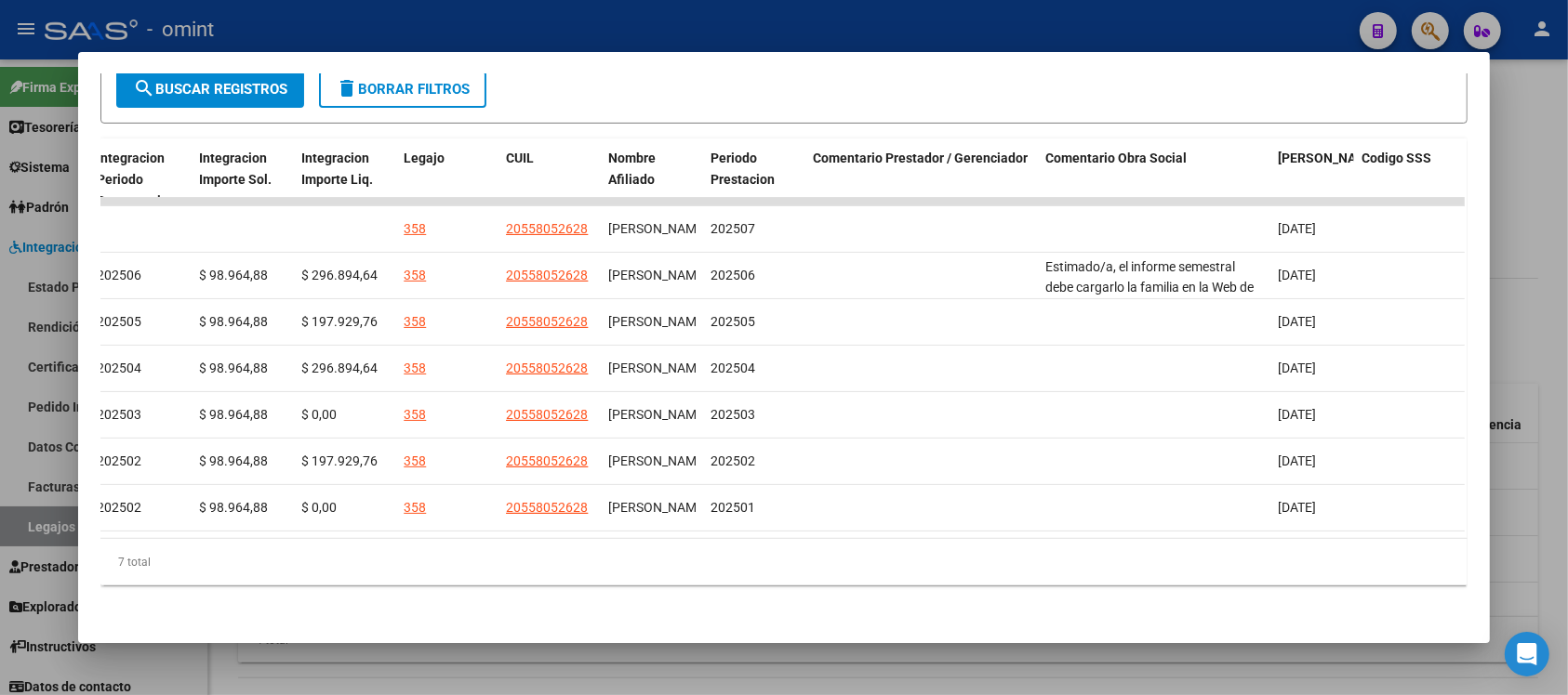
click at [1060, 33] on div at bounding box center [784, 348] width 1568 height 695
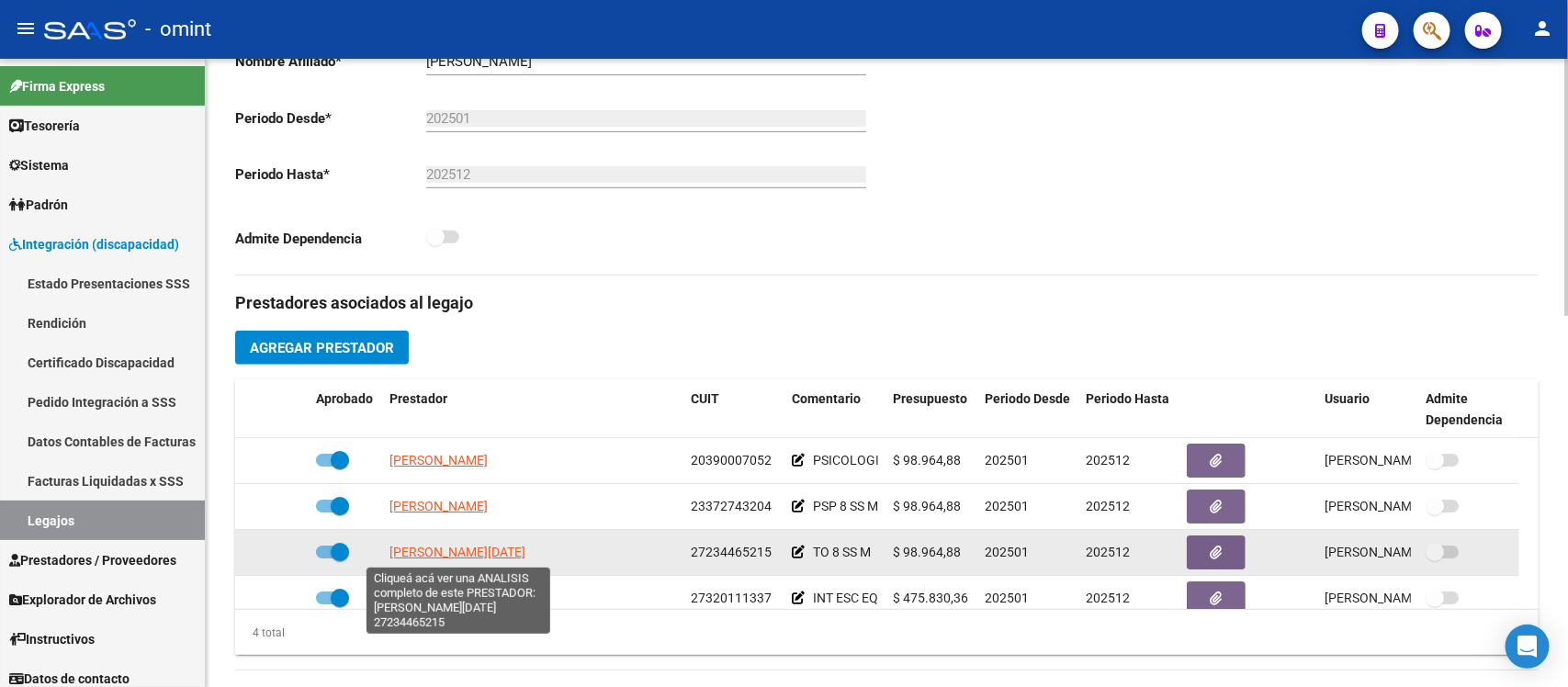
click at [447, 549] on span "FIGUEROA IRENE LUCIA" at bounding box center [458, 551] width 136 height 15
type textarea "27234465215"
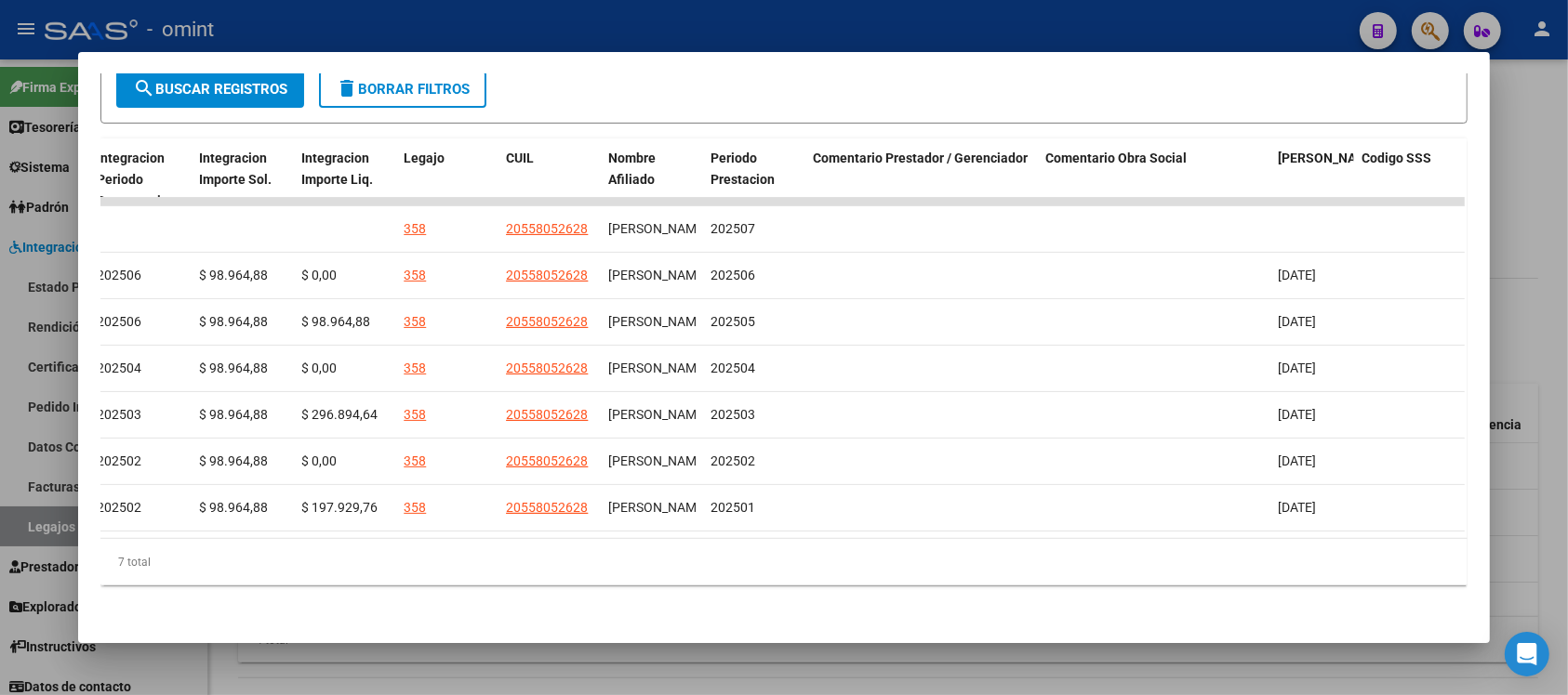
scroll to position [0, 0]
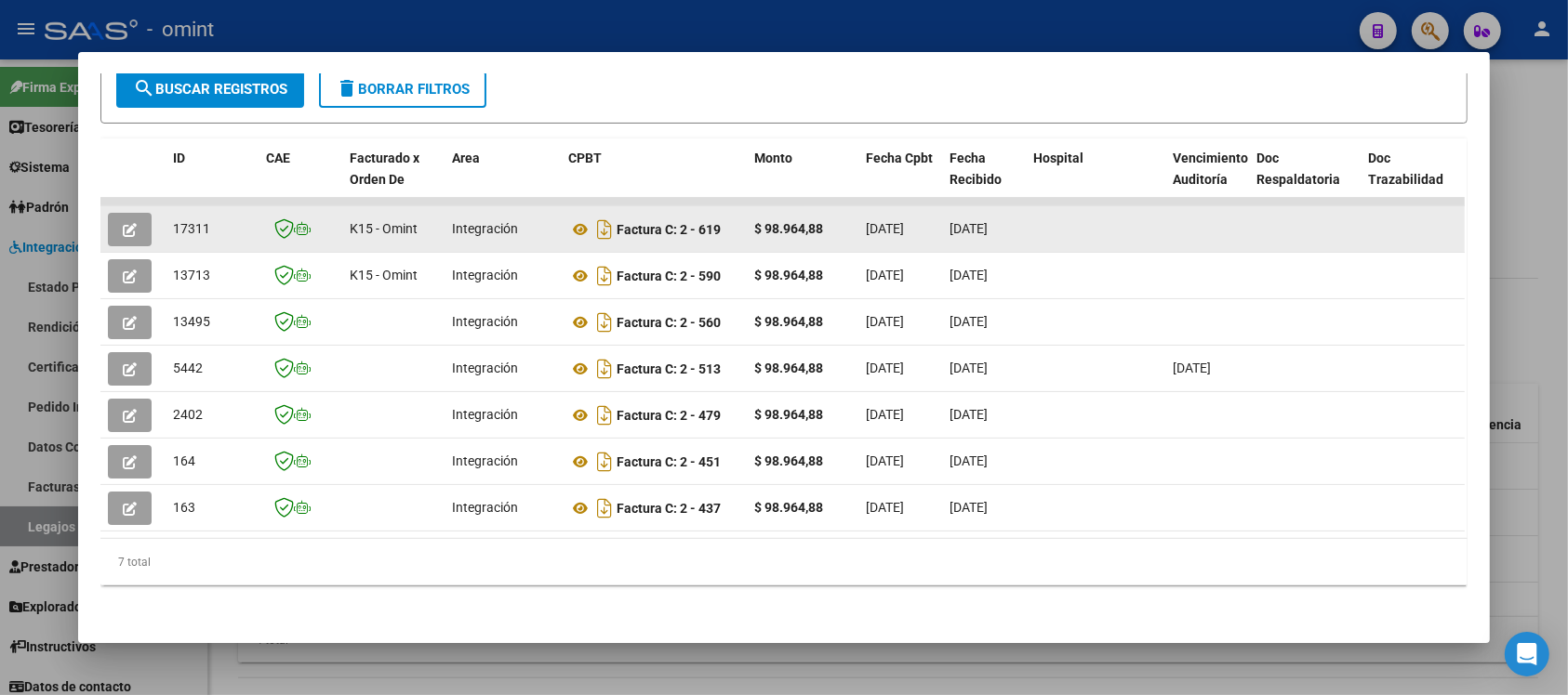
click at [119, 213] on button "button" at bounding box center [130, 230] width 44 height 34
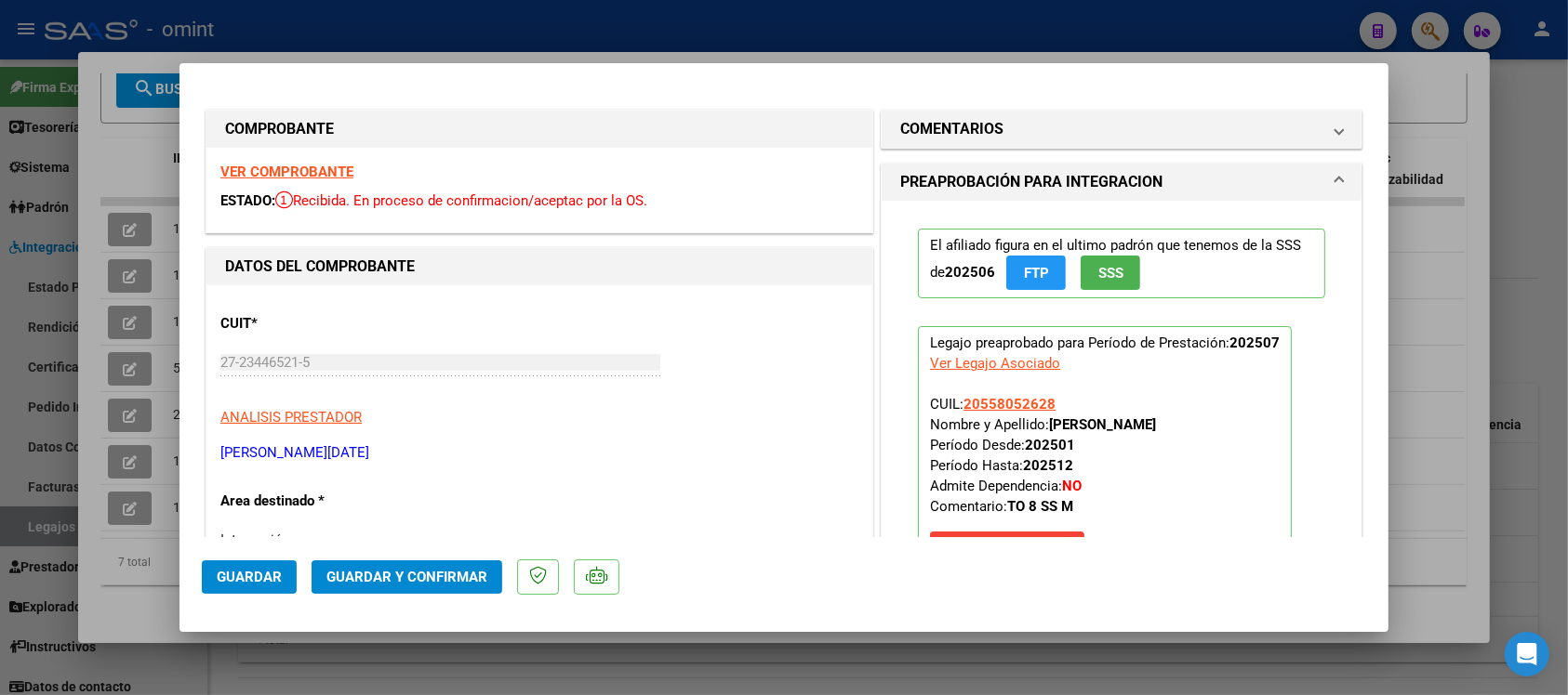
click at [305, 170] on strong "VER COMPROBANTE" at bounding box center [286, 171] width 132 height 17
click at [477, 575] on span "Guardar y Confirmar" at bounding box center [406, 577] width 160 height 17
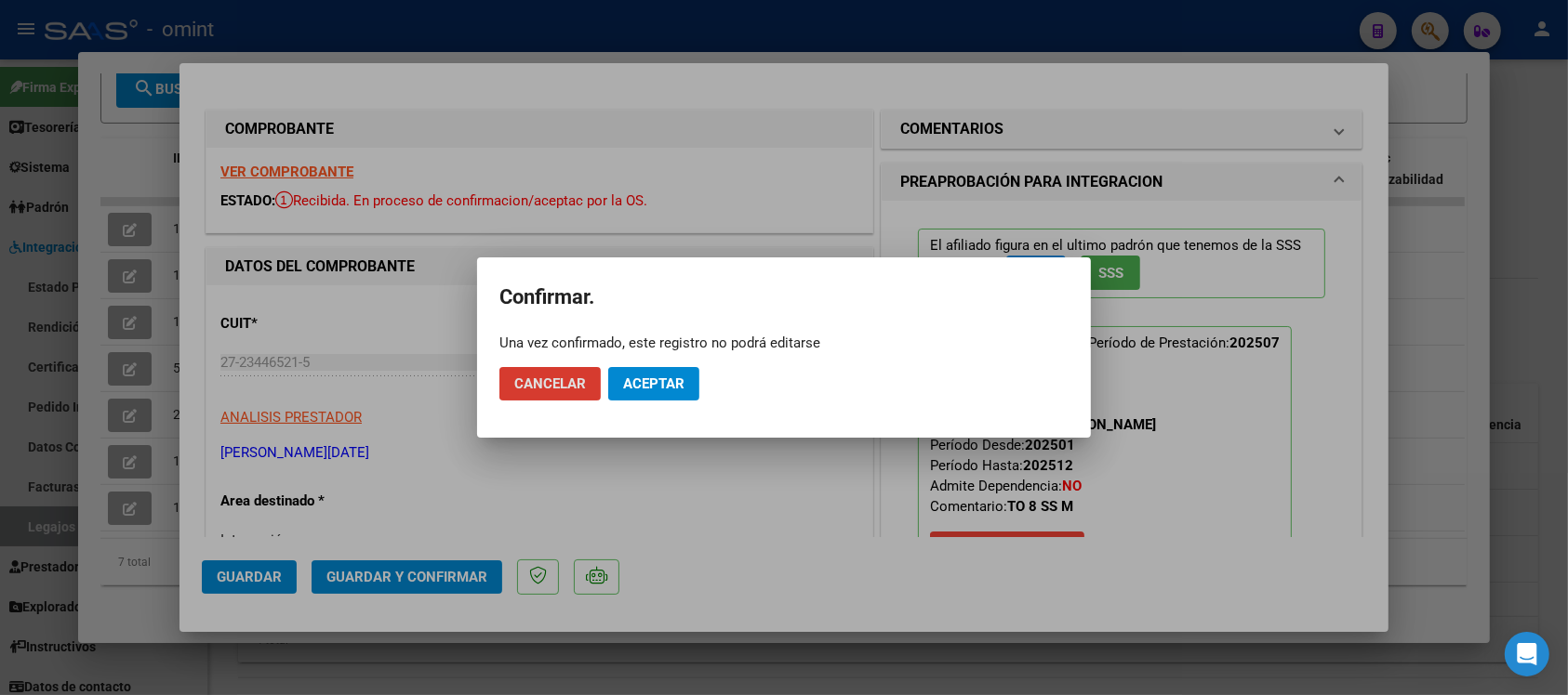
click at [667, 397] on button "Aceptar" at bounding box center [653, 384] width 91 height 34
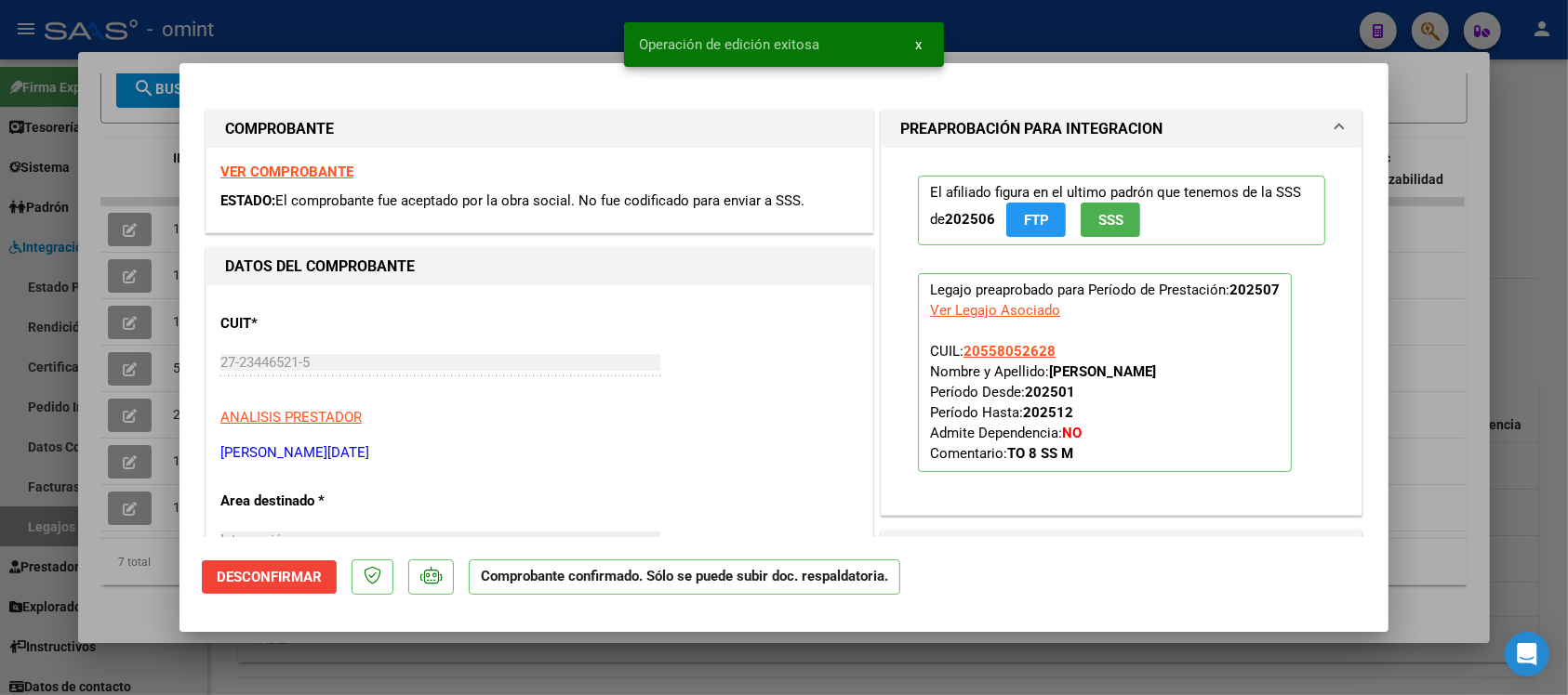
click at [377, 12] on div at bounding box center [784, 348] width 1568 height 695
type input "$ 0,00"
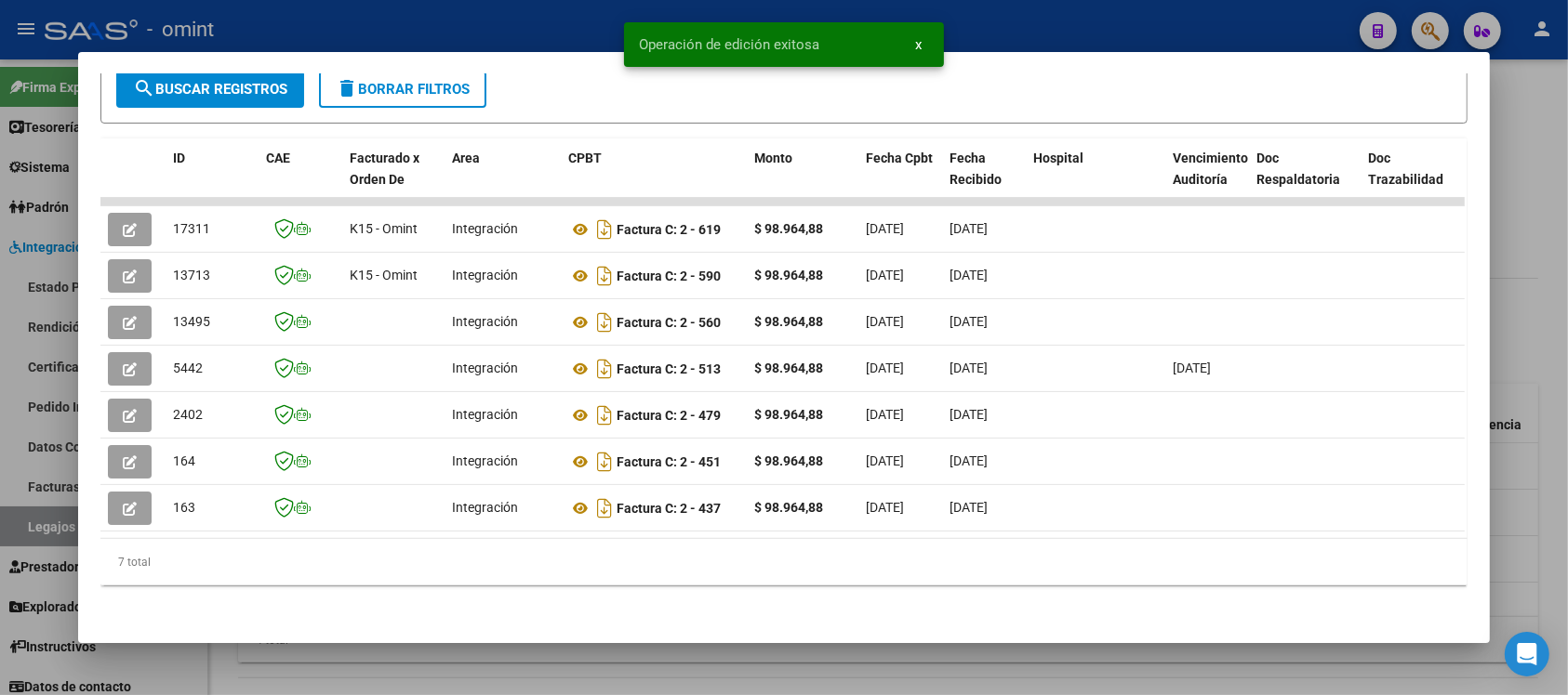
click at [377, 11] on div at bounding box center [784, 348] width 1568 height 695
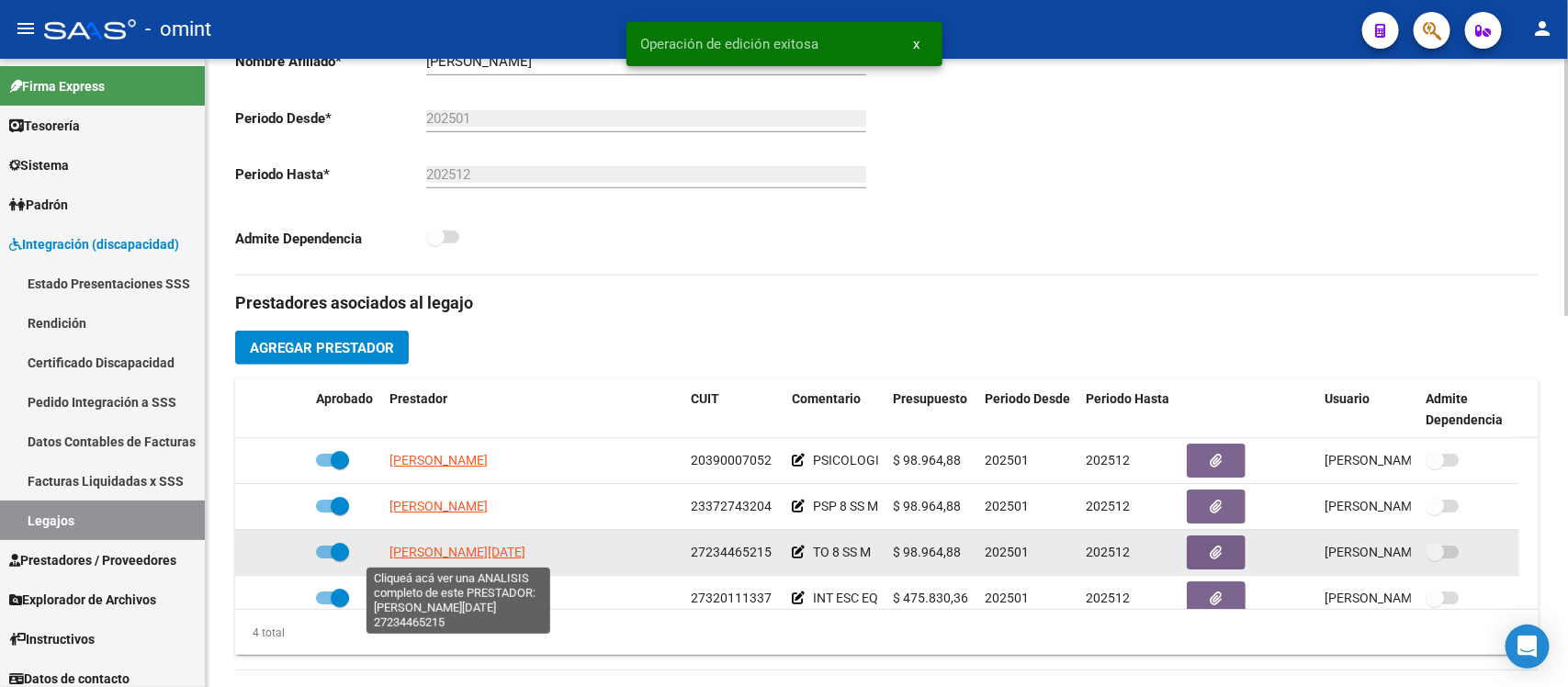
click at [478, 556] on span "FIGUEROA IRENE LUCIA" at bounding box center [458, 551] width 136 height 15
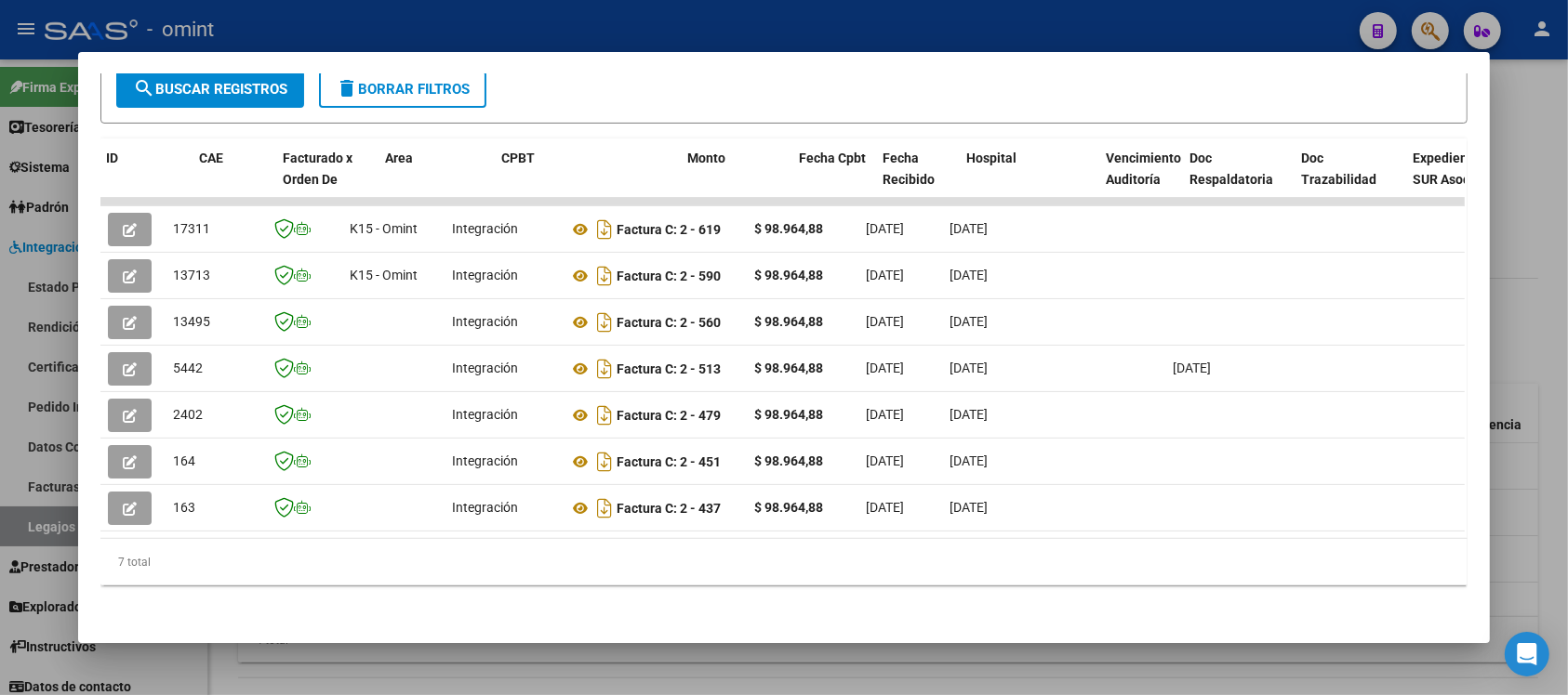
scroll to position [0, 2652]
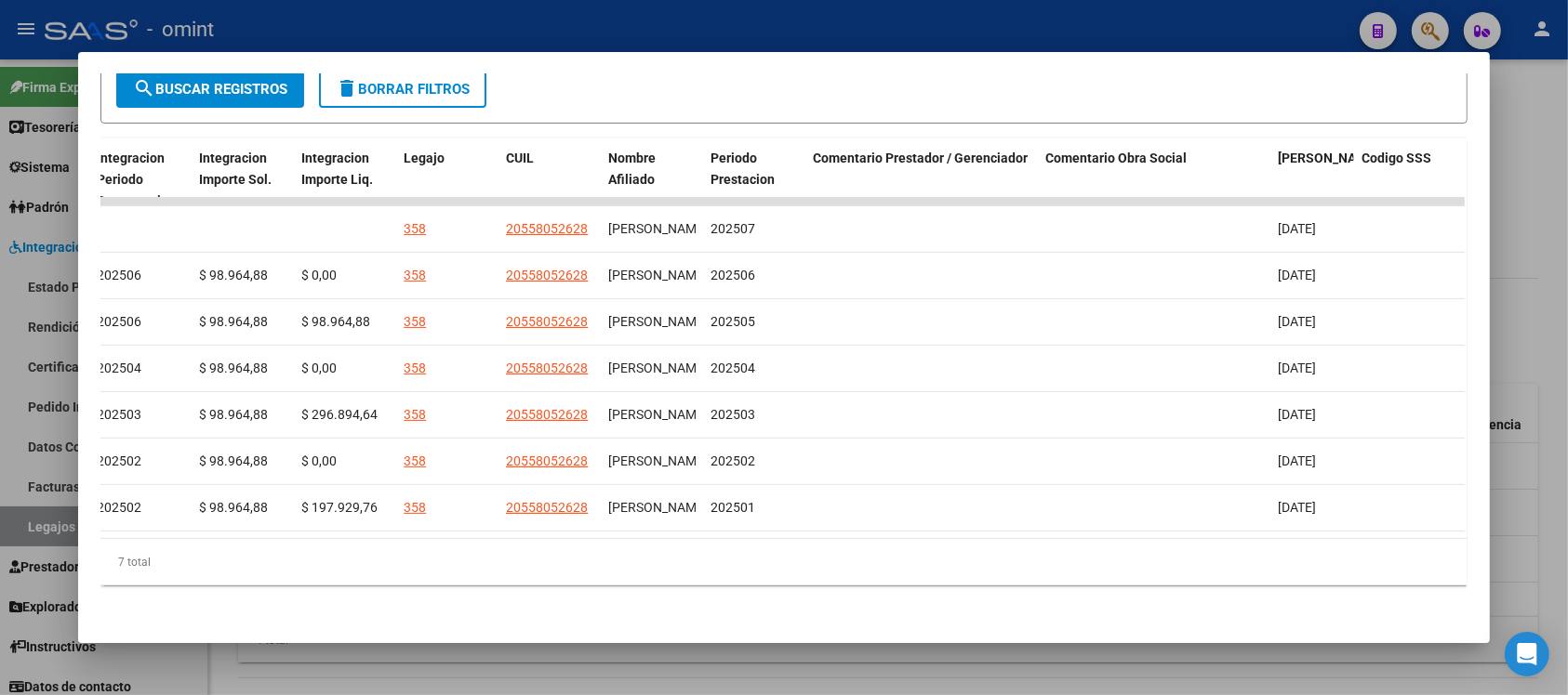
click at [760, 35] on div at bounding box center [784, 348] width 1568 height 695
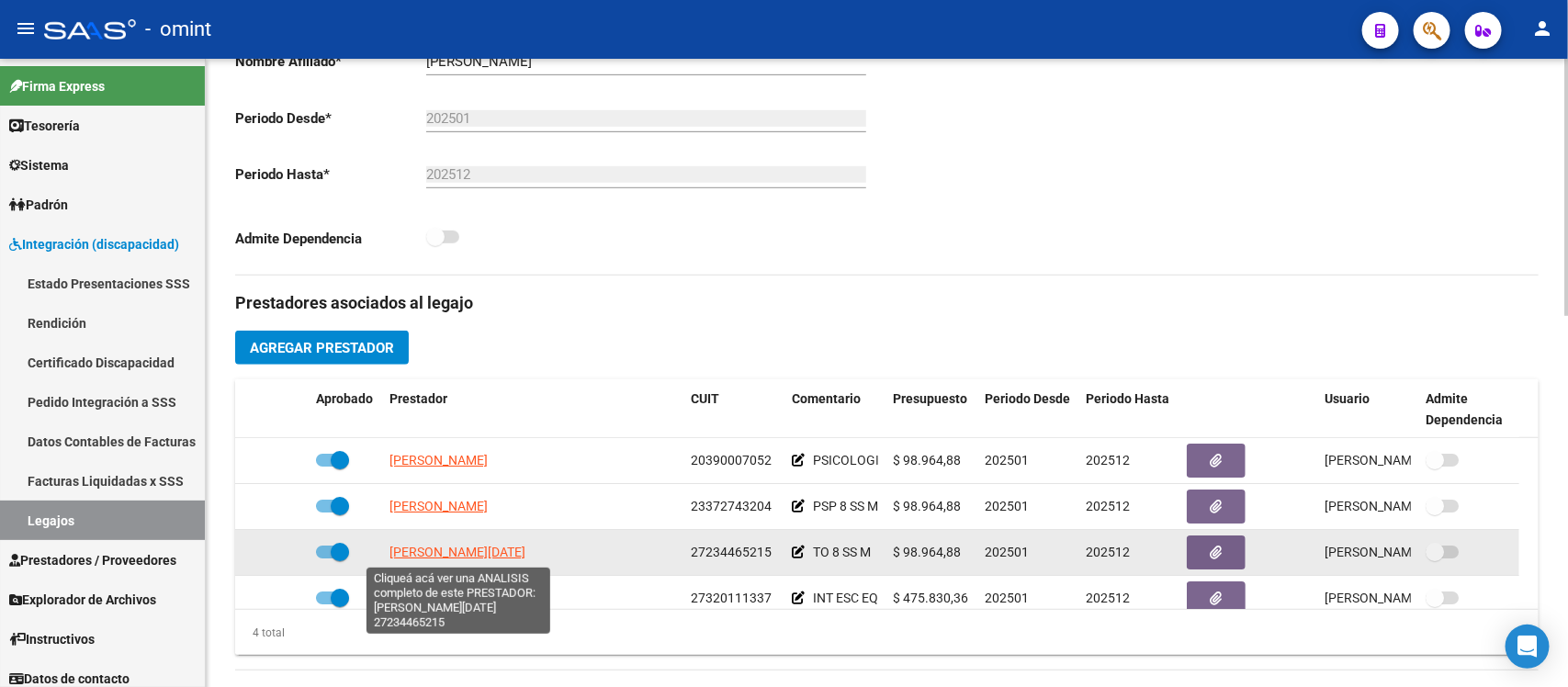
click at [501, 544] on span "FIGUEROA IRENE LUCIA" at bounding box center [458, 551] width 136 height 15
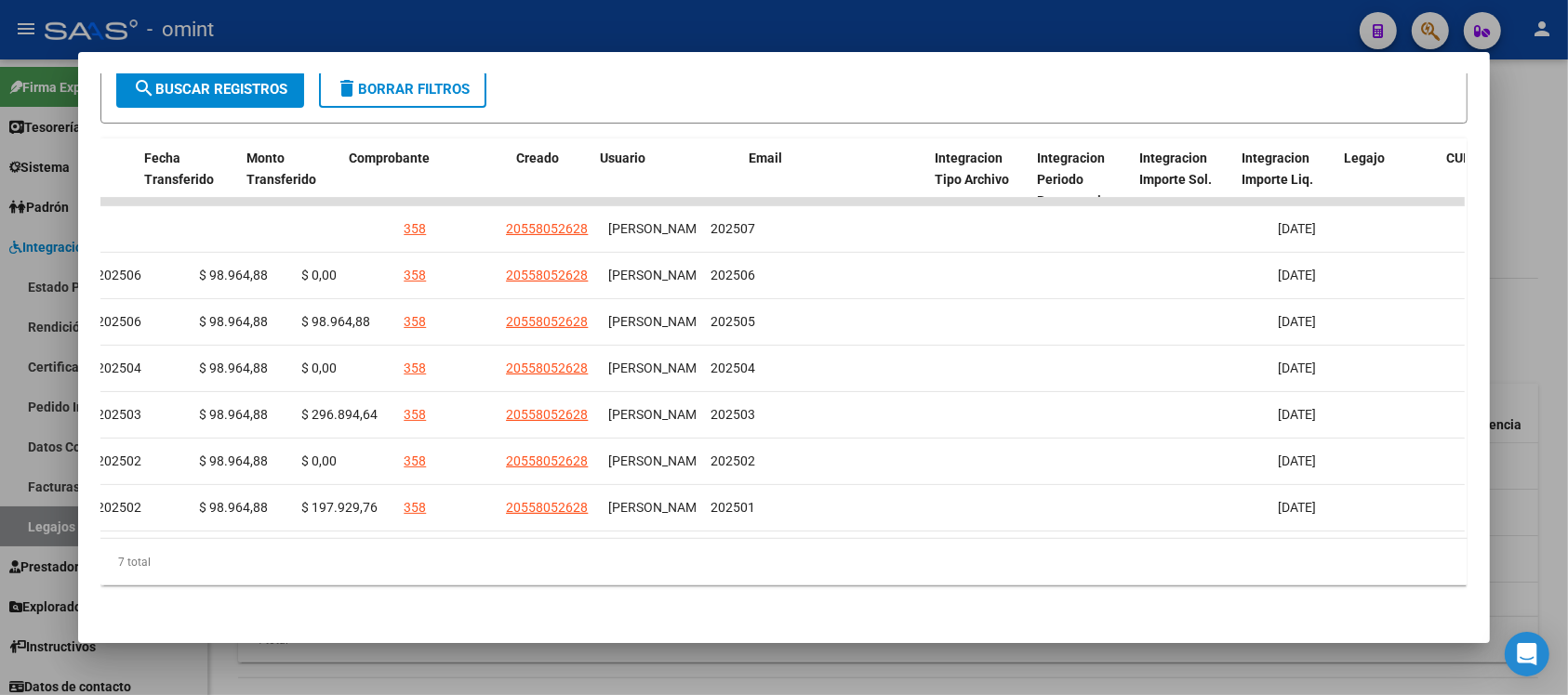
scroll to position [0, 0]
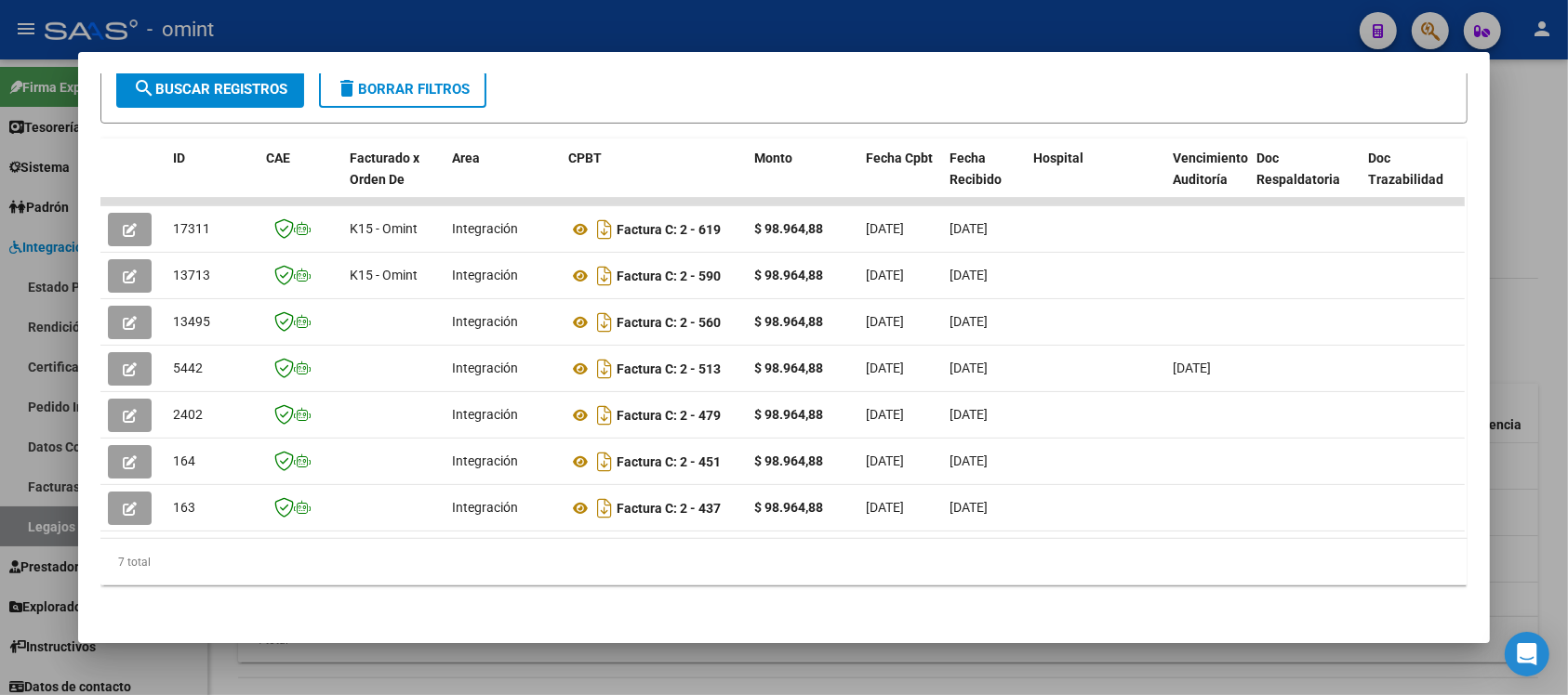
click at [610, 35] on div at bounding box center [784, 348] width 1568 height 695
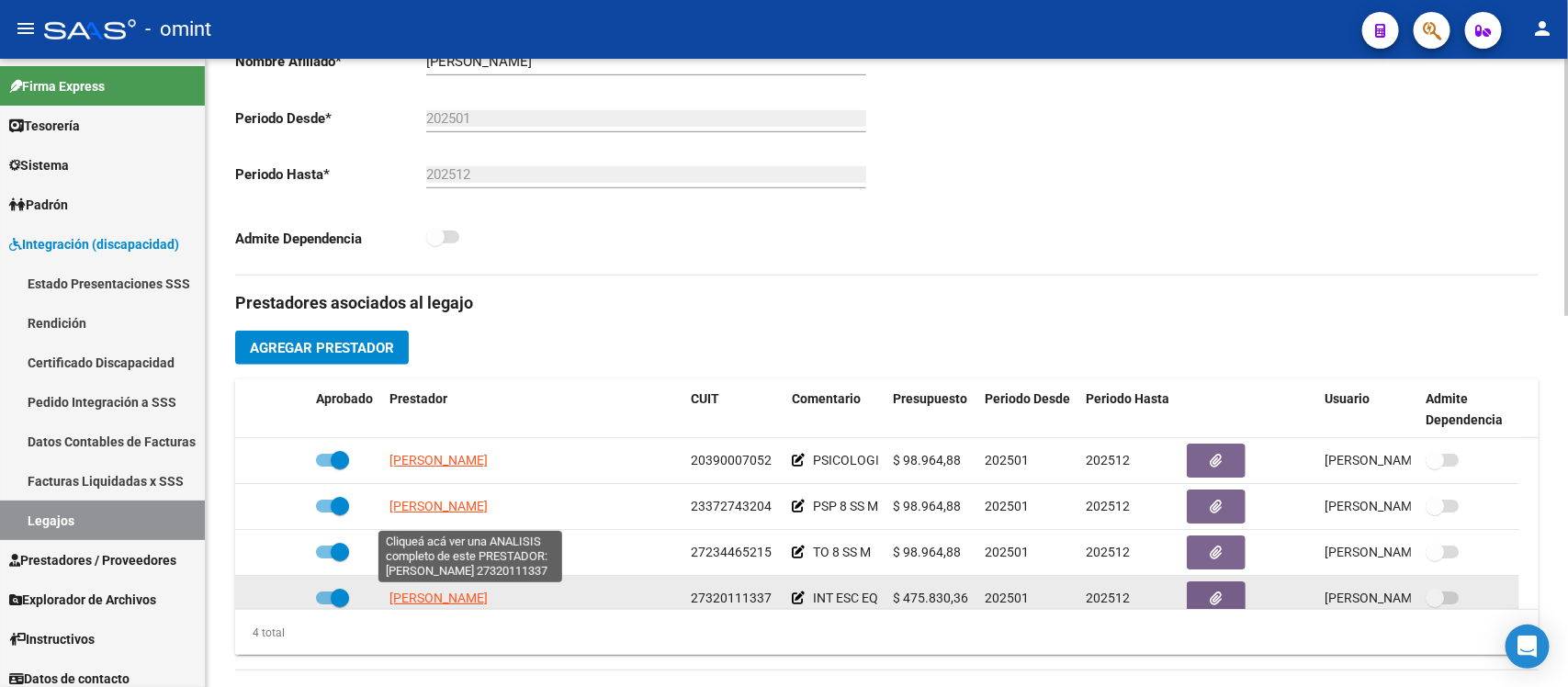
click at [462, 597] on span "DOMINGUEZ GISELA BELEN" at bounding box center [439, 597] width 98 height 15
type textarea "27320111337"
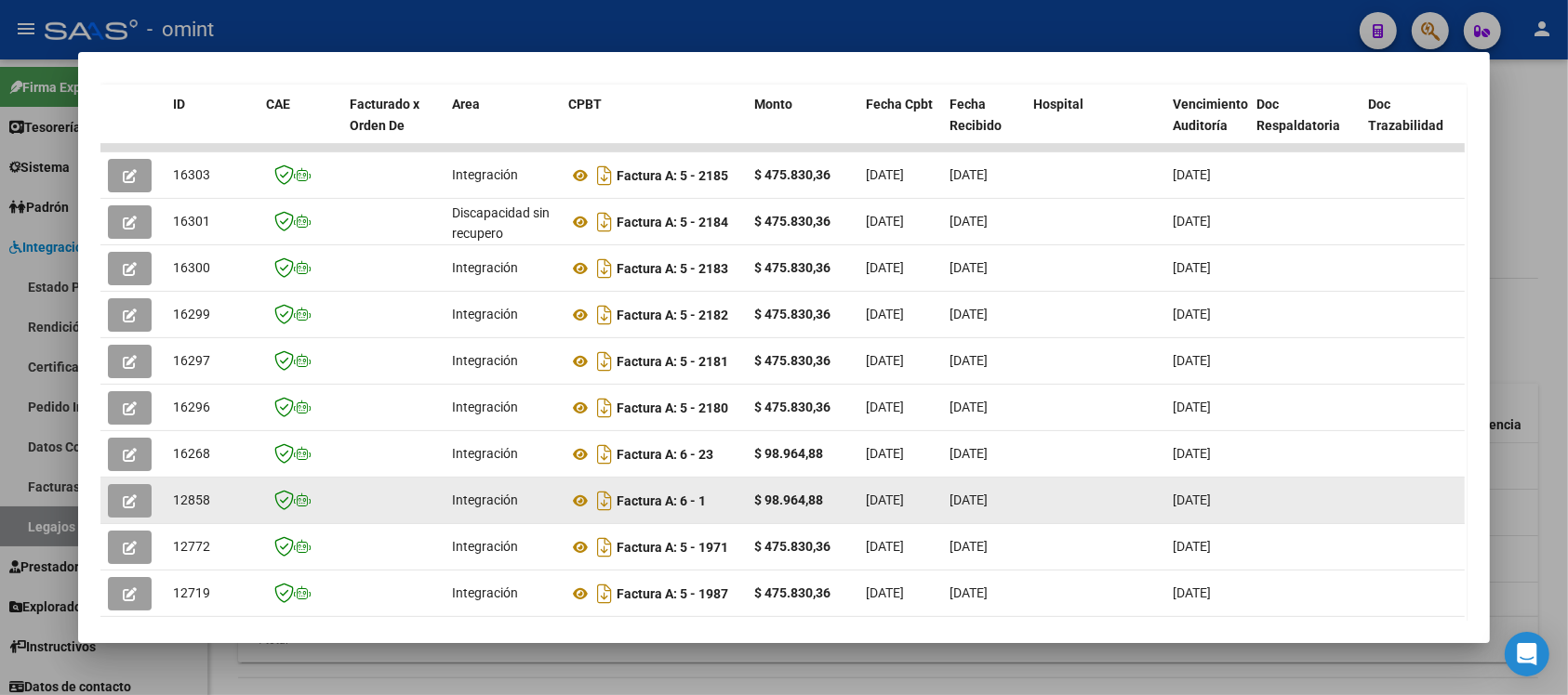
scroll to position [266, 0]
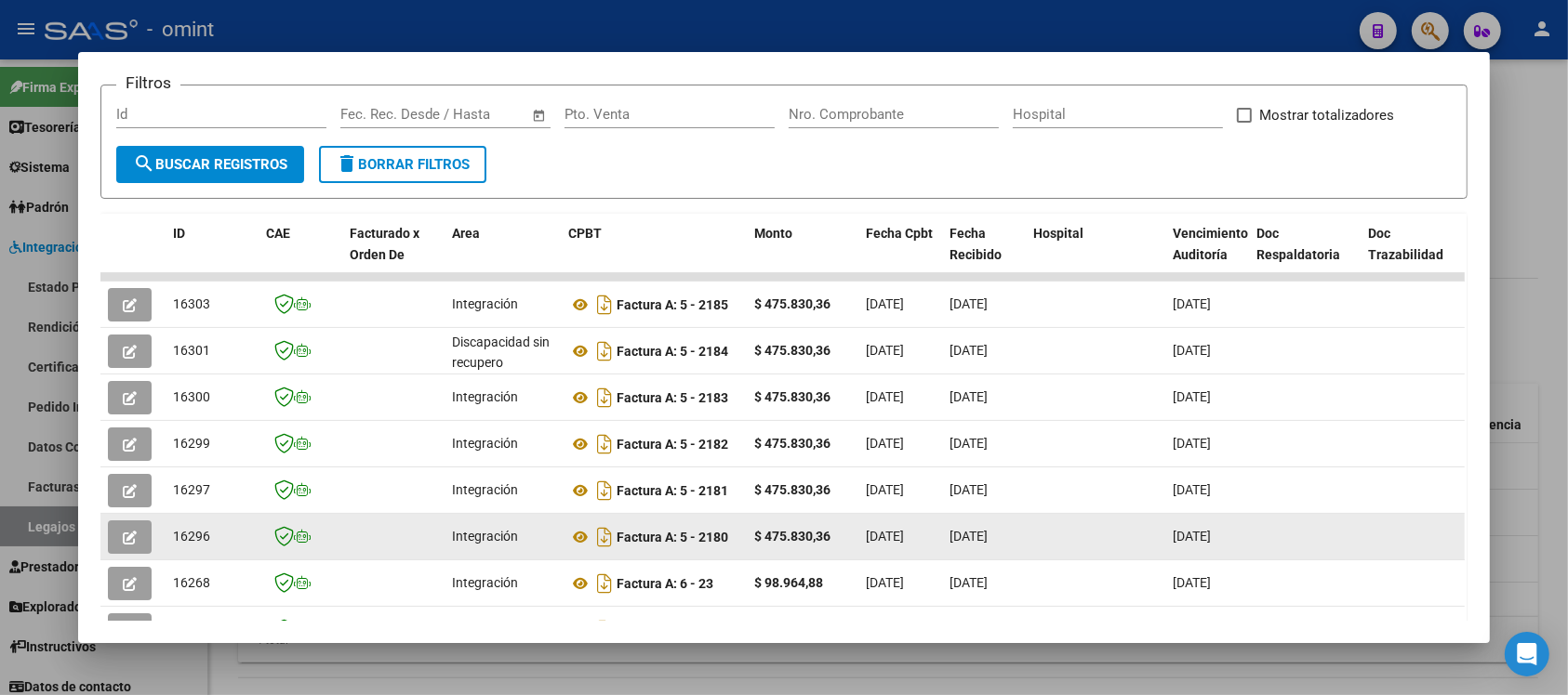
click at [128, 537] on icon "button" at bounding box center [130, 538] width 14 height 14
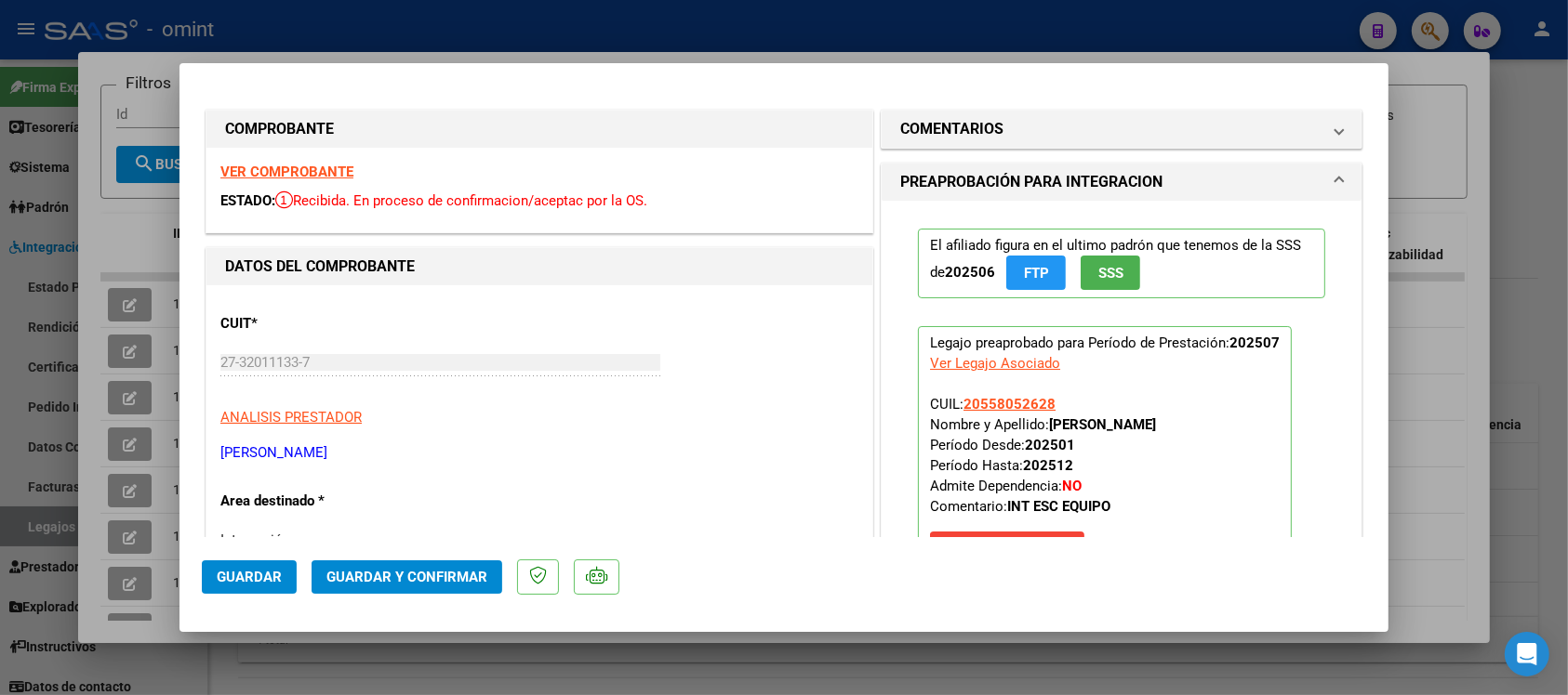
click at [322, 168] on strong "VER COMPROBANTE" at bounding box center [286, 171] width 132 height 17
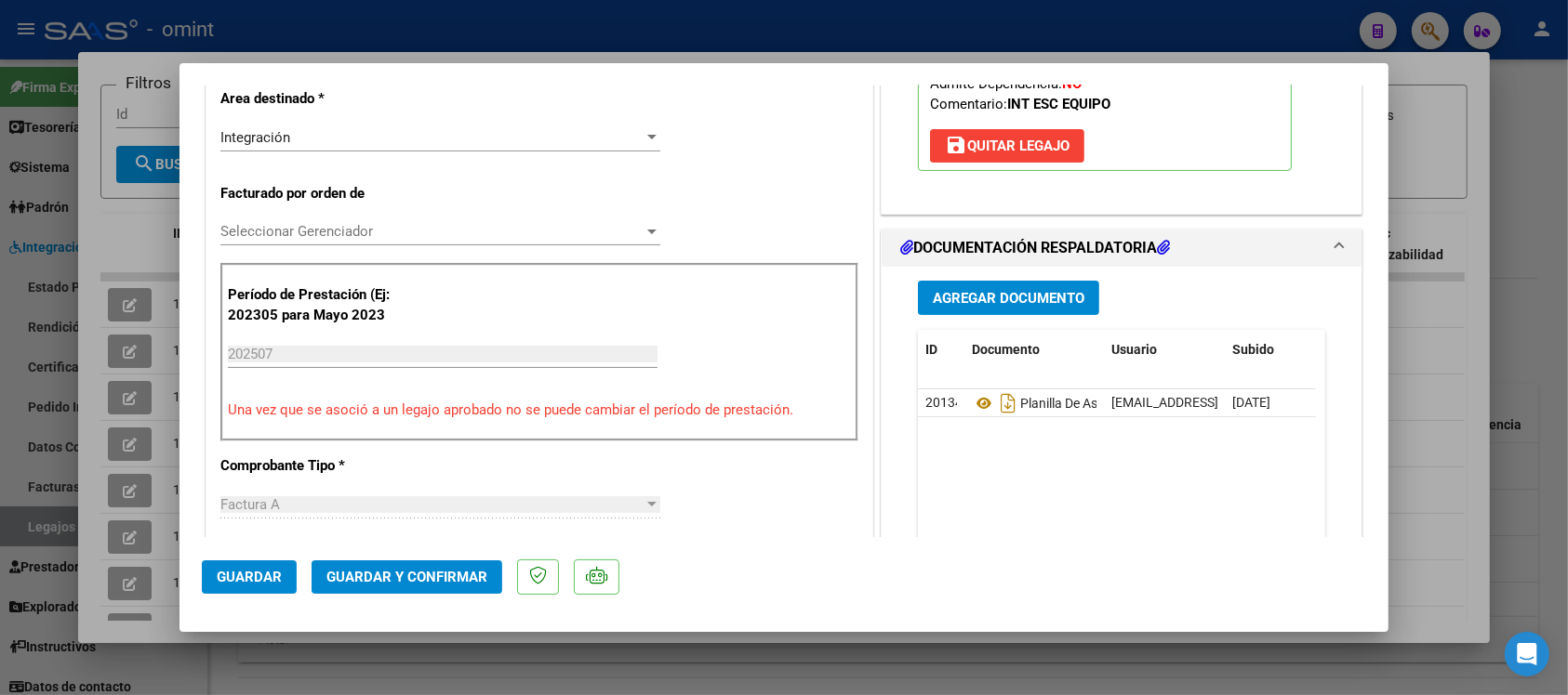
scroll to position [465, 0]
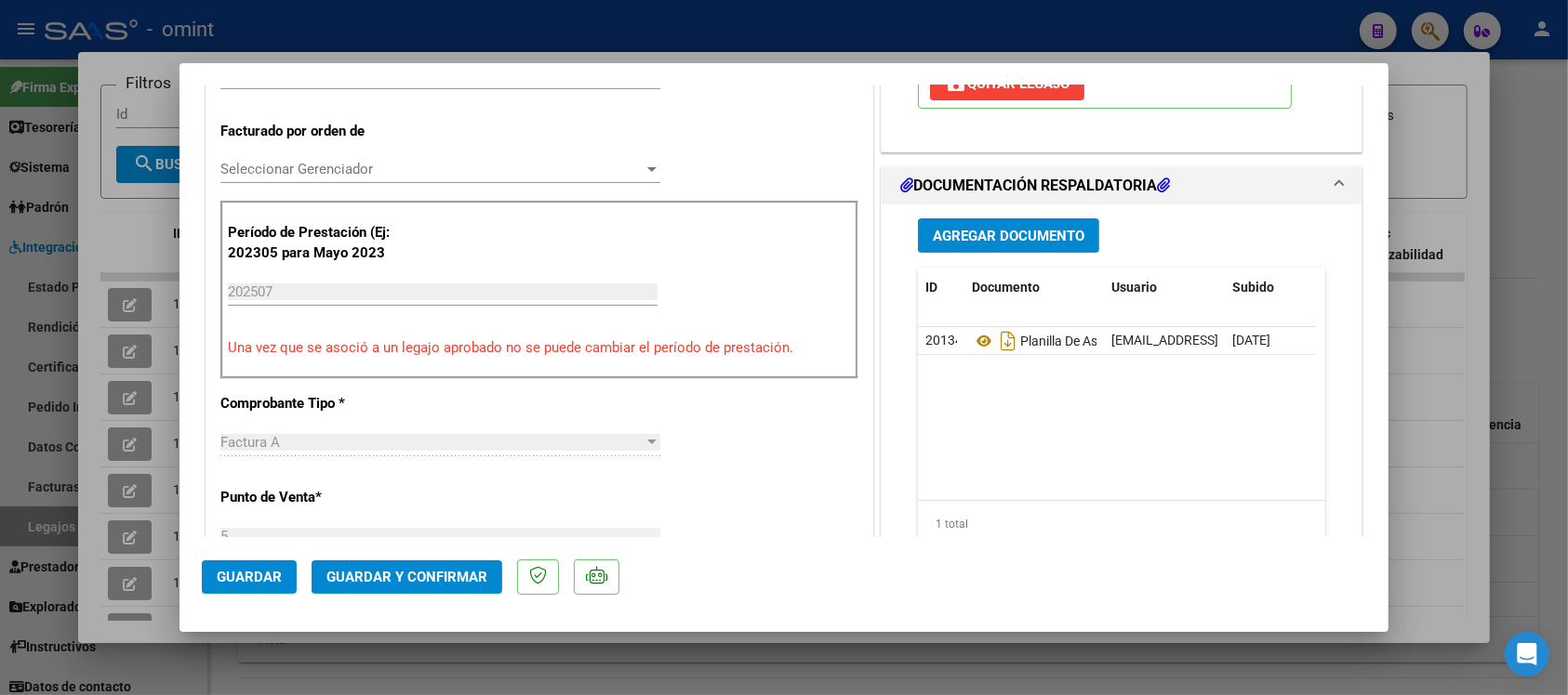
click at [448, 569] on span "Guardar y Confirmar" at bounding box center [406, 577] width 160 height 17
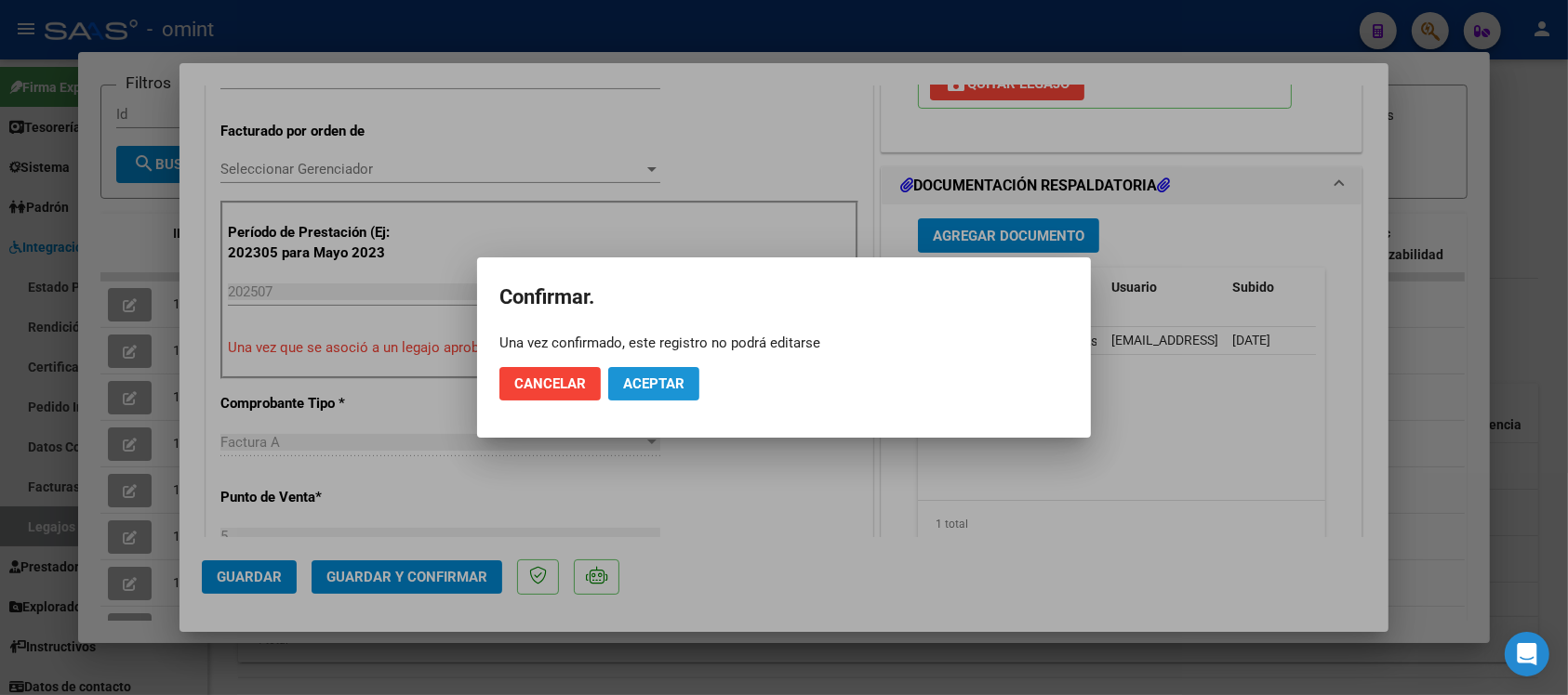
click at [653, 376] on span "Aceptar" at bounding box center [653, 383] width 62 height 17
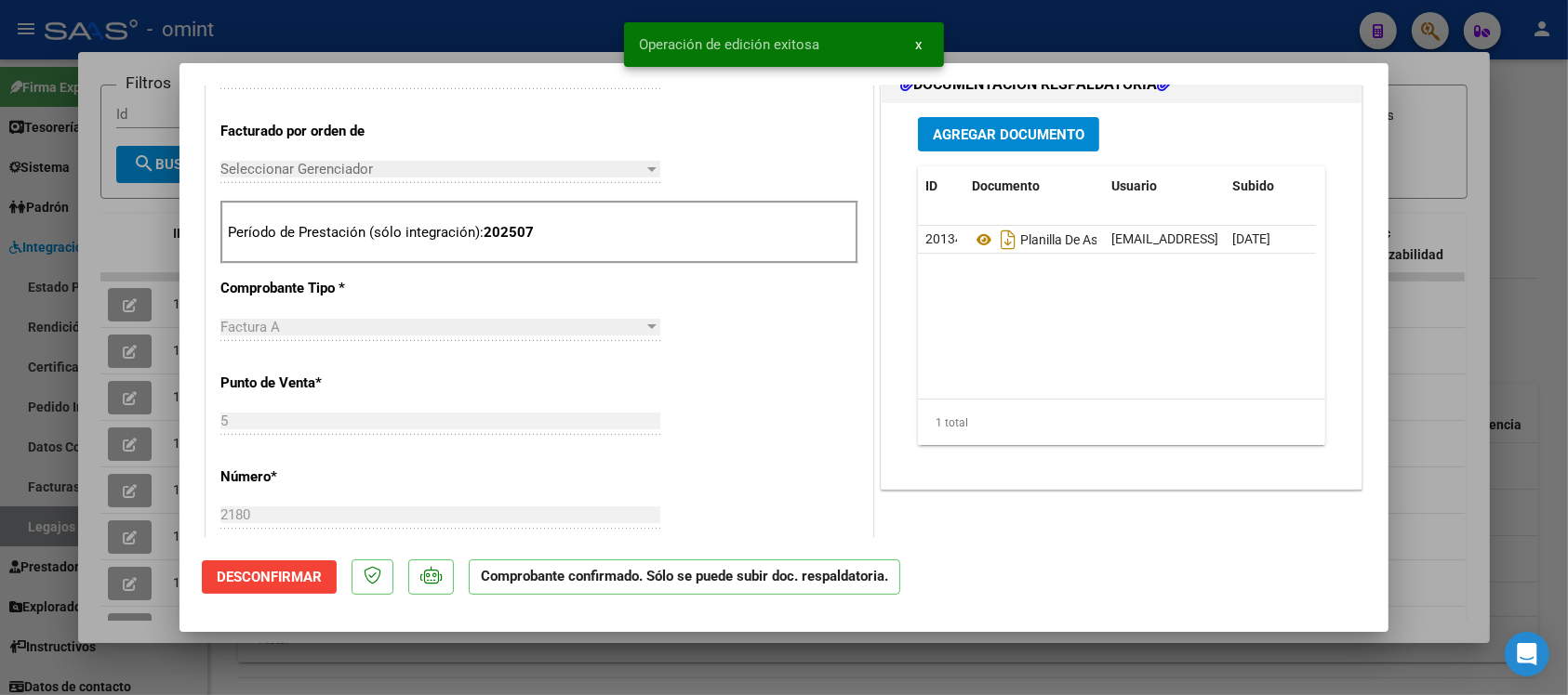
click at [481, 23] on div at bounding box center [784, 348] width 1568 height 695
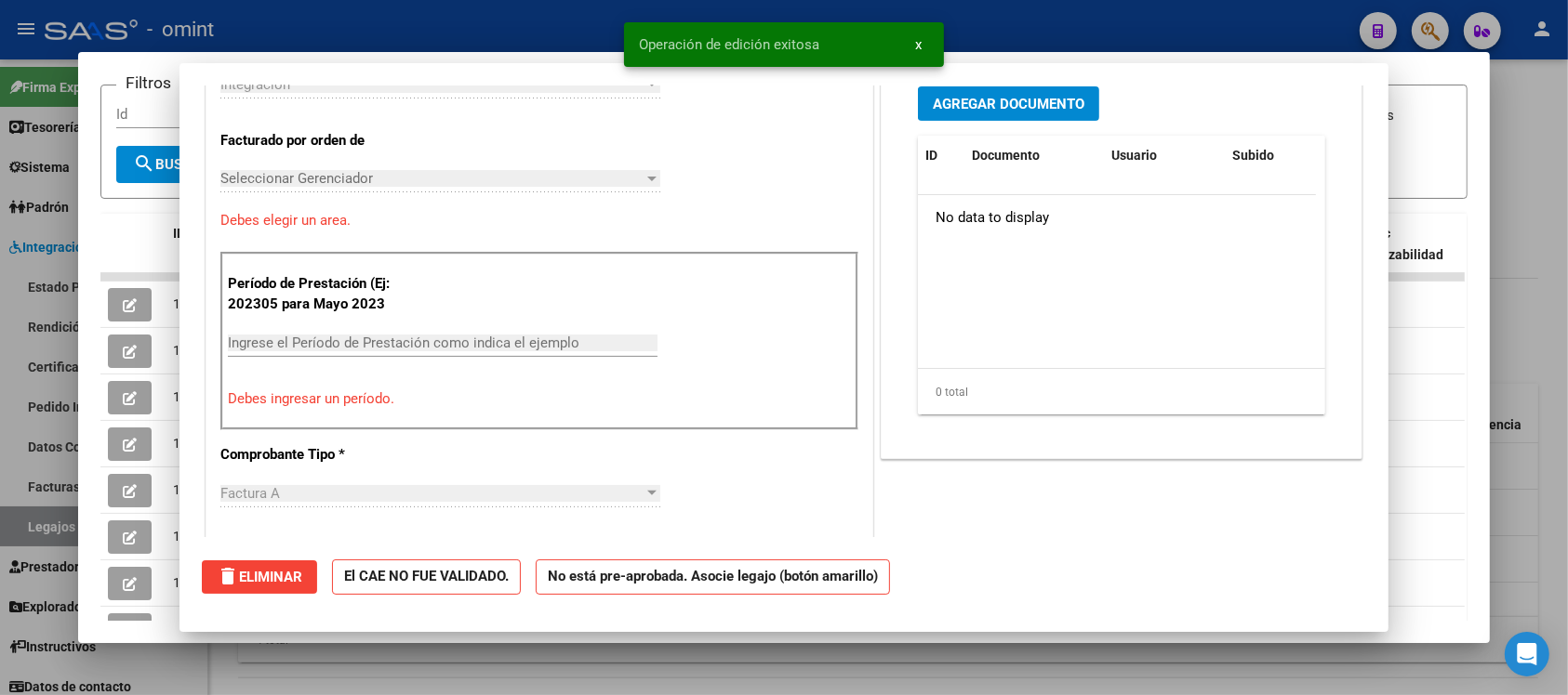
type input "$ 0,00"
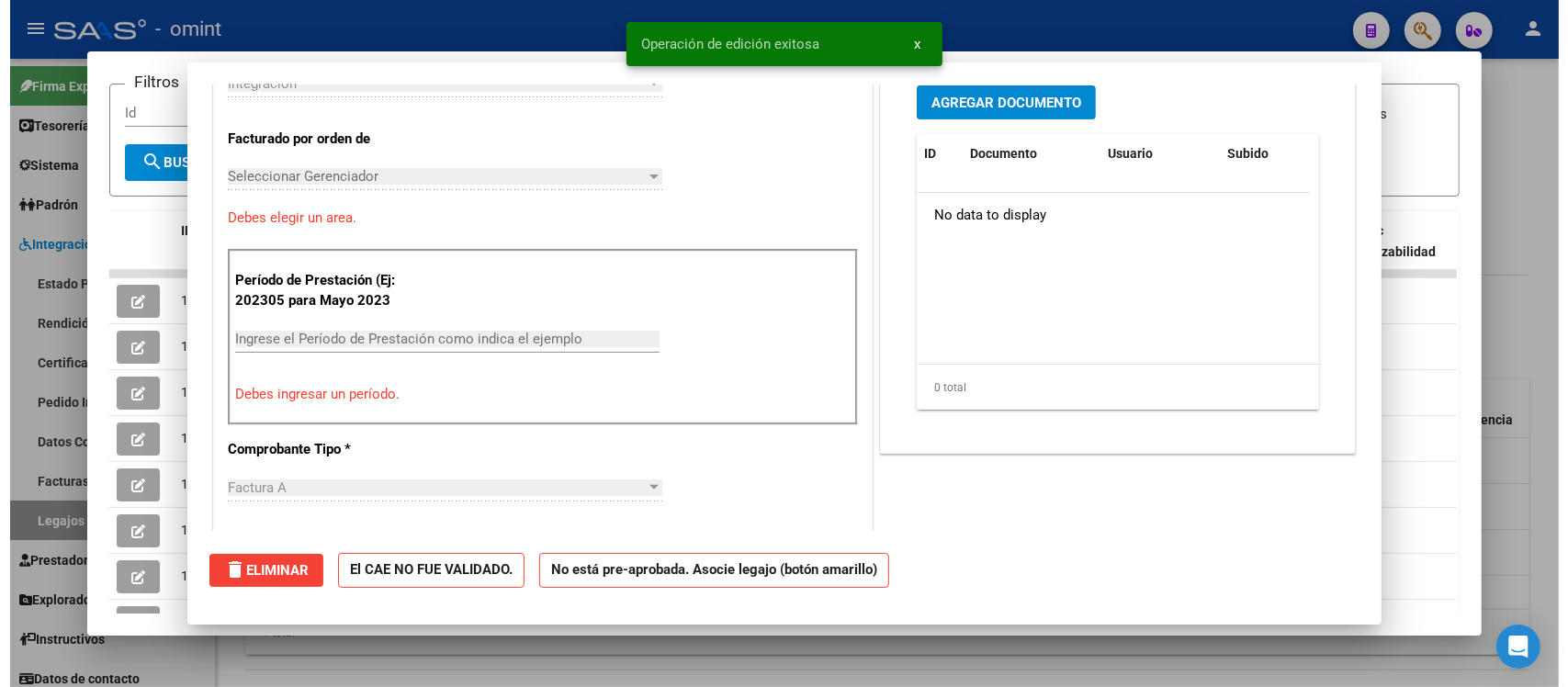
scroll to position [0, 0]
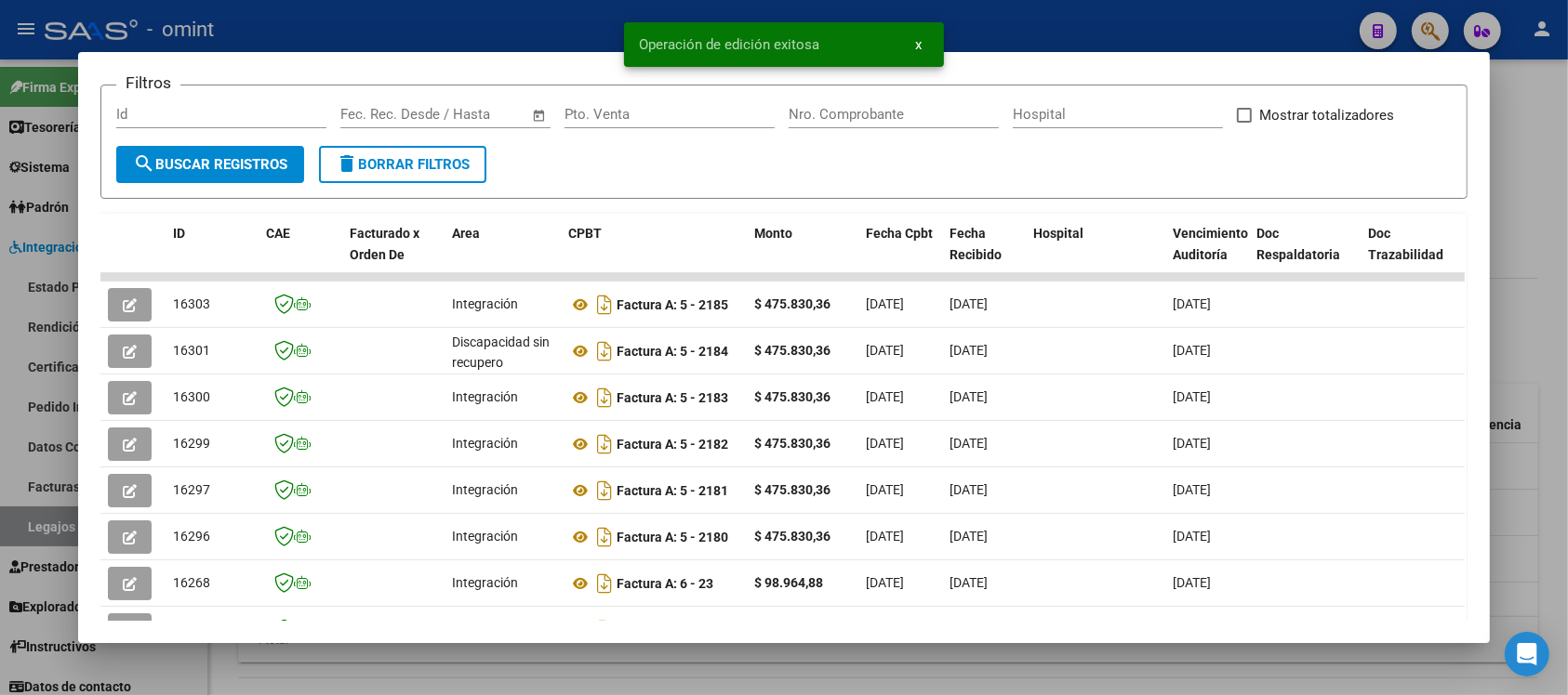
click at [480, 20] on div at bounding box center [784, 348] width 1568 height 695
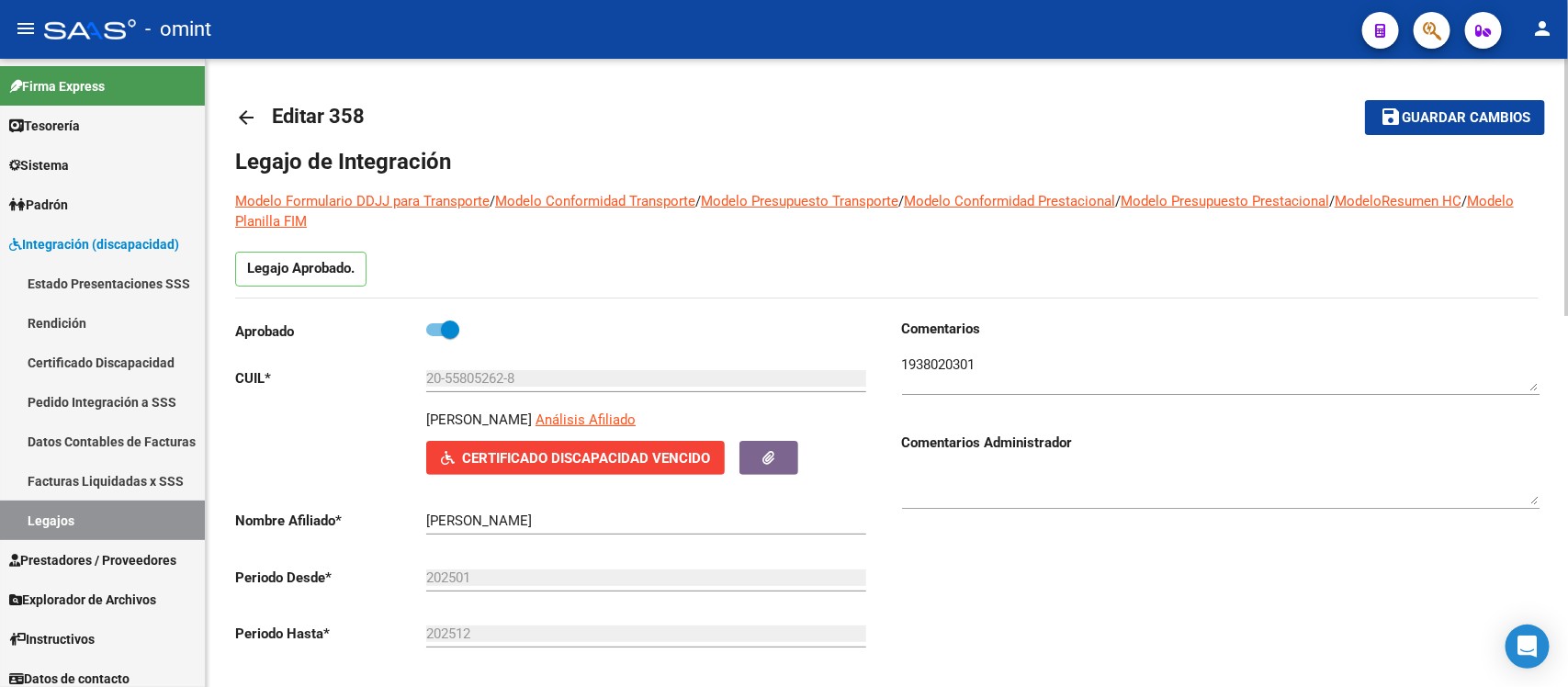
click at [245, 111] on mat-icon "arrow_back" at bounding box center [246, 117] width 22 height 22
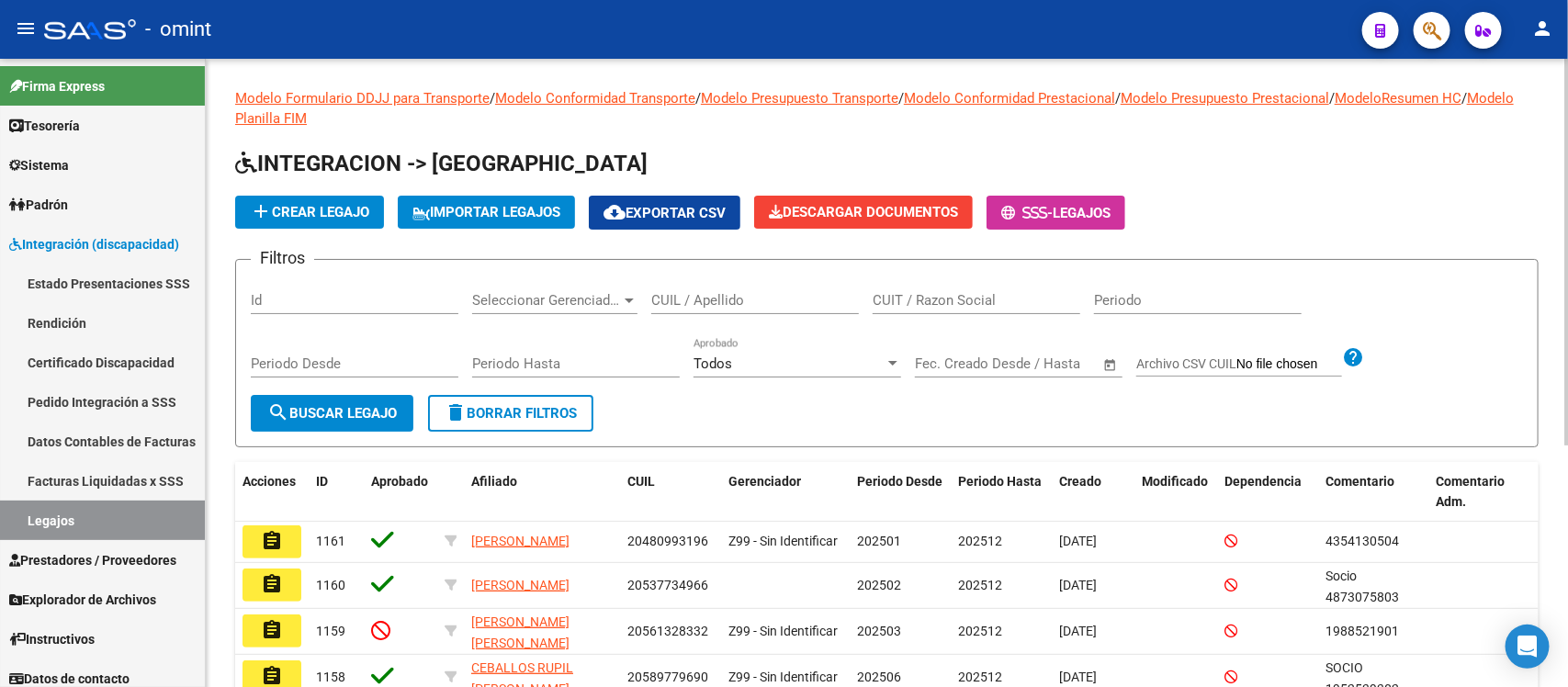
click at [735, 301] on input "CUIL / Apellido" at bounding box center [755, 300] width 208 height 17
paste input "56626141"
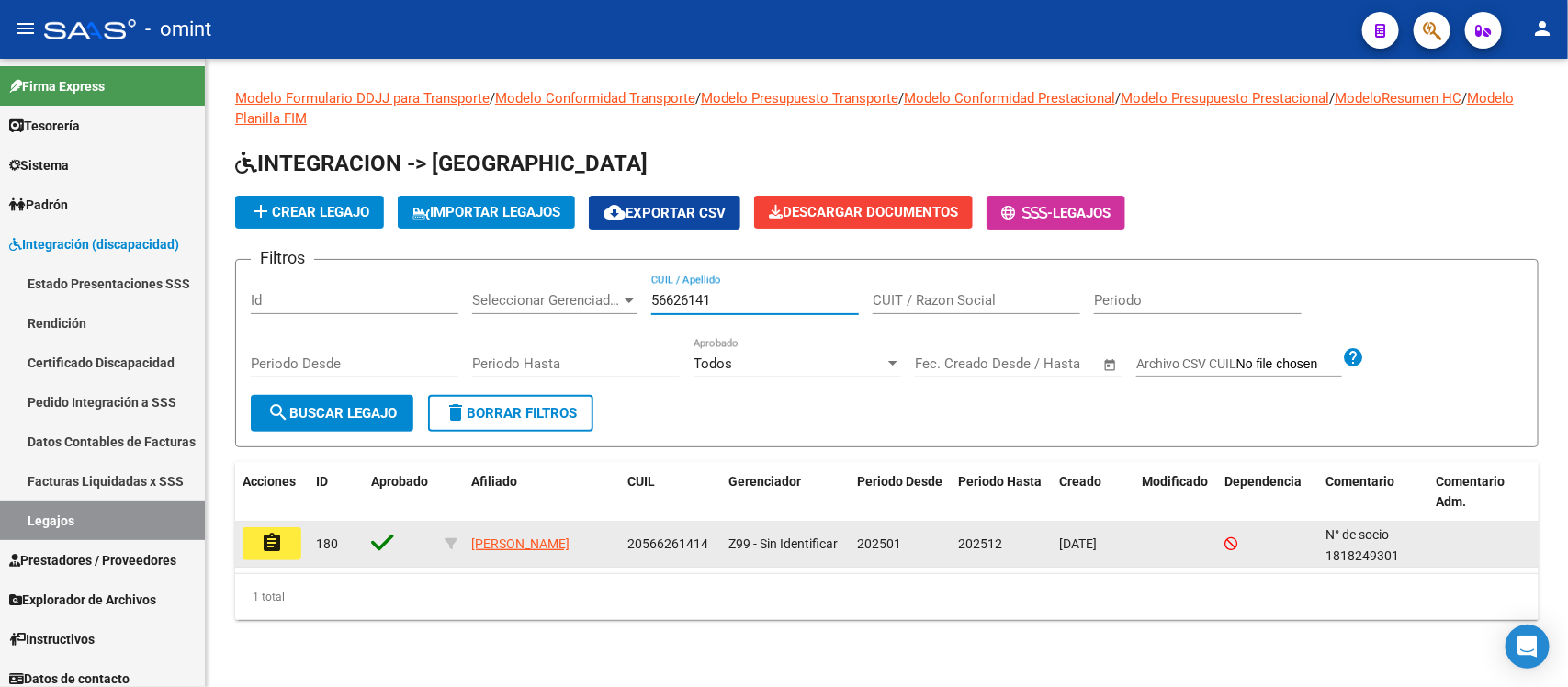
type input "56626141"
click at [274, 544] on mat-icon "assignment" at bounding box center [272, 542] width 22 height 22
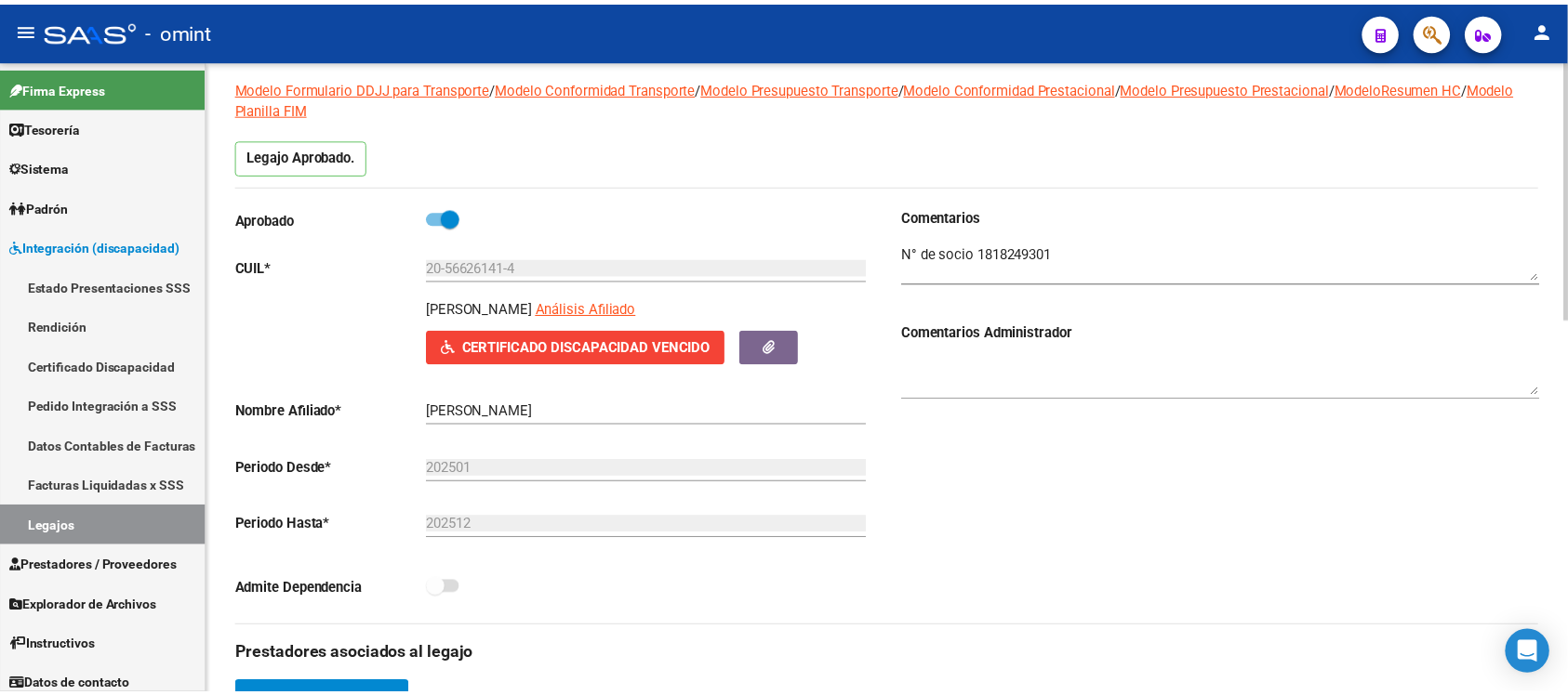
scroll to position [465, 0]
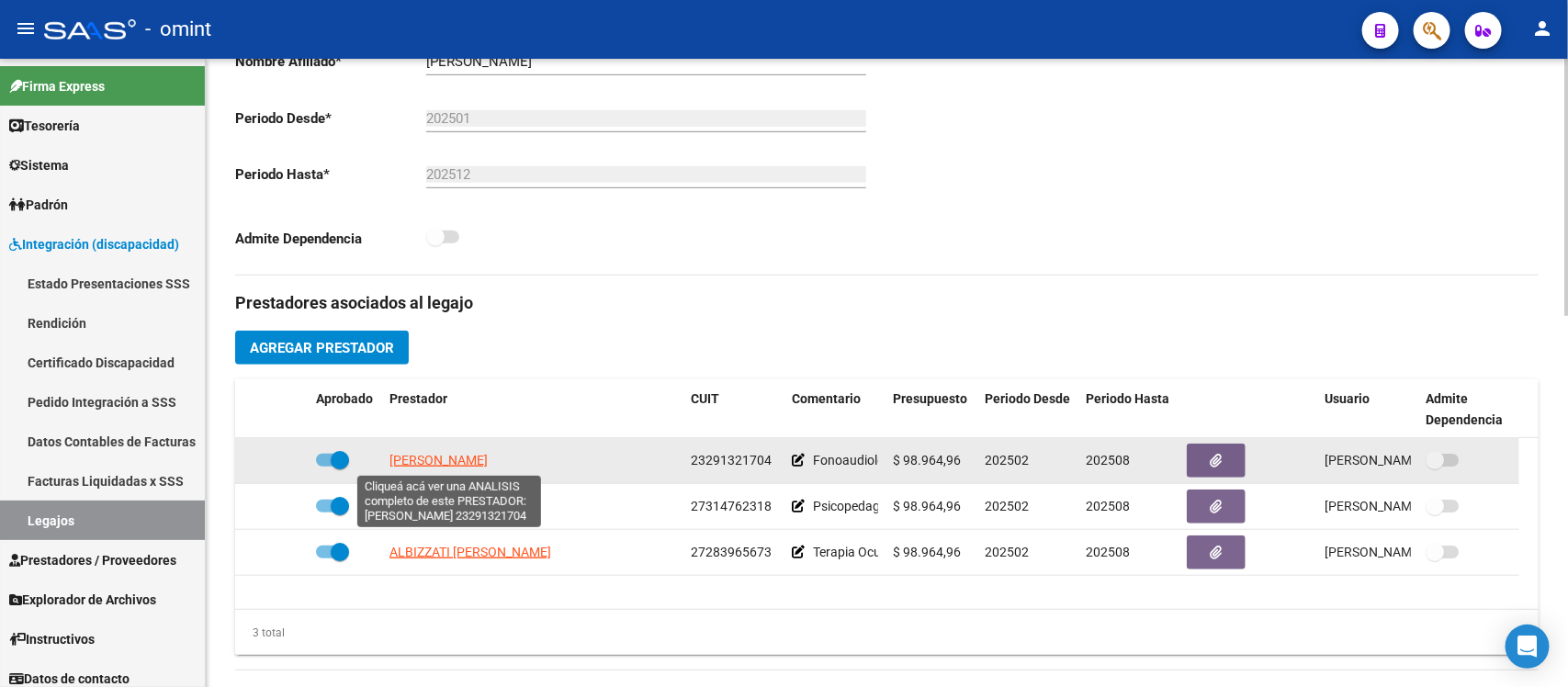
click at [458, 455] on span "BARBERO GABRIELA" at bounding box center [439, 460] width 98 height 15
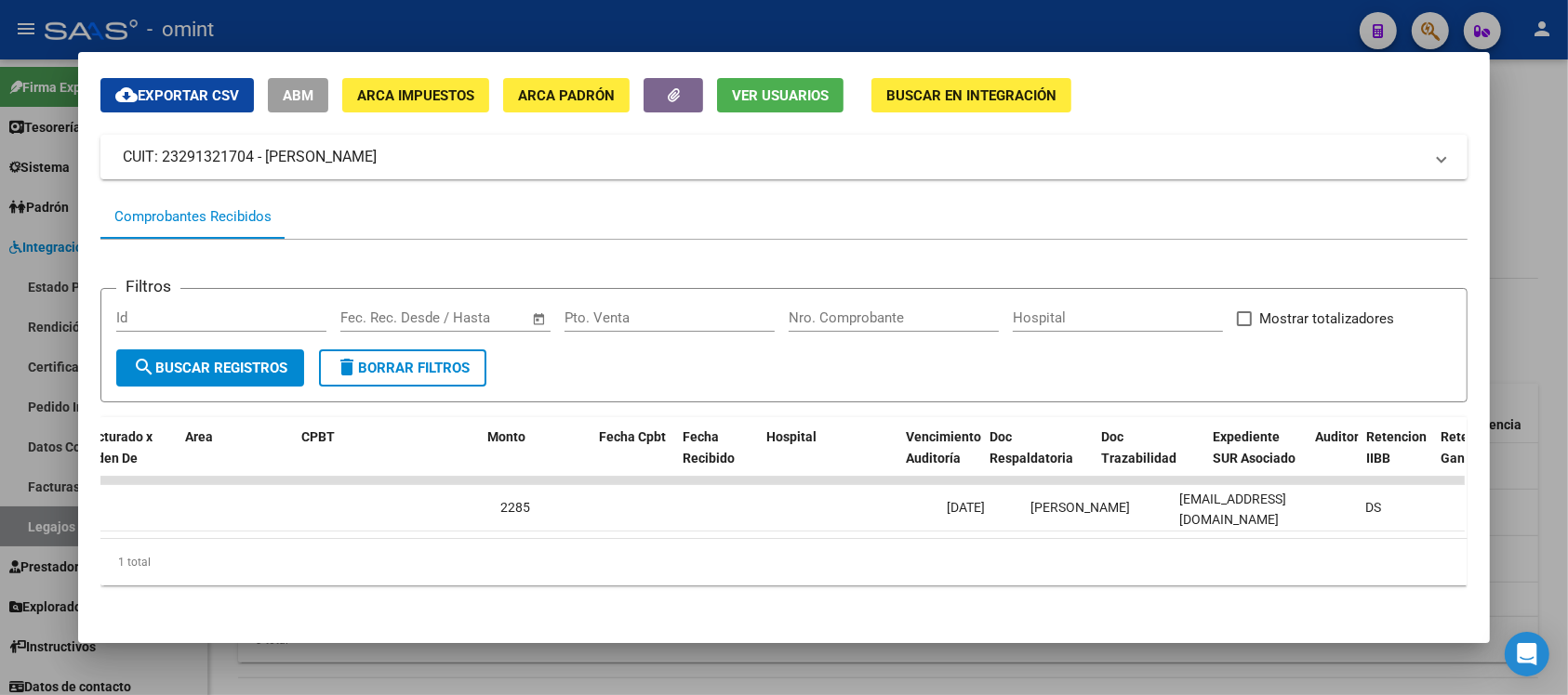
scroll to position [0, 0]
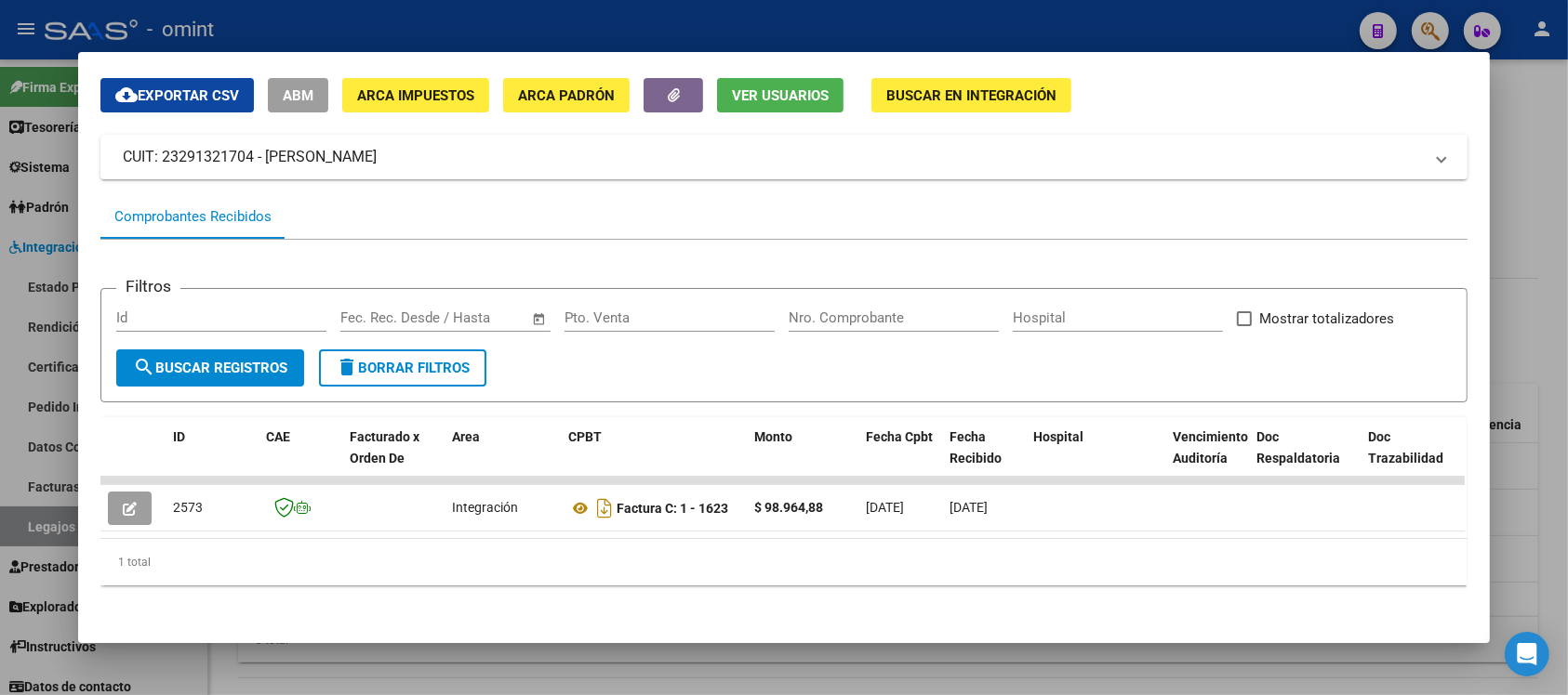
click at [796, 20] on div at bounding box center [784, 348] width 1568 height 695
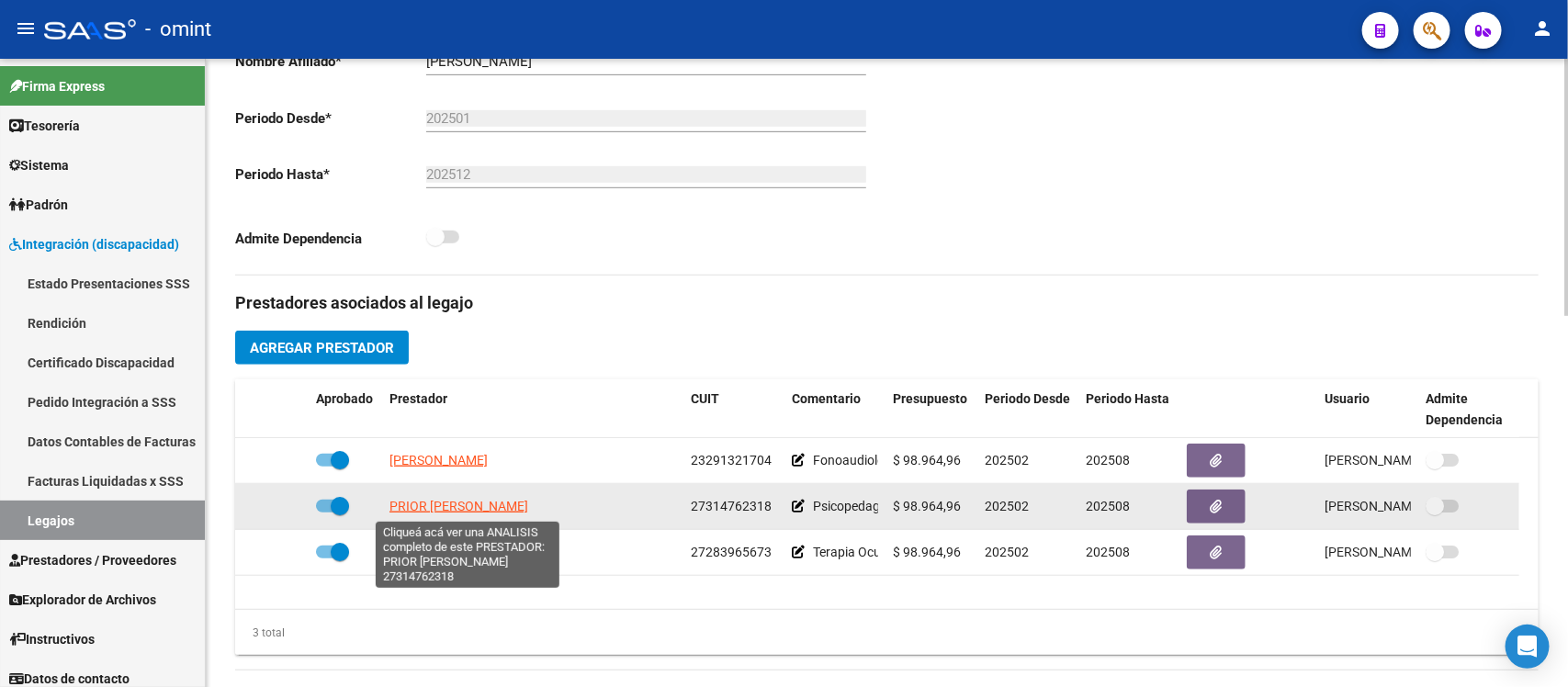
click at [458, 506] on span "PRIOR MAGALI ELISABETH" at bounding box center [459, 506] width 139 height 15
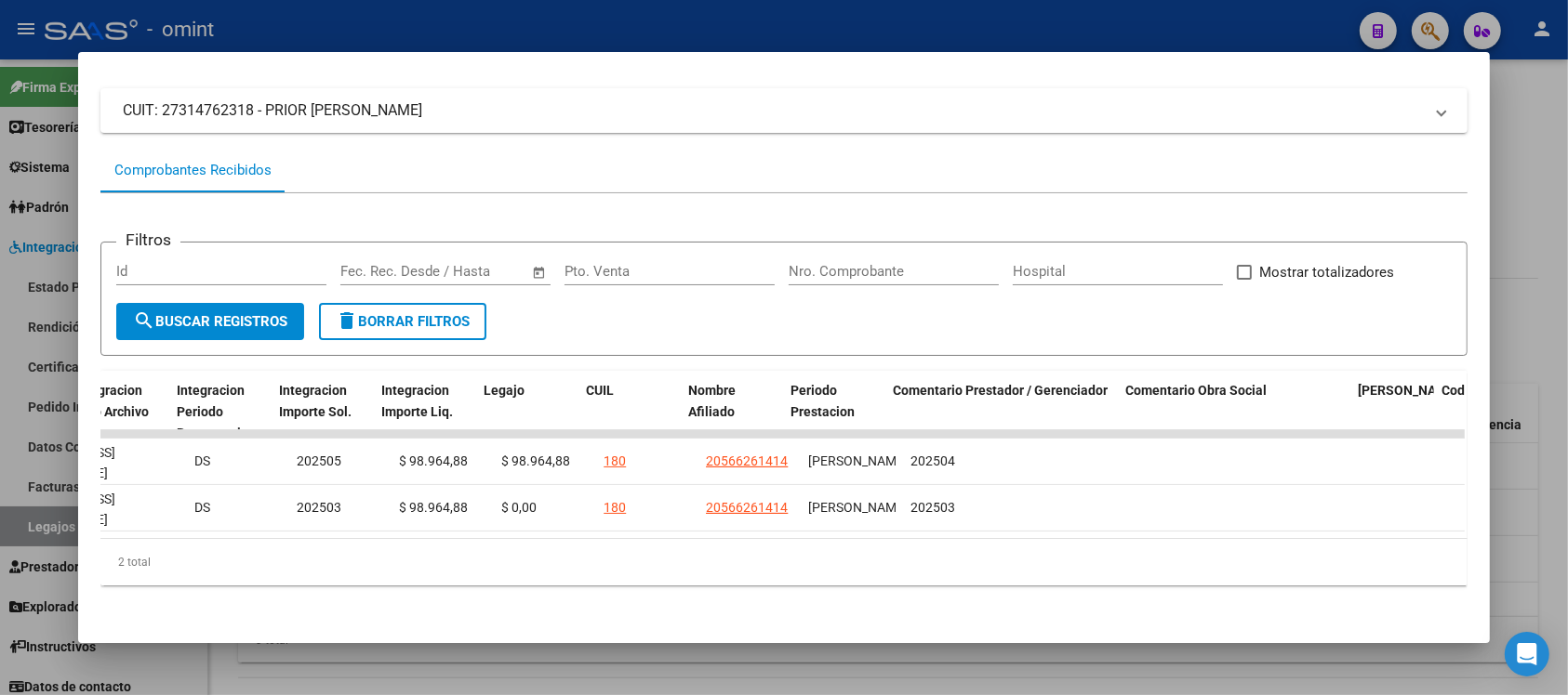
scroll to position [0, 2652]
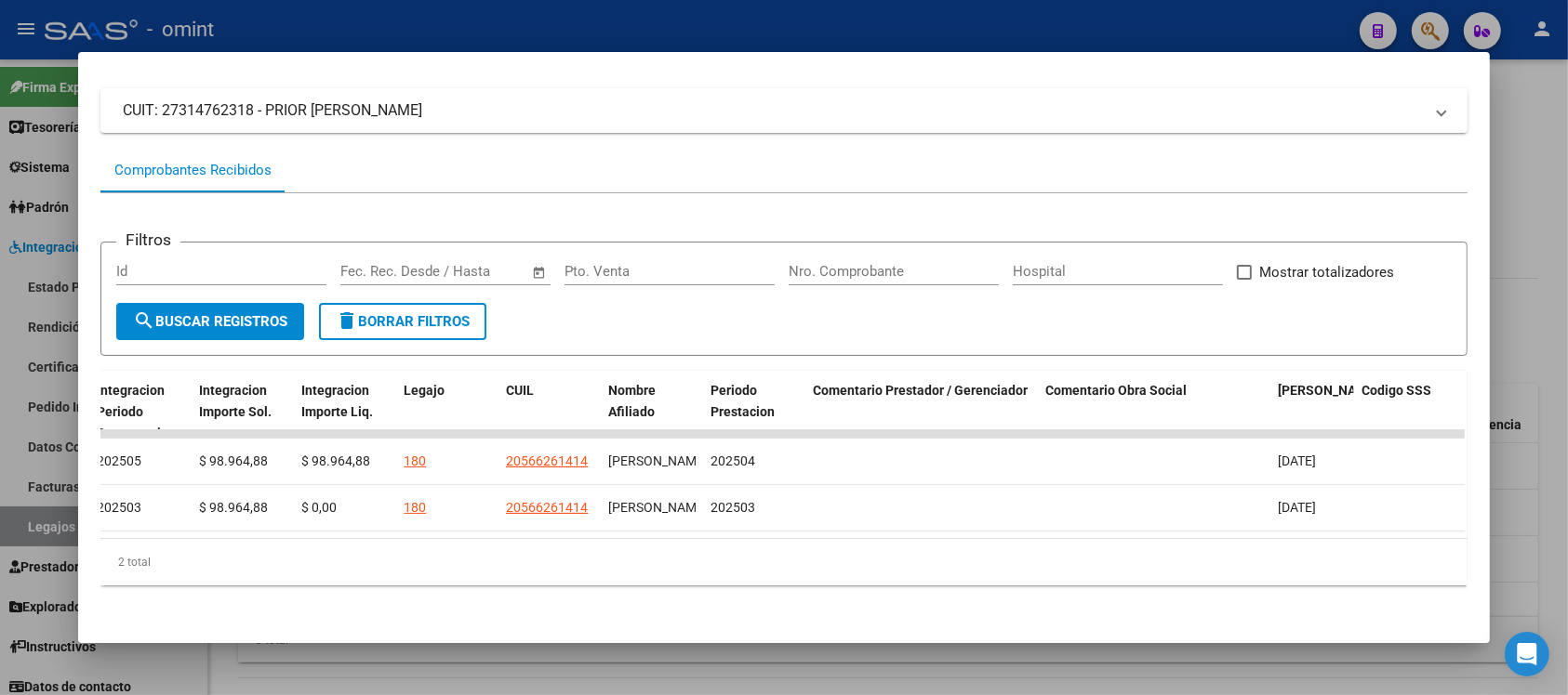
click at [704, 7] on div at bounding box center [784, 348] width 1568 height 695
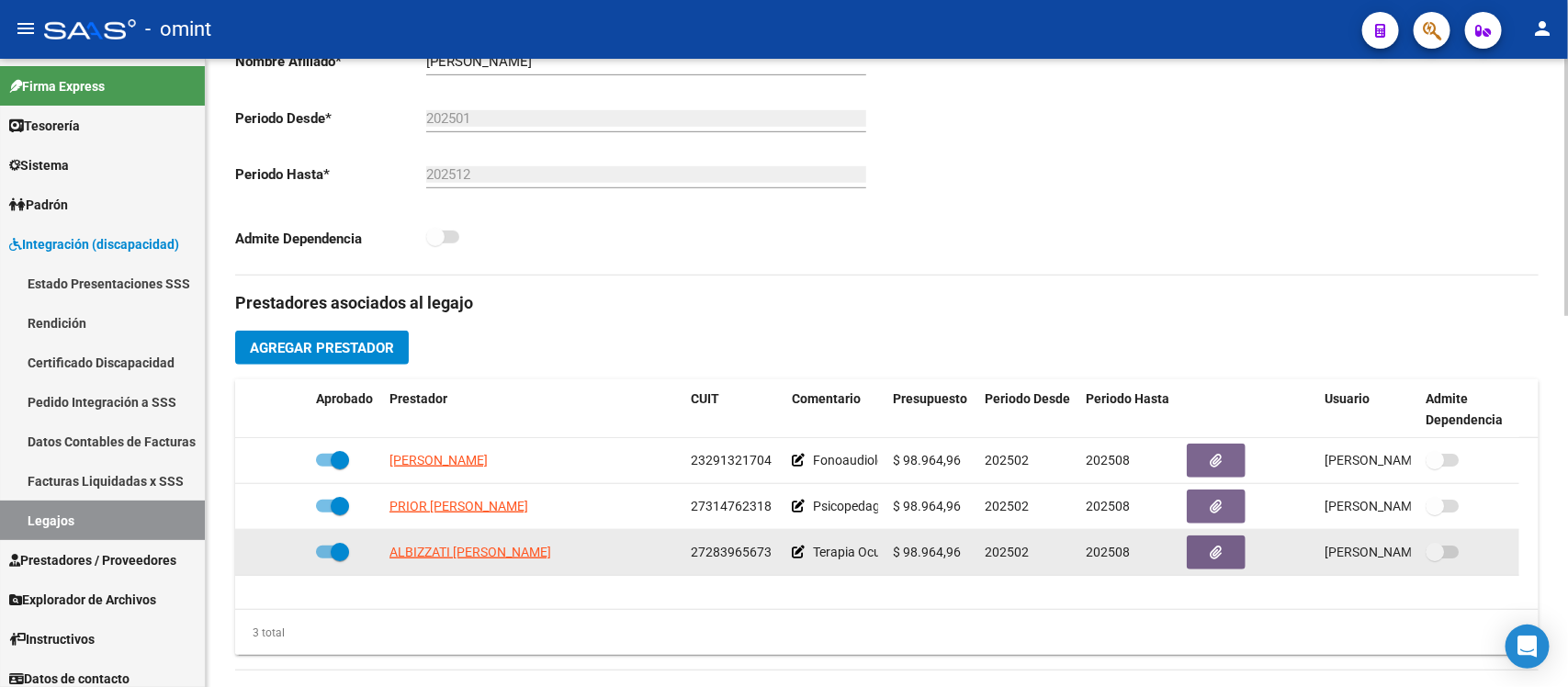
click at [441, 560] on app-link-go-to "ALBIZZATI MELISA NOELIA" at bounding box center [470, 552] width 161 height 21
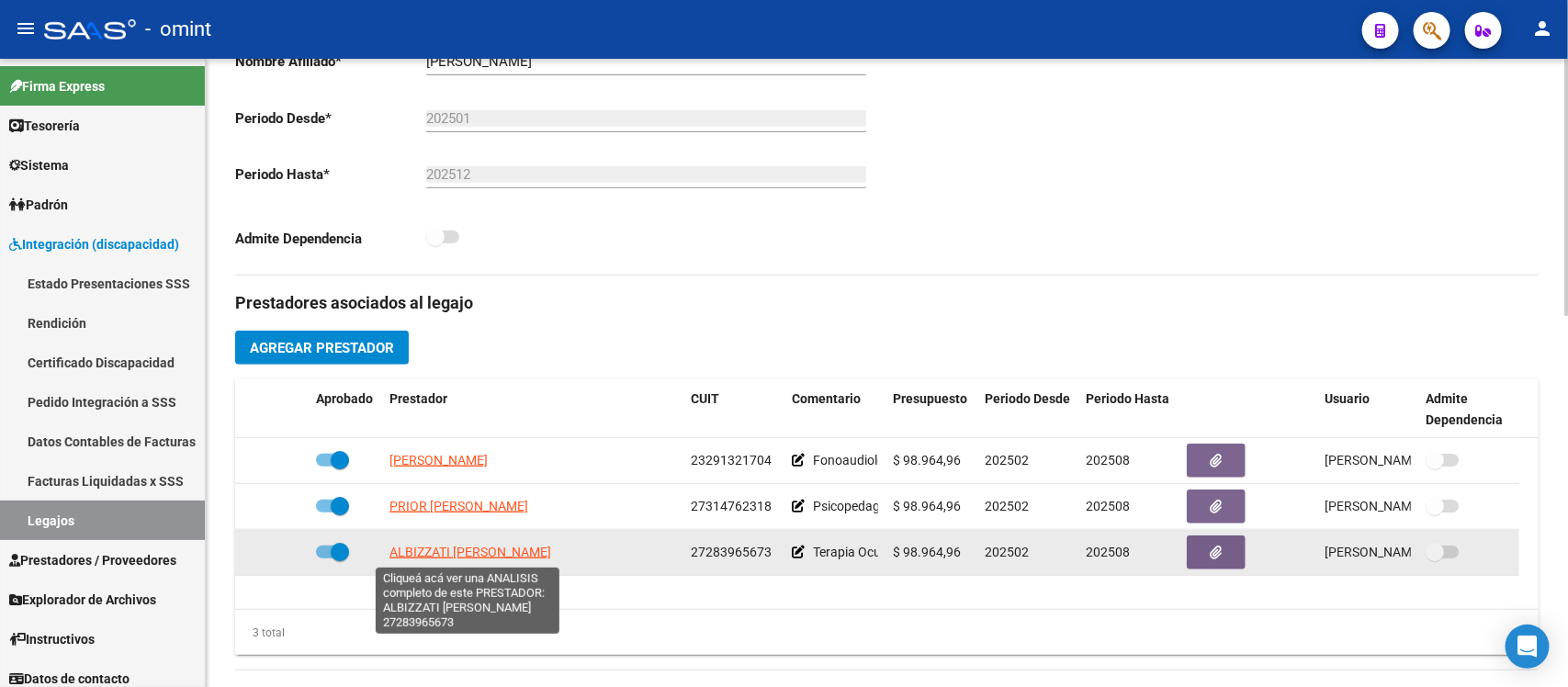
click at [441, 558] on span "ALBIZZATI MELISA NOELIA" at bounding box center [470, 551] width 161 height 15
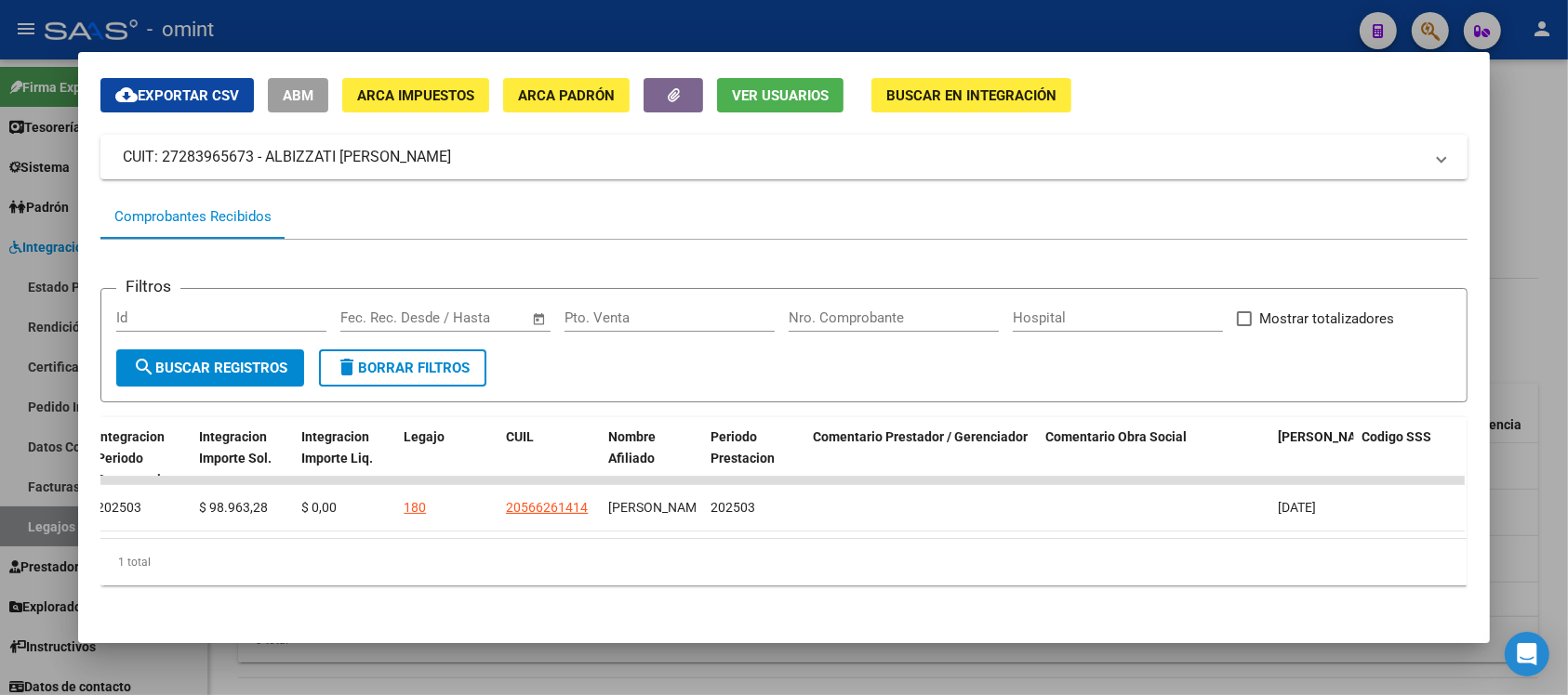
click at [612, 7] on div at bounding box center [784, 348] width 1568 height 695
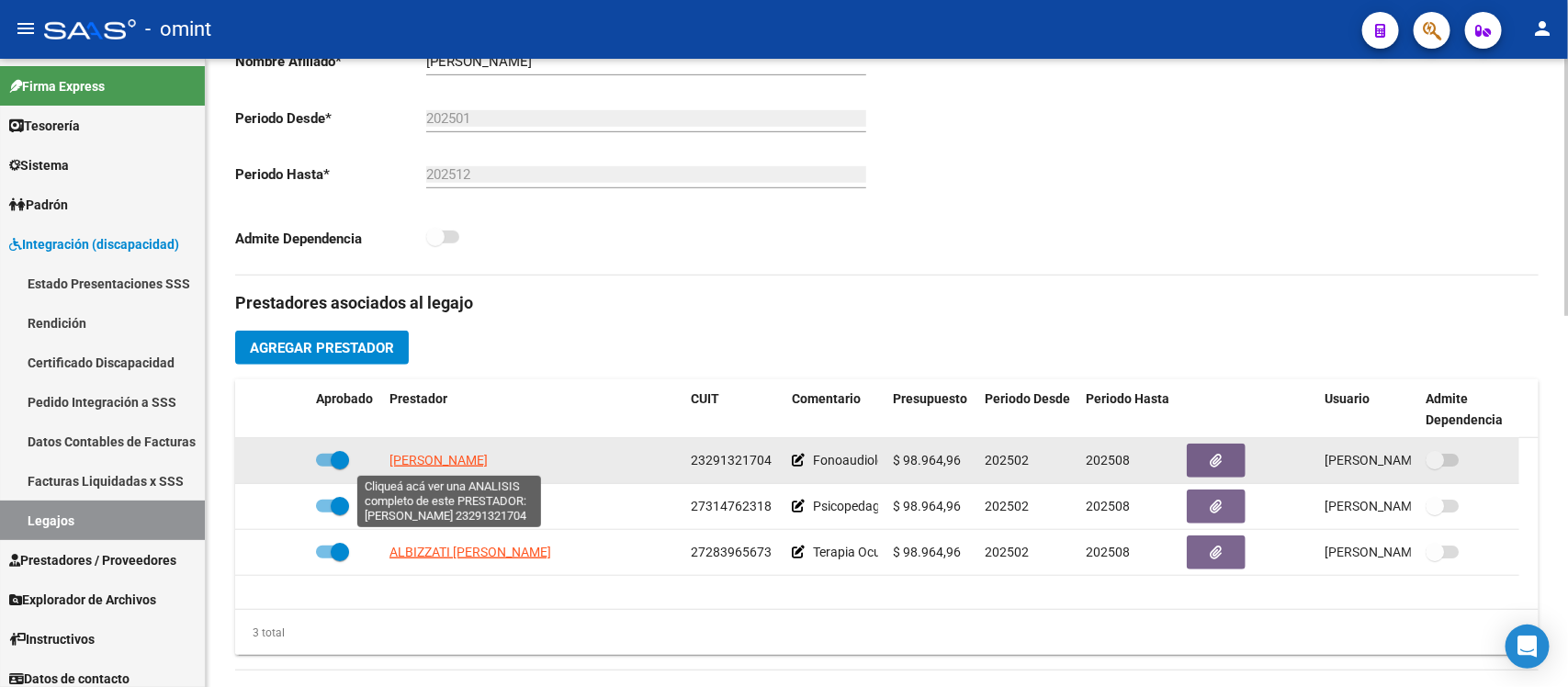
click at [484, 464] on span "BARBERO GABRIELA" at bounding box center [439, 460] width 98 height 15
type textarea "23291321704"
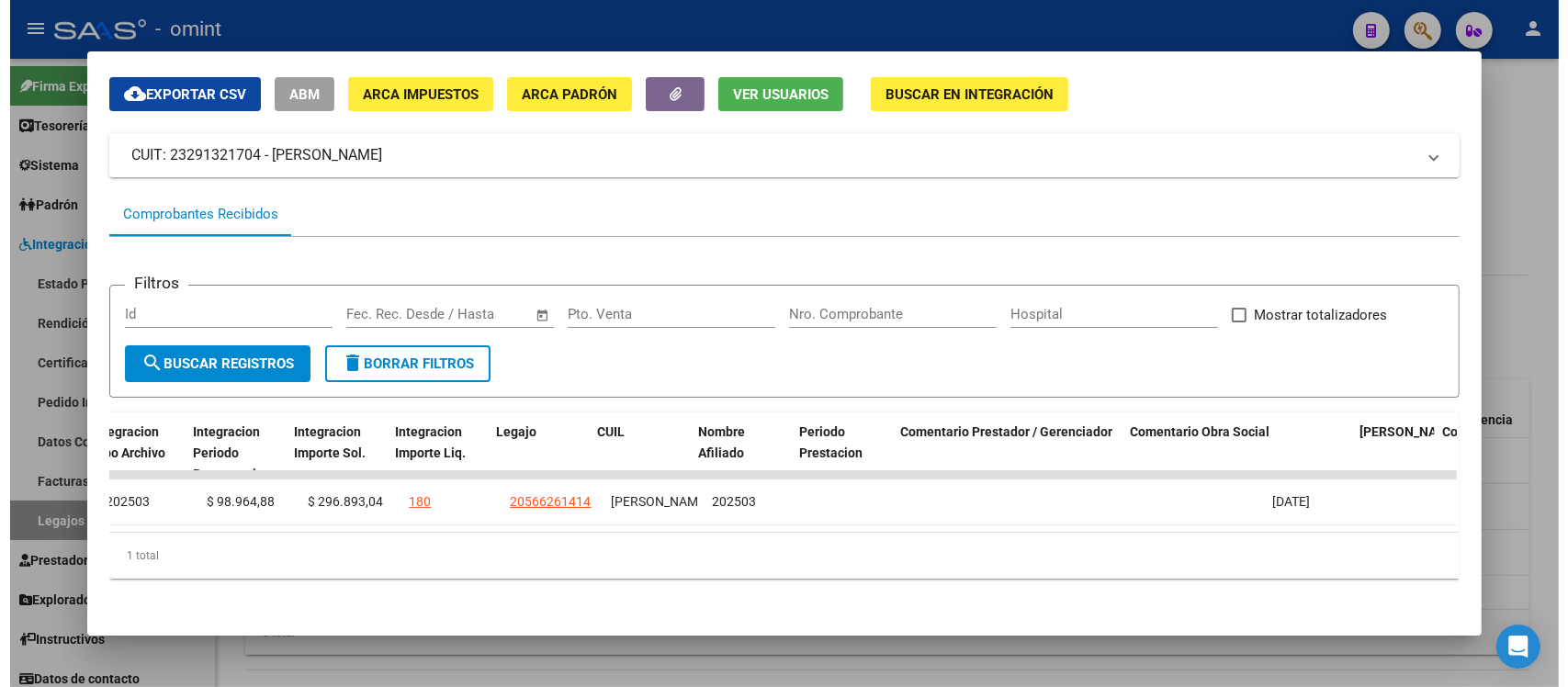
scroll to position [0, 0]
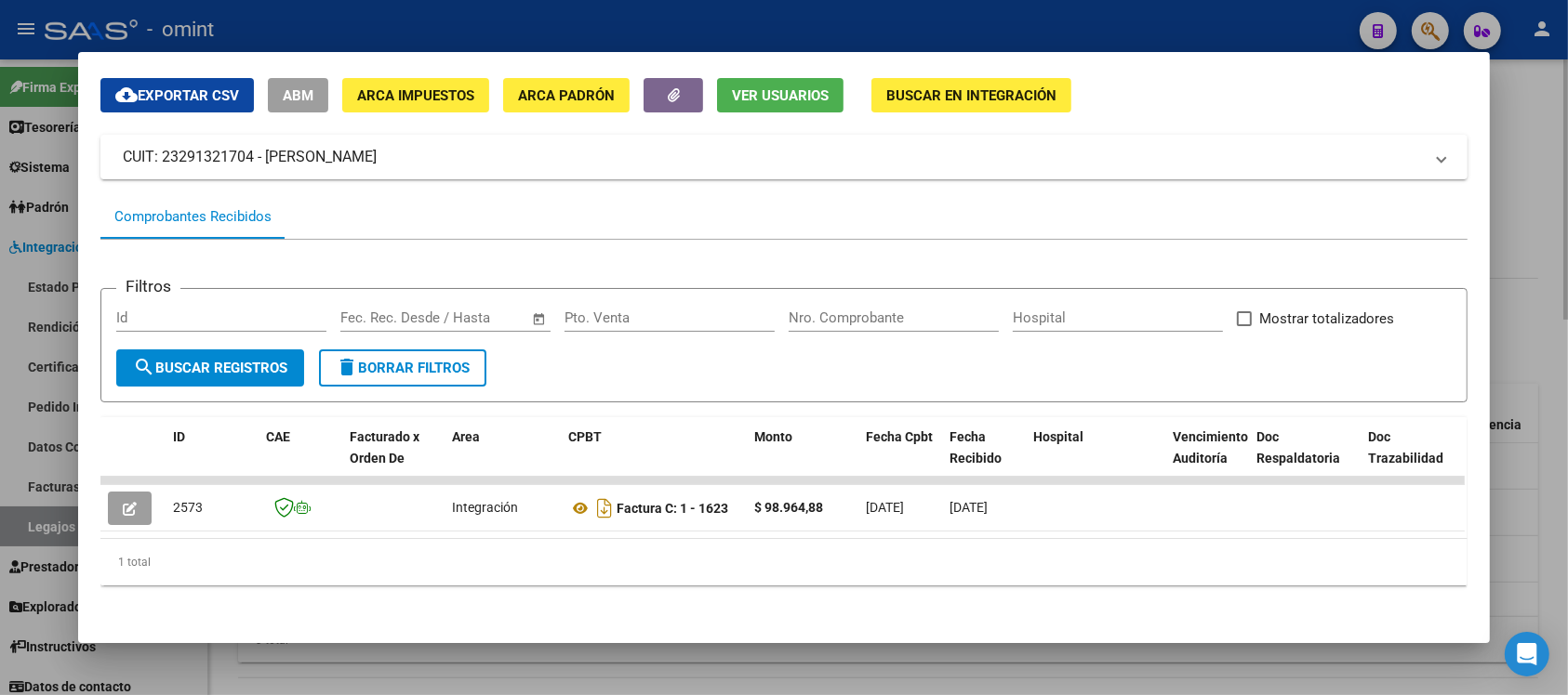
drag, startPoint x: 718, startPoint y: 19, endPoint x: 583, endPoint y: 419, distance: 422.2
click at [716, 23] on div at bounding box center [784, 348] width 1568 height 695
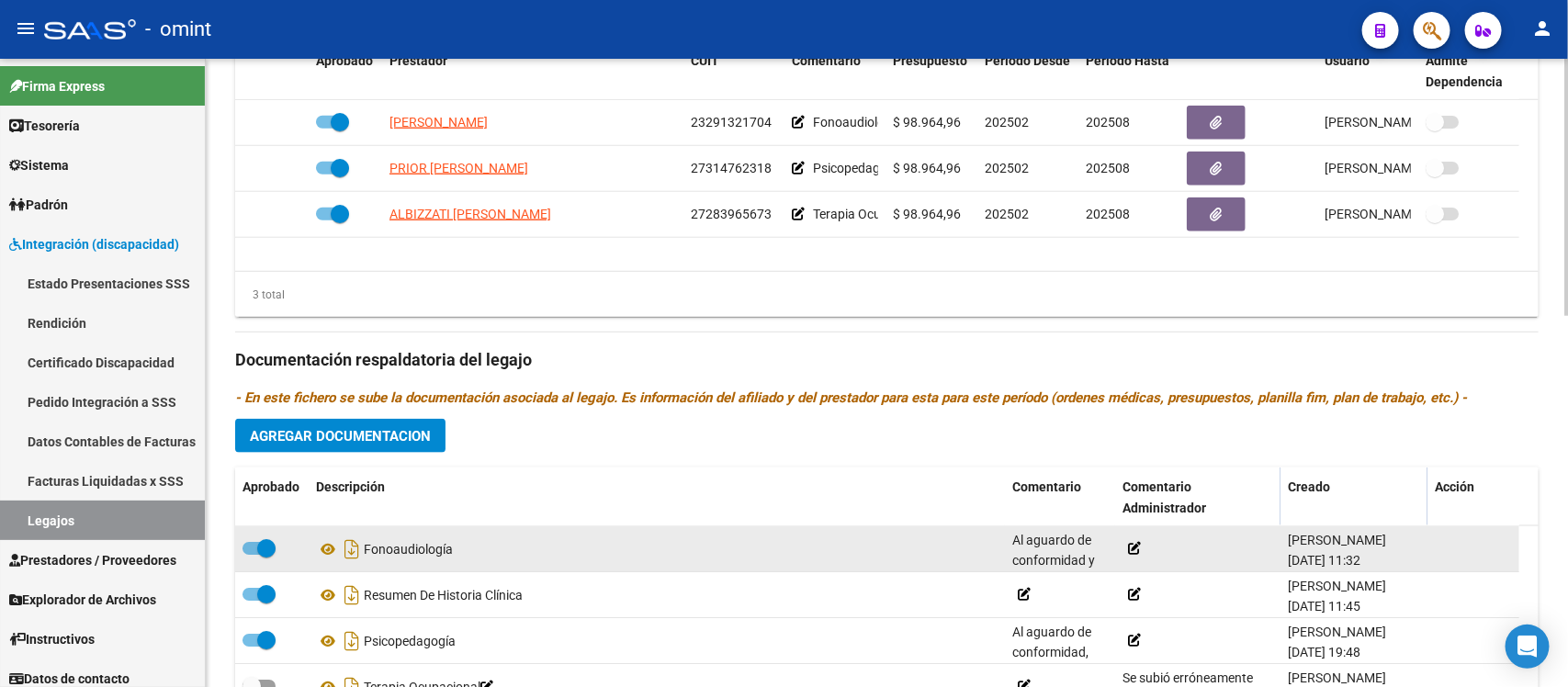
scroll to position [804, 0]
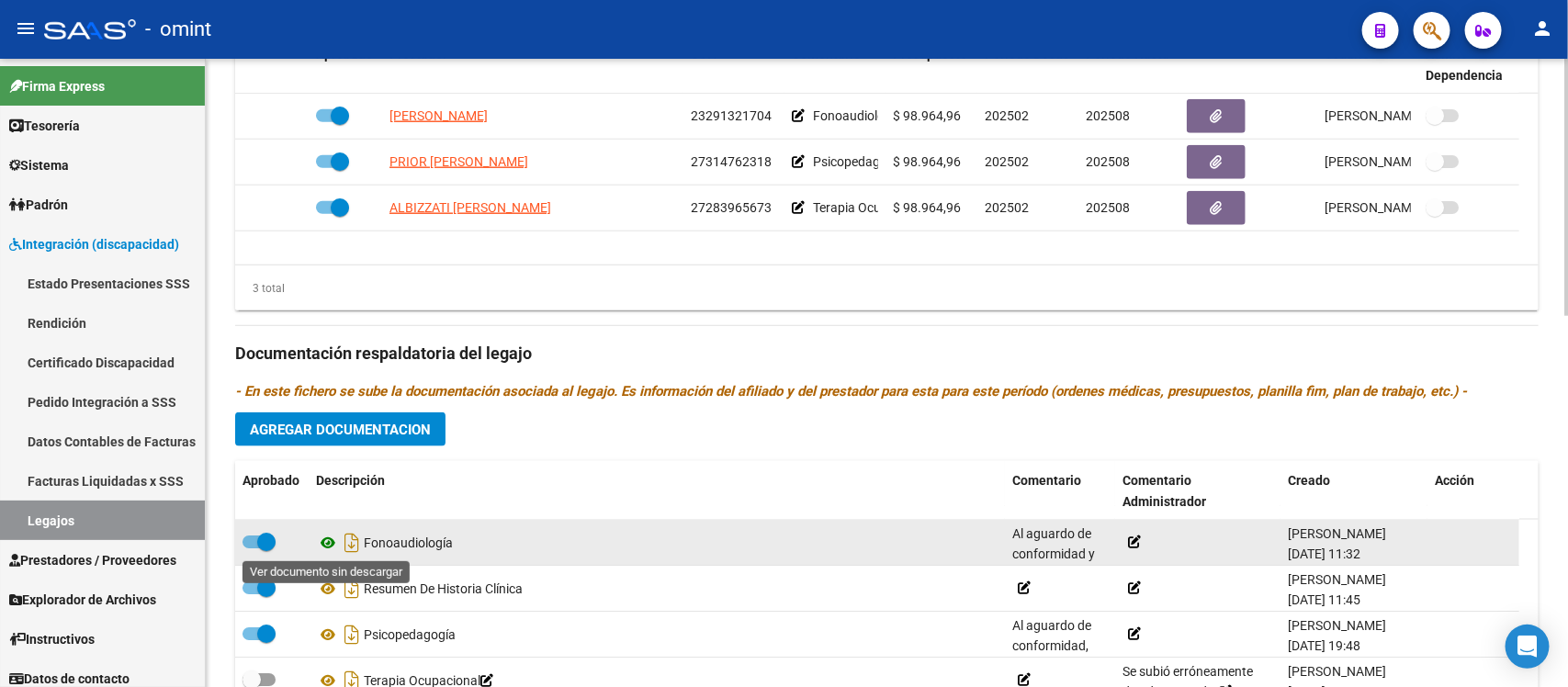
click at [322, 547] on icon at bounding box center [328, 542] width 24 height 22
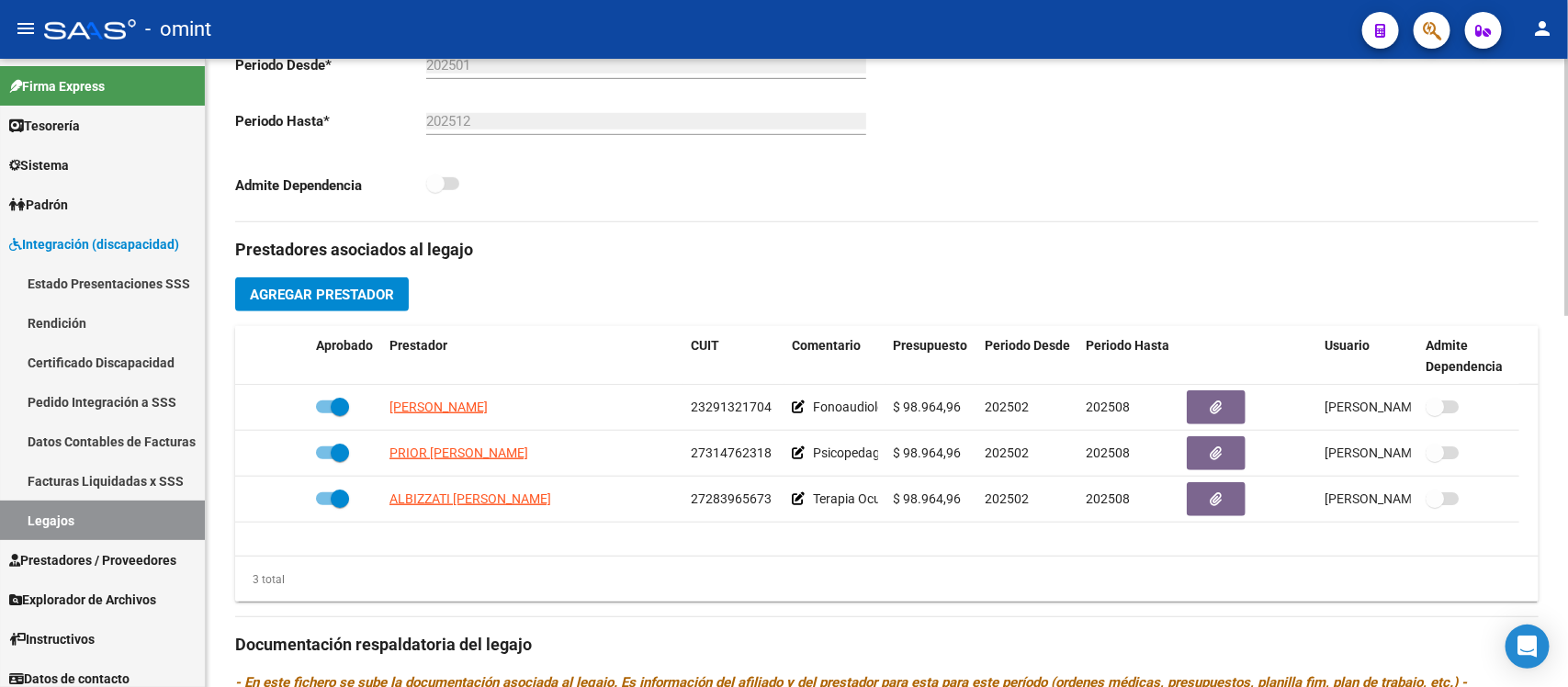
scroll to position [115, 0]
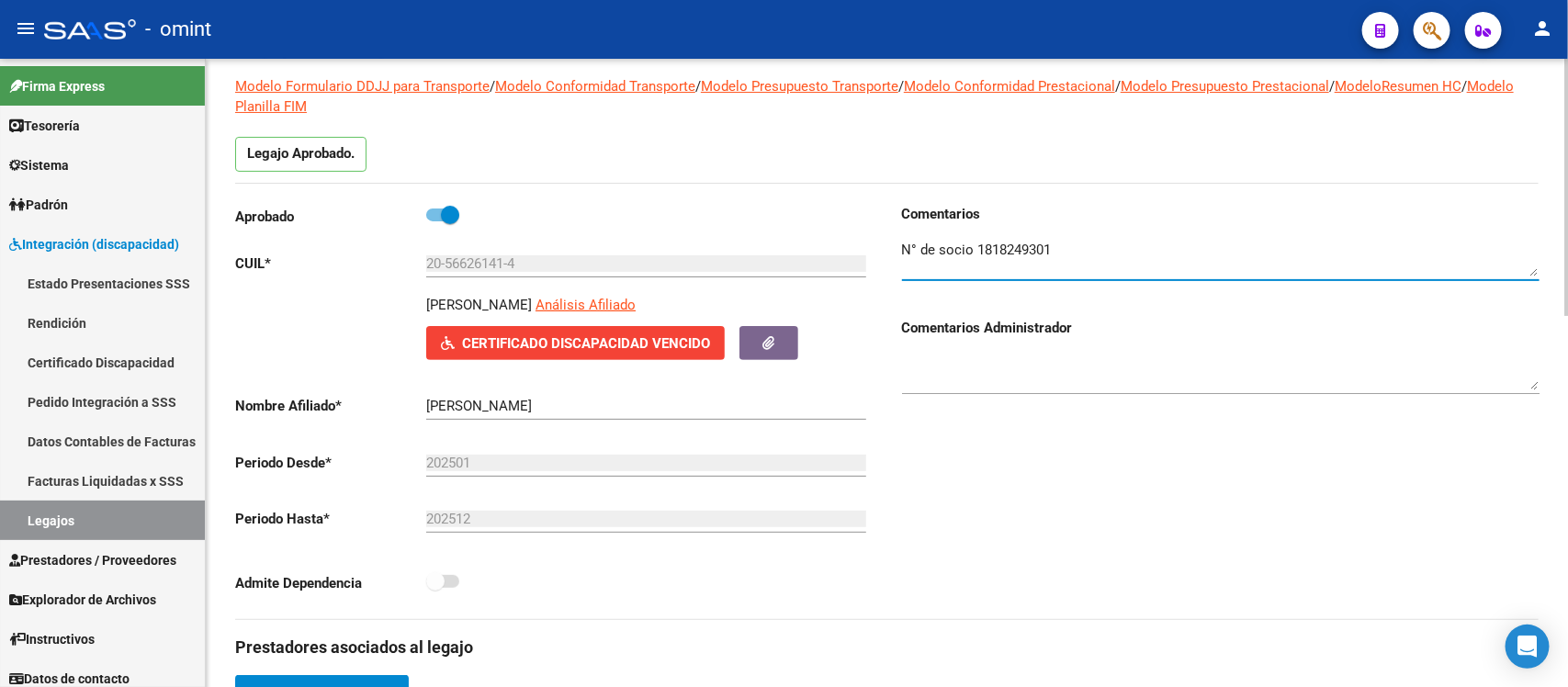
drag, startPoint x: 1050, startPoint y: 243, endPoint x: 975, endPoint y: 239, distance: 75.1
click at [975, 240] on textarea at bounding box center [1222, 258] width 638 height 36
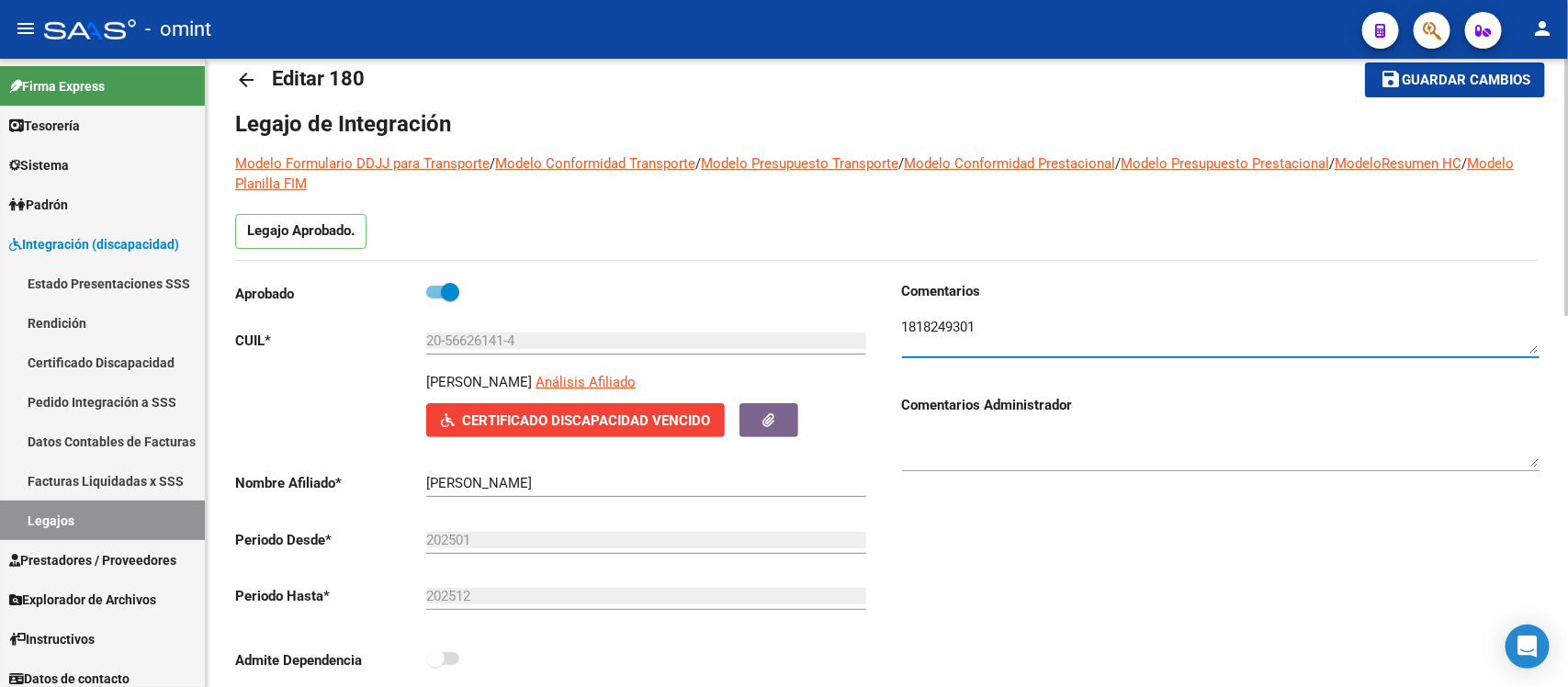
scroll to position [0, 0]
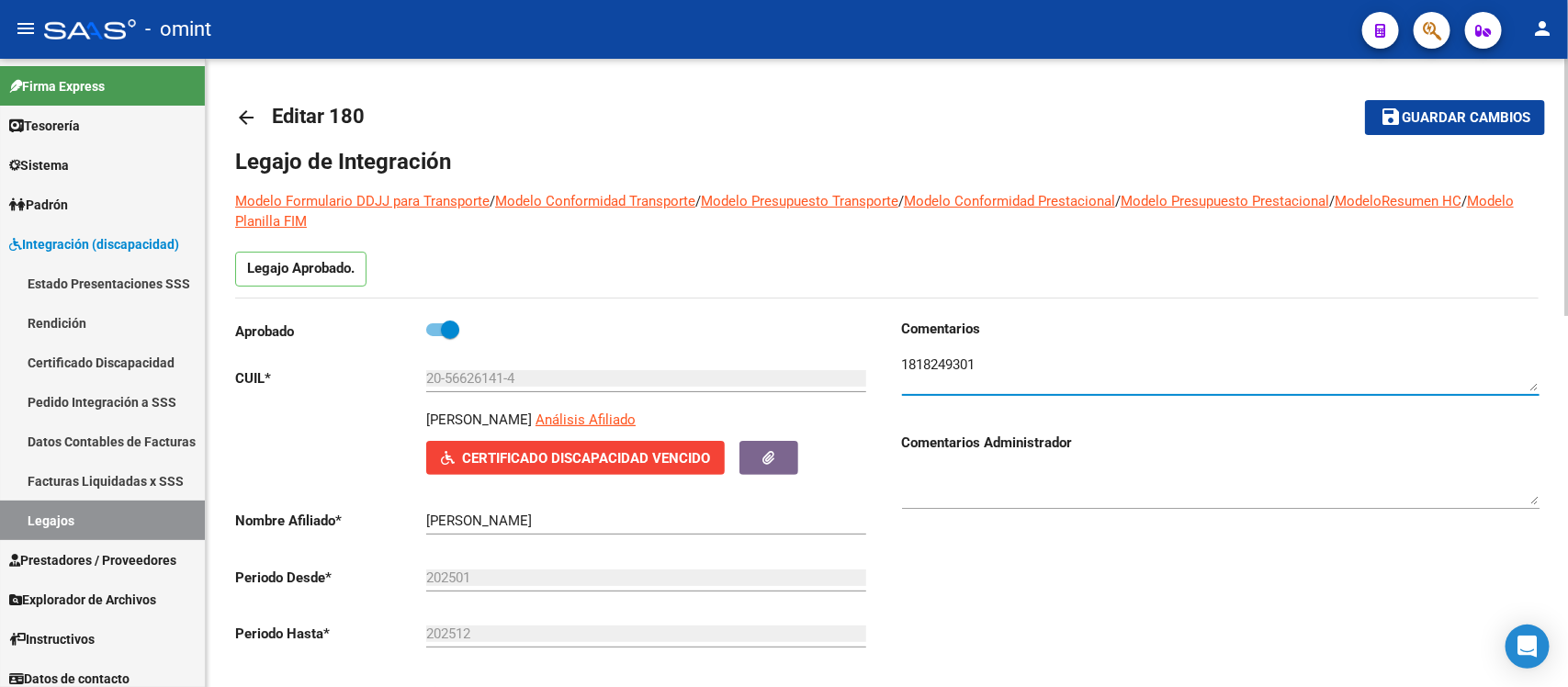
type textarea "1818249301"
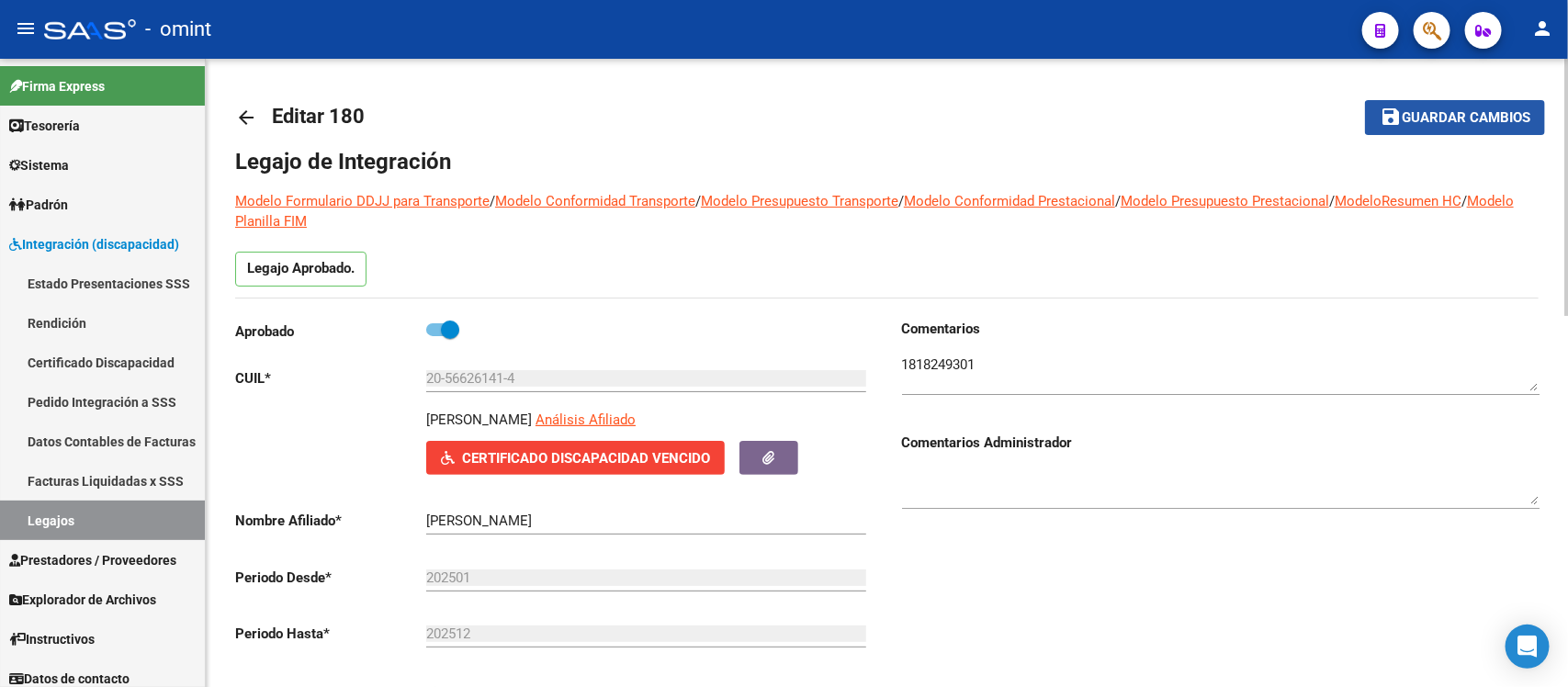
click at [1502, 119] on span "Guardar cambios" at bounding box center [1466, 118] width 129 height 17
